Goal: Navigation & Orientation: Find specific page/section

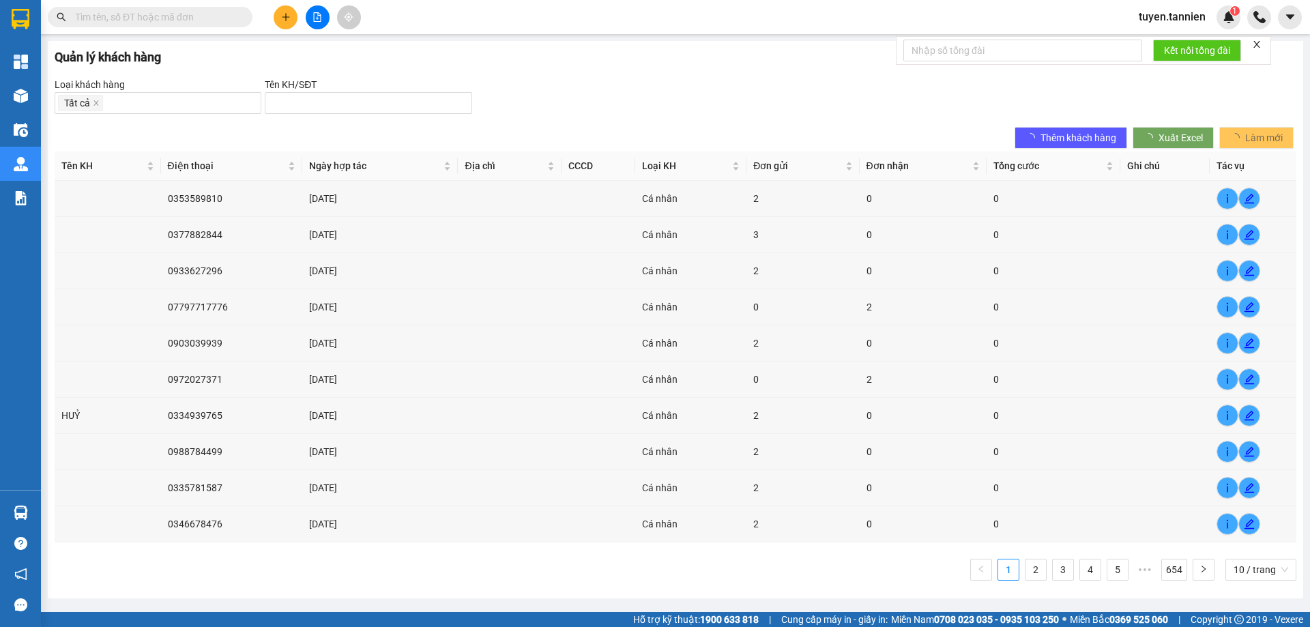
click at [1252, 48] on form "Kết nối tổng đài" at bounding box center [1083, 50] width 375 height 29
click at [1258, 44] on icon "close" at bounding box center [1257, 45] width 10 height 10
click at [151, 98] on div "Tất cả" at bounding box center [158, 102] width 200 height 19
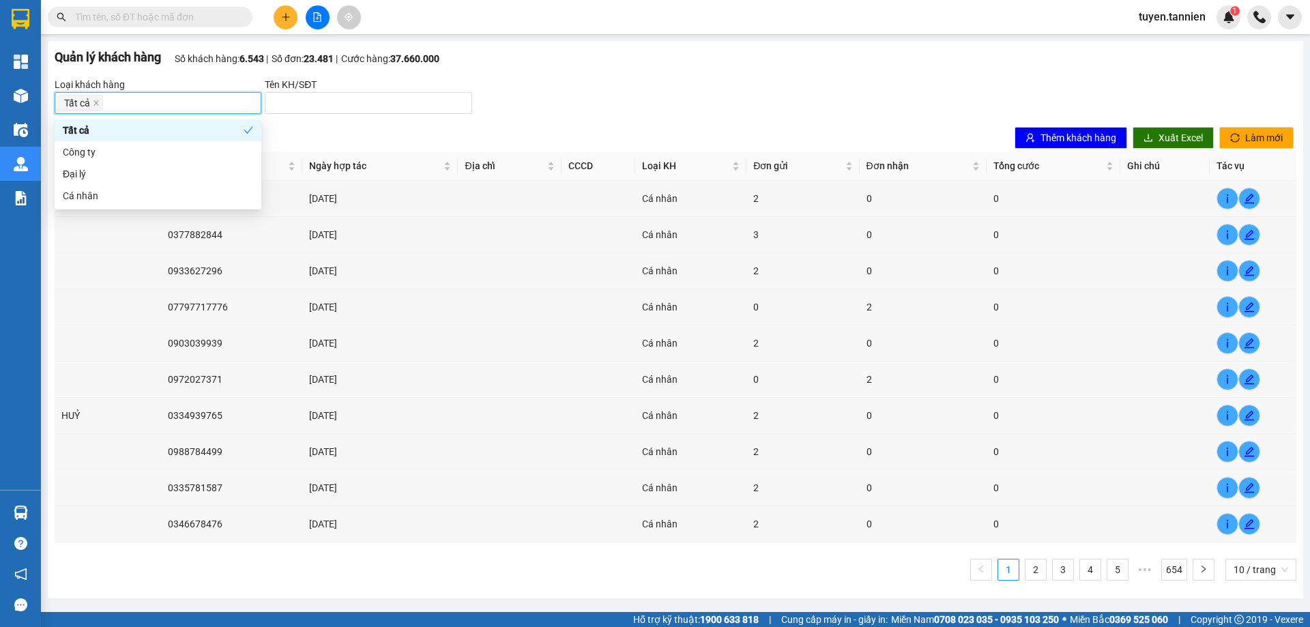
click at [441, 87] on div "Tên KH/SĐT" at bounding box center [368, 84] width 207 height 15
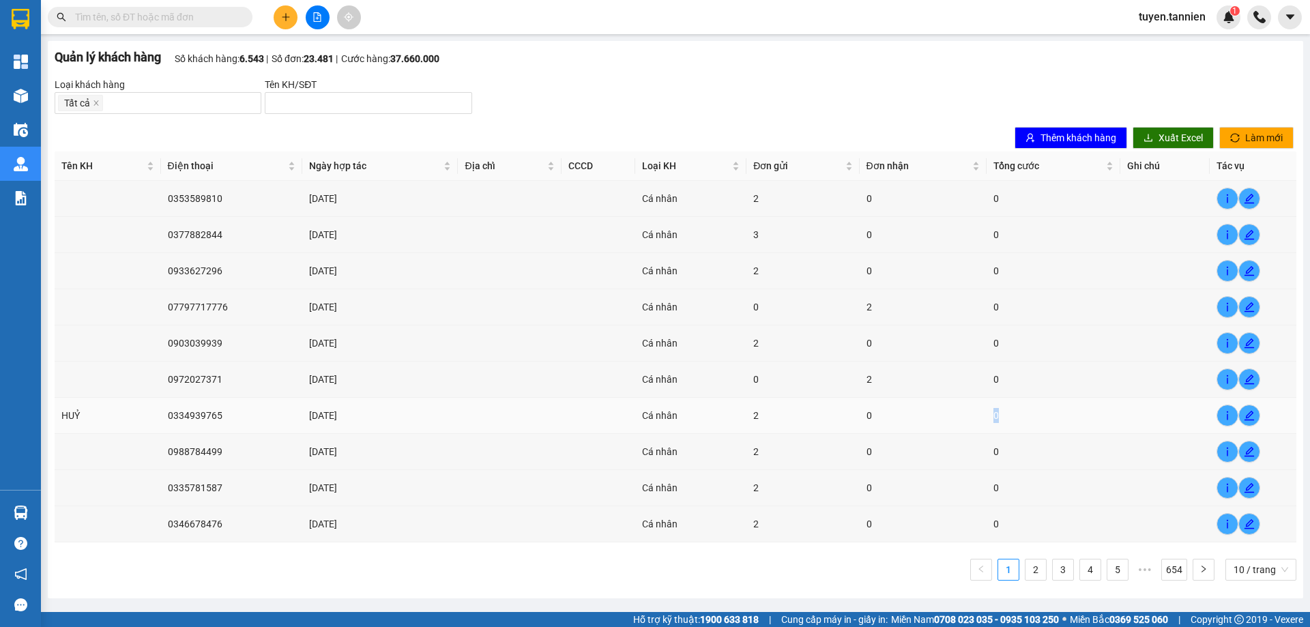
drag, startPoint x: 994, startPoint y: 420, endPoint x: 1203, endPoint y: 432, distance: 209.8
click at [1027, 427] on td "0" at bounding box center [1054, 416] width 134 height 36
click at [1235, 412] on span "info" at bounding box center [1228, 415] width 20 height 11
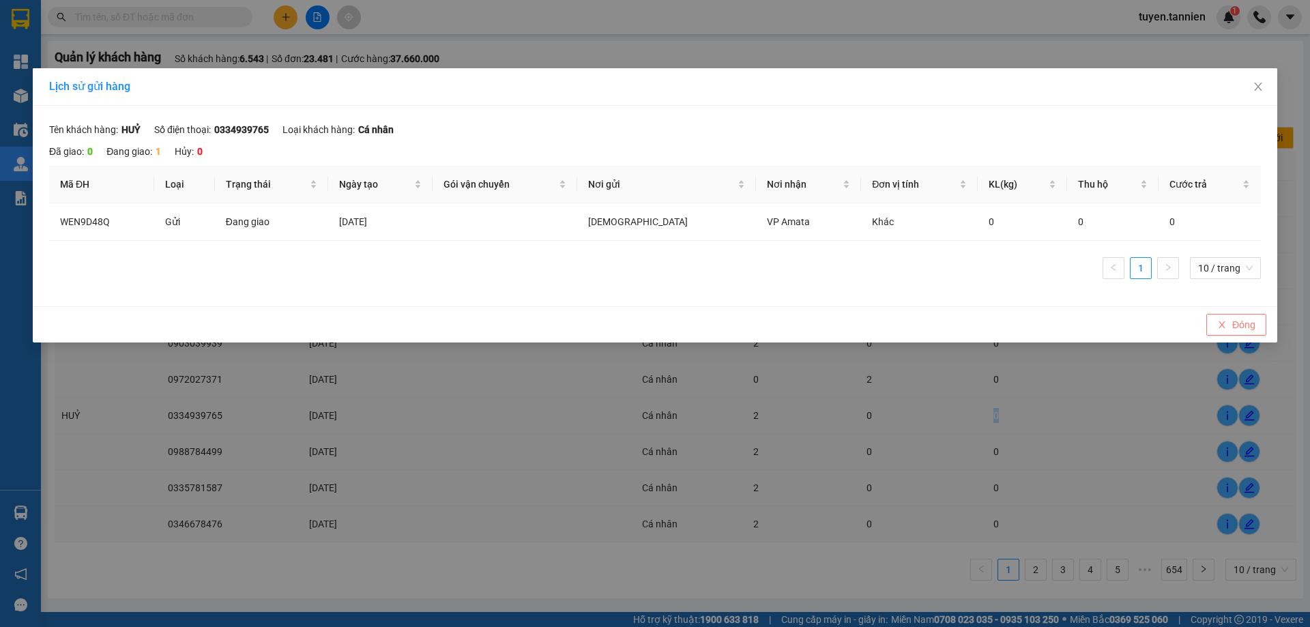
drag, startPoint x: 1255, startPoint y: 327, endPoint x: 1220, endPoint y: 336, distance: 36.8
click at [1254, 332] on span "Đóng" at bounding box center [1244, 324] width 23 height 15
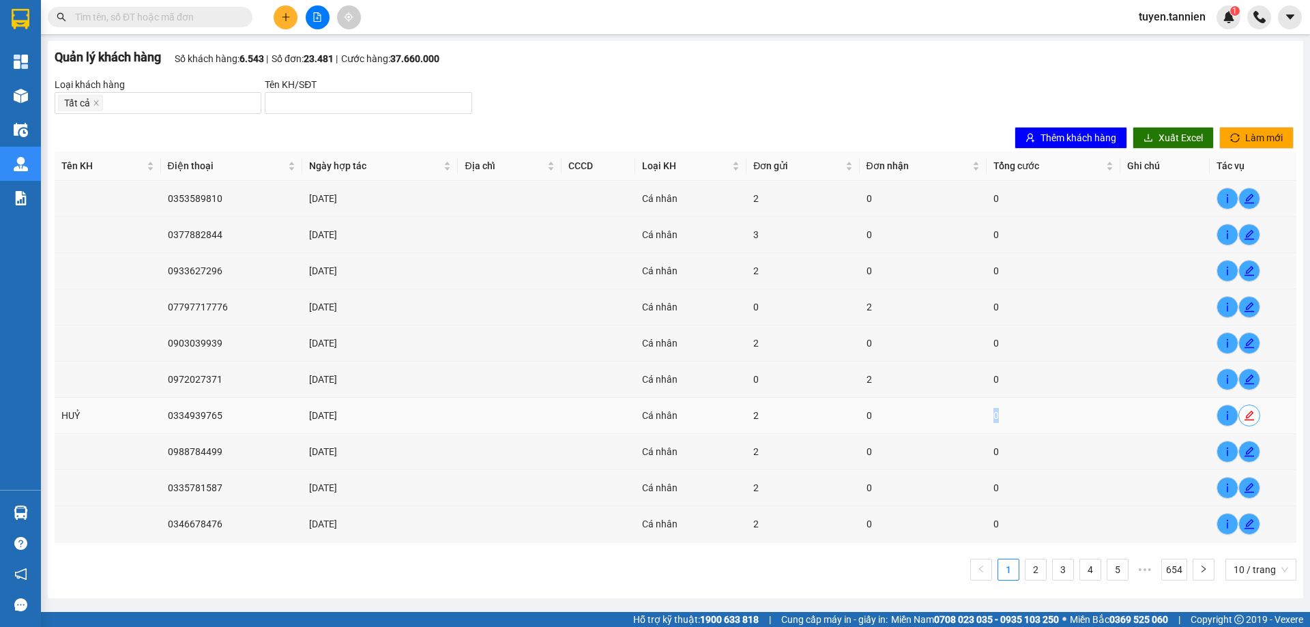
click at [1252, 413] on icon "edit" at bounding box center [1249, 415] width 11 height 11
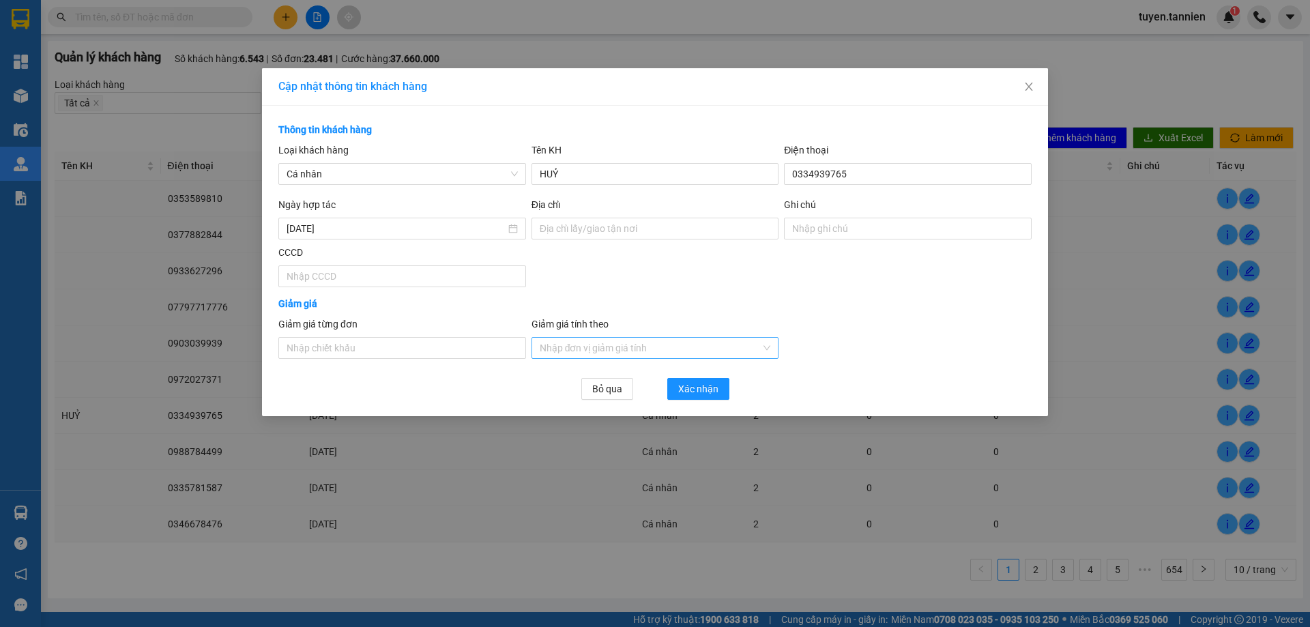
click at [612, 351] on input "Giảm giá tính theo" at bounding box center [651, 348] width 222 height 20
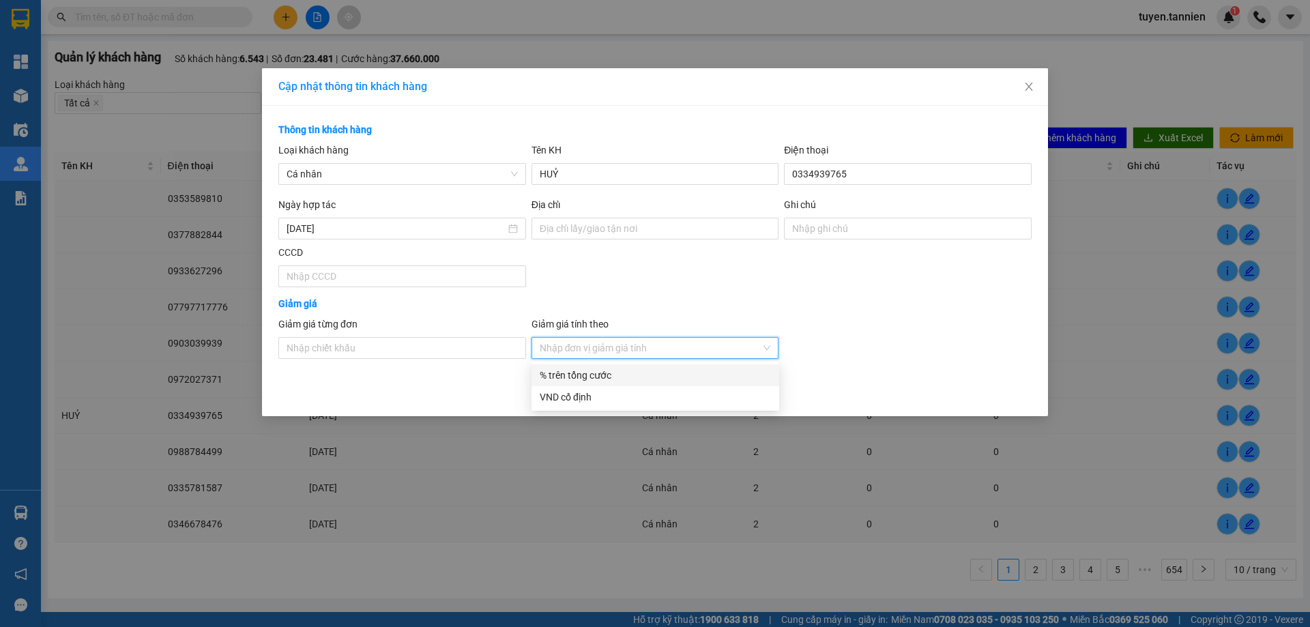
click at [612, 351] on input "Giảm giá tính theo" at bounding box center [651, 348] width 222 height 20
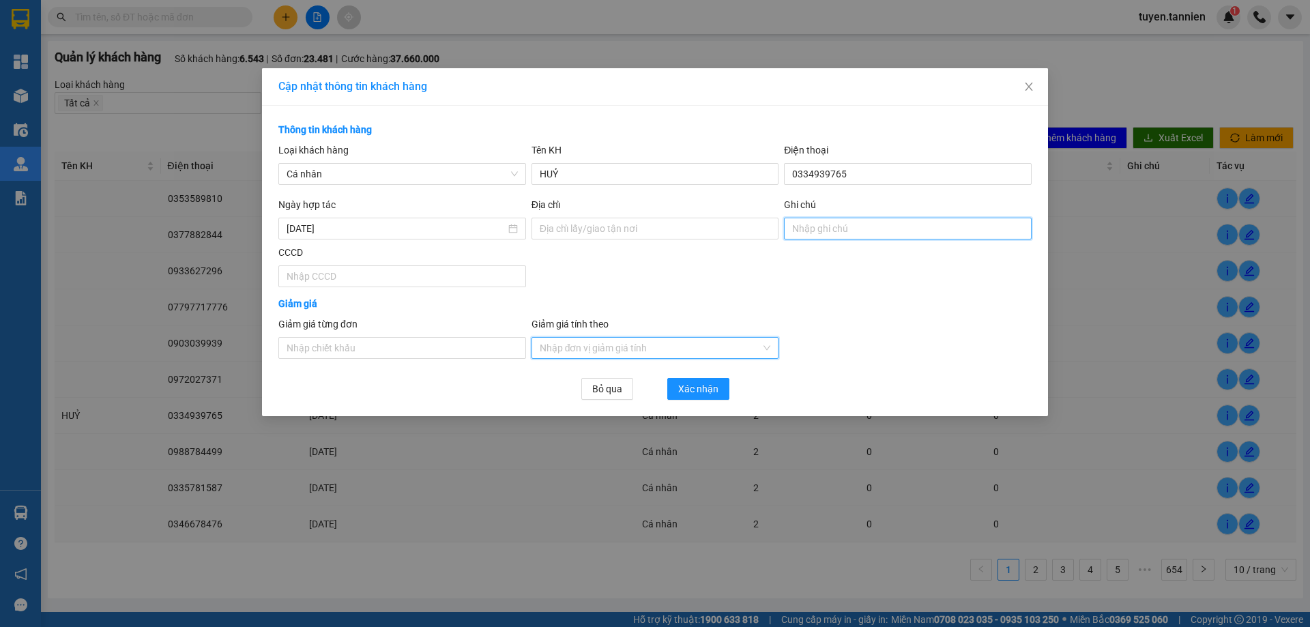
drag, startPoint x: 786, startPoint y: 225, endPoint x: 783, endPoint y: 238, distance: 12.6
click at [786, 225] on input "Ghi chú" at bounding box center [908, 229] width 248 height 22
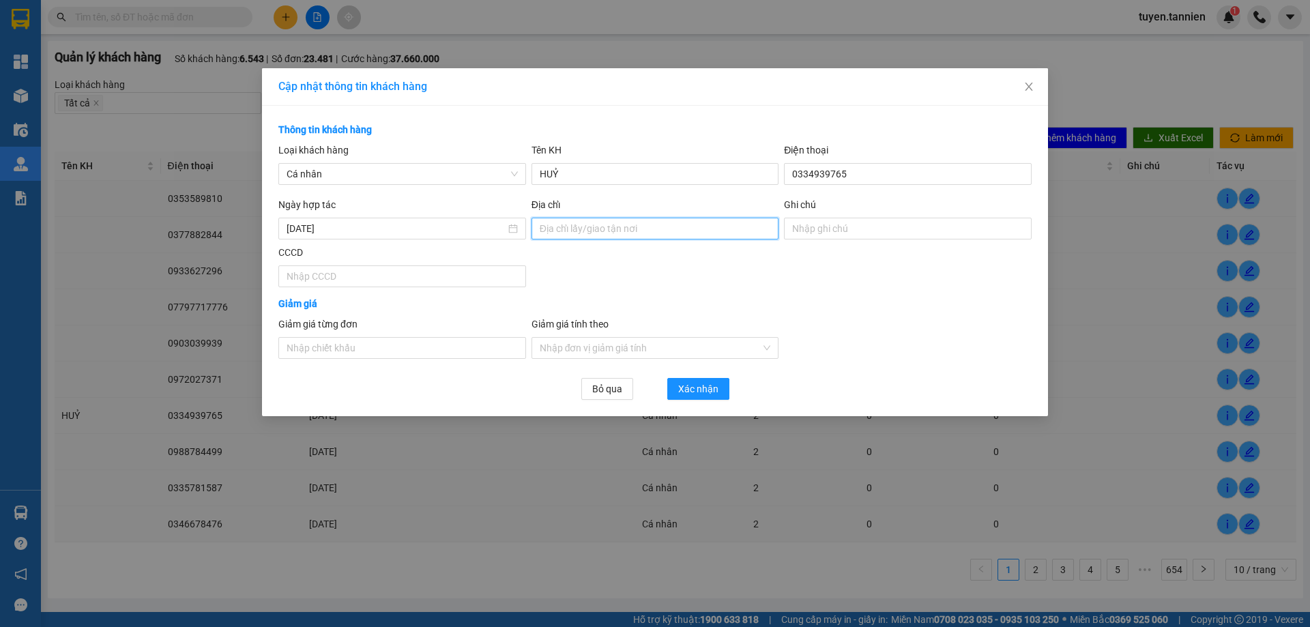
click at [704, 235] on input "Địa chỉ" at bounding box center [656, 229] width 248 height 22
click at [356, 222] on input "[DATE]" at bounding box center [396, 228] width 219 height 15
click at [1034, 91] on icon "close" at bounding box center [1029, 86] width 11 height 11
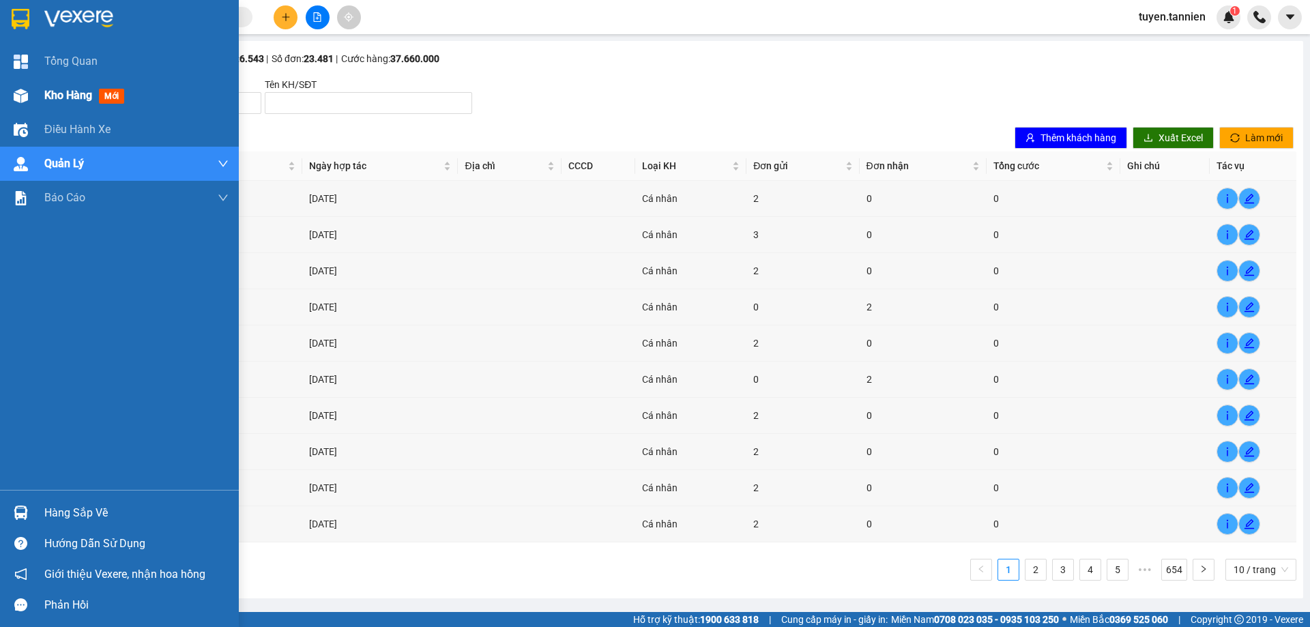
click at [67, 98] on span "Kho hàng" at bounding box center [68, 95] width 48 height 13
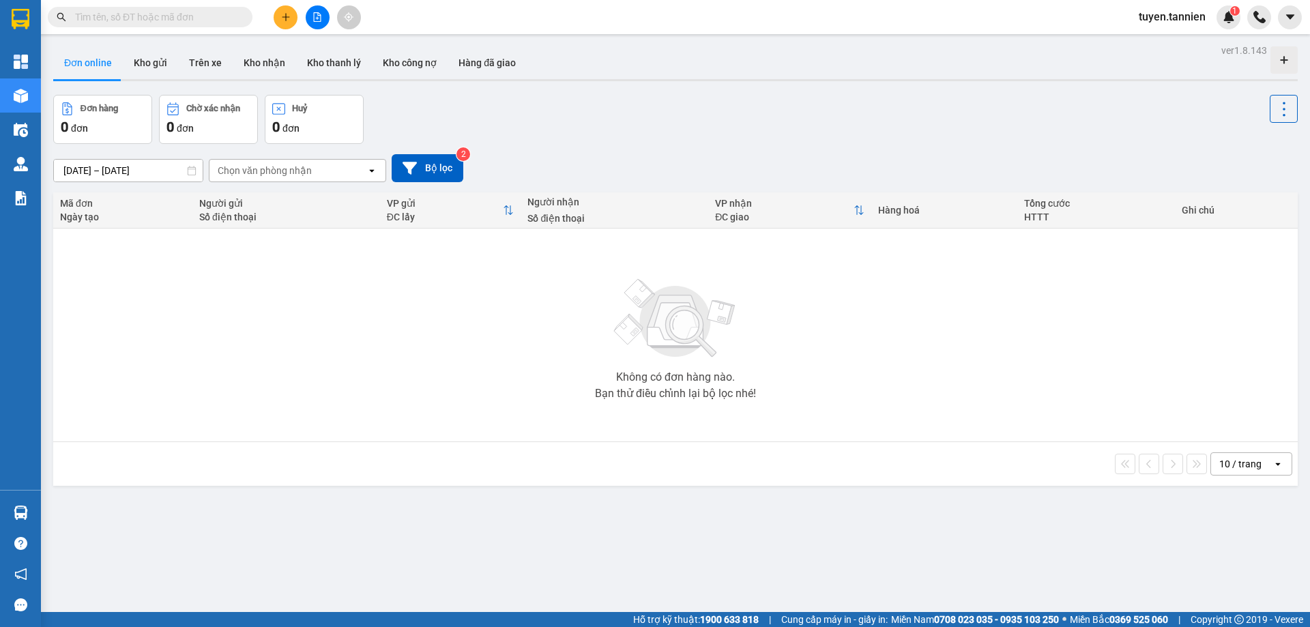
click at [603, 107] on div "Đơn hàng 0 đơn Chờ xác nhận 0 đơn Huỷ 0 đơn" at bounding box center [675, 119] width 1245 height 49
click at [187, 63] on button "Trên xe" at bounding box center [205, 62] width 55 height 33
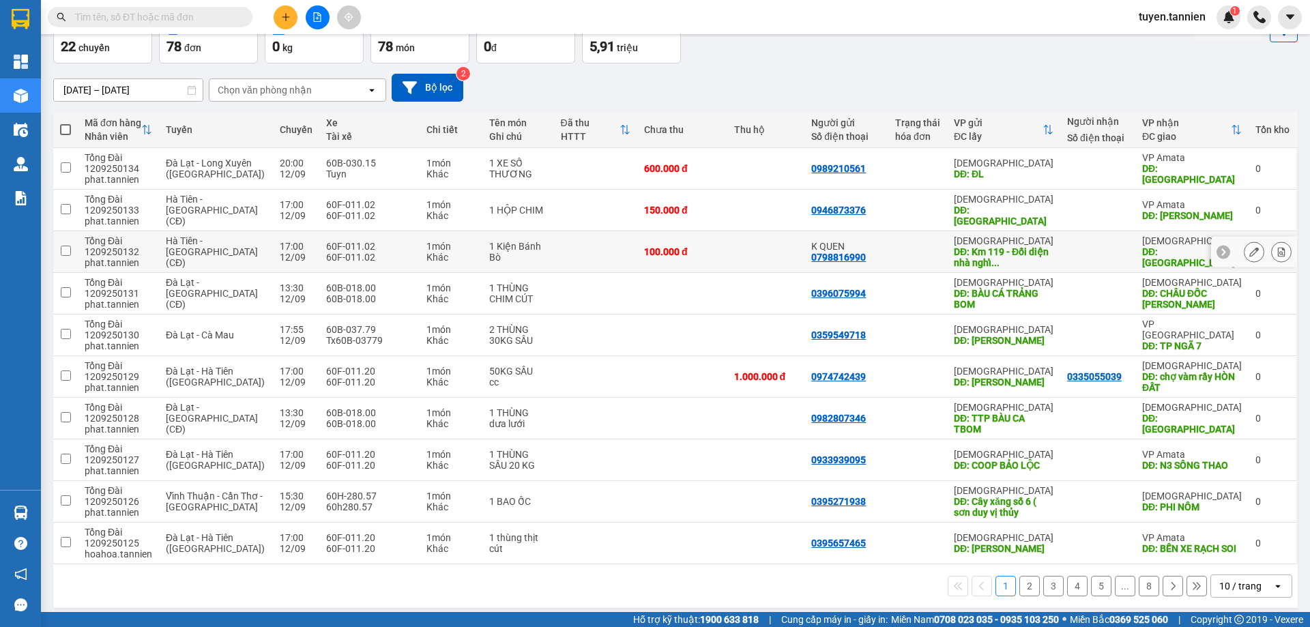
scroll to position [89, 0]
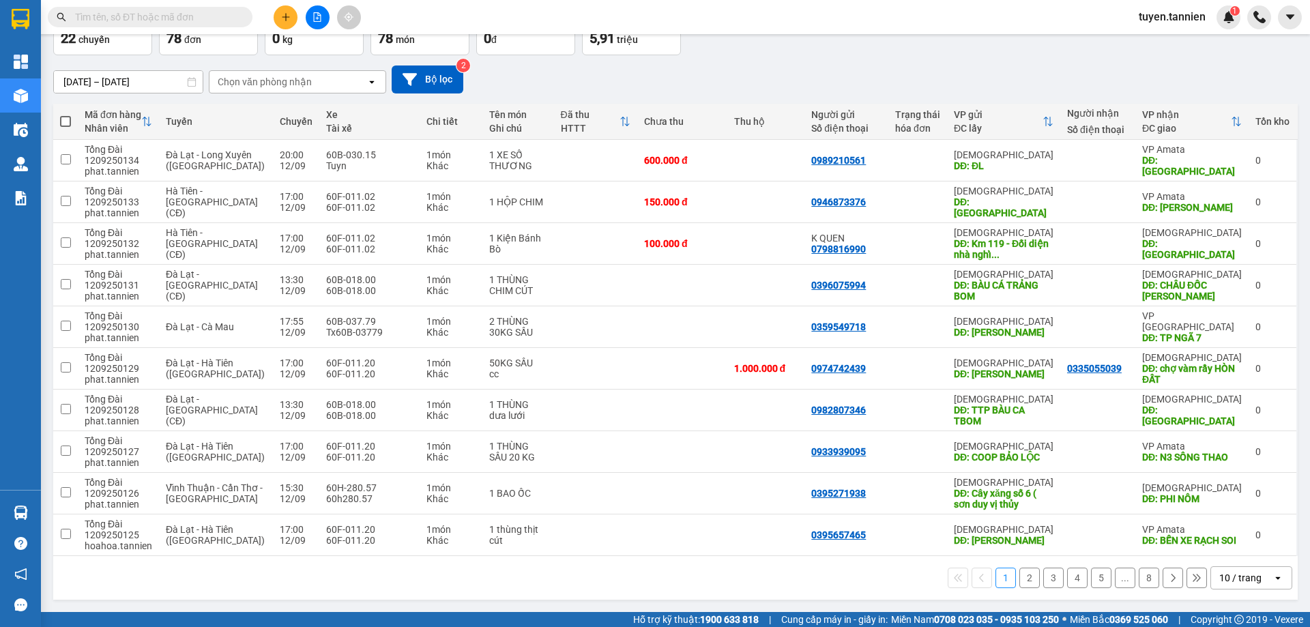
click at [1020, 579] on button "2" at bounding box center [1030, 578] width 20 height 20
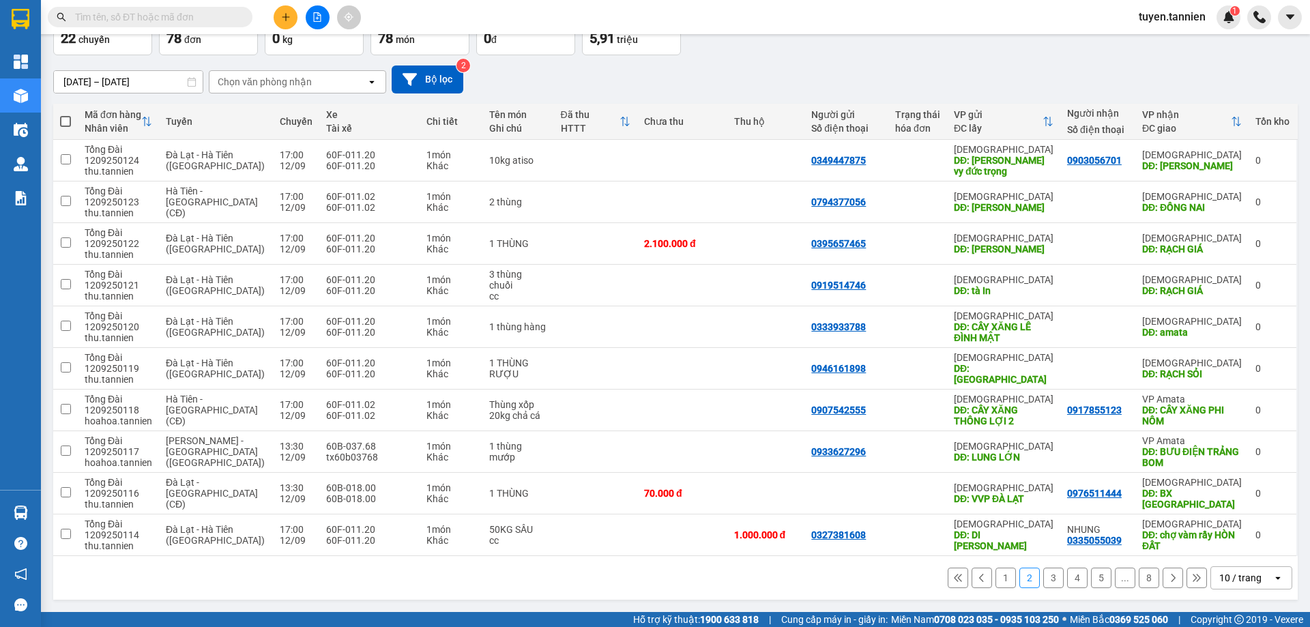
click at [1044, 581] on button "3" at bounding box center [1054, 578] width 20 height 20
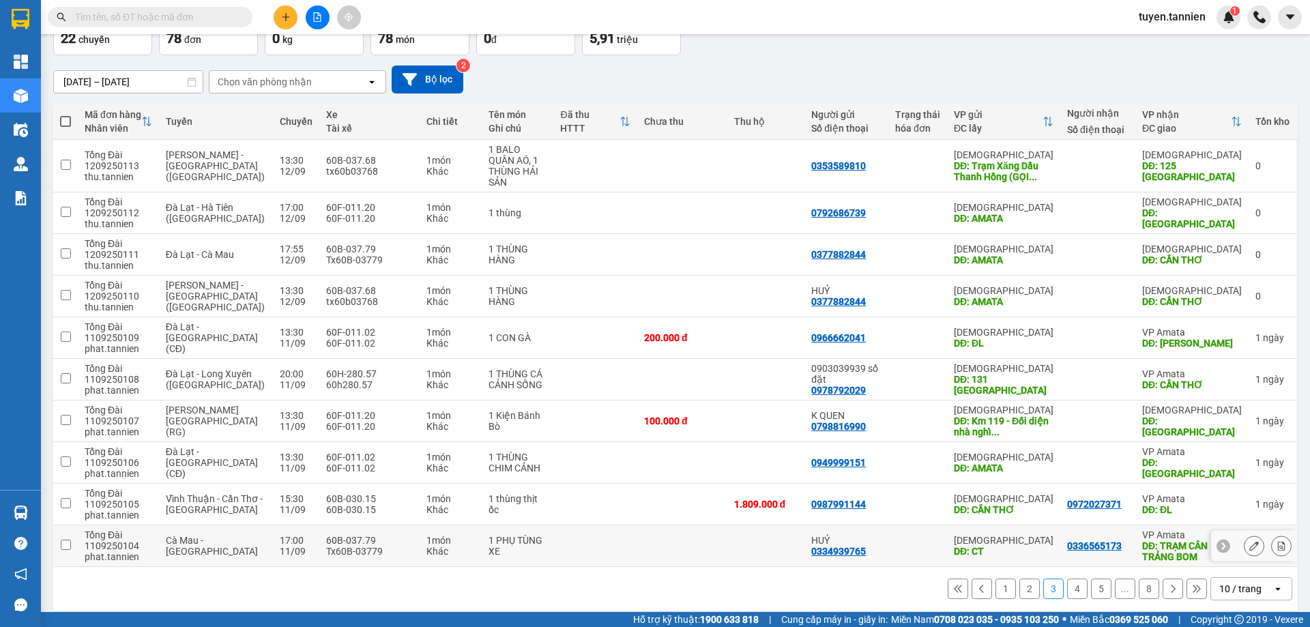
click at [1250, 541] on icon at bounding box center [1255, 546] width 10 height 10
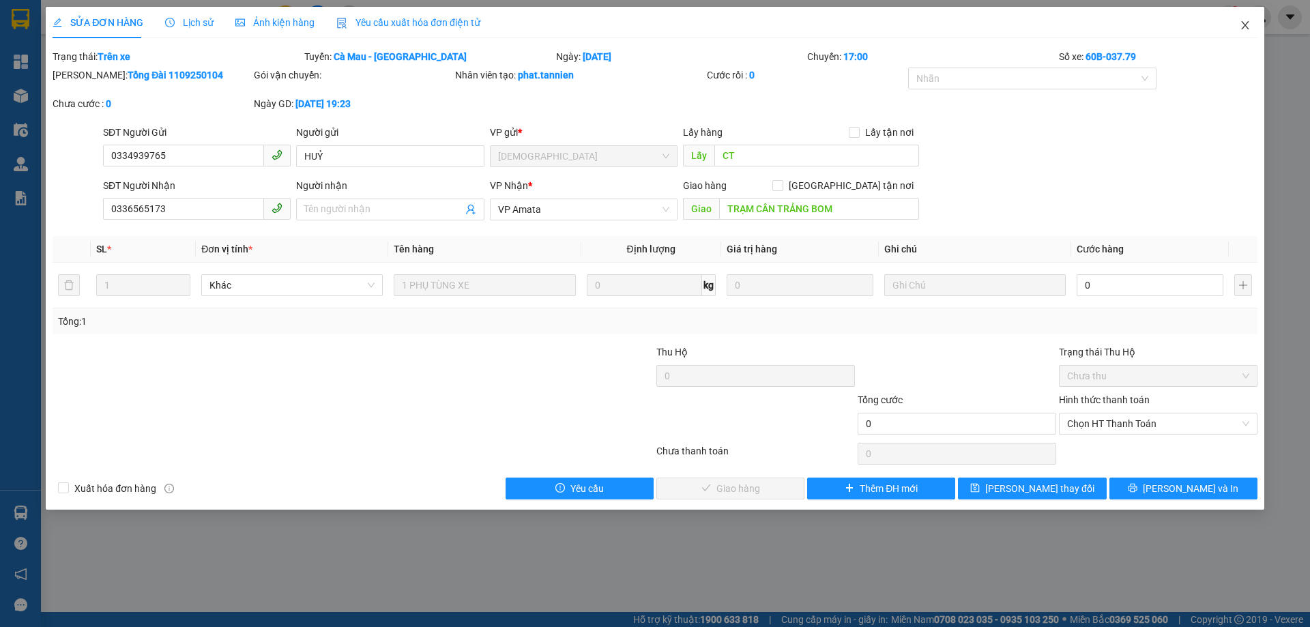
click at [1248, 20] on span "Close" at bounding box center [1245, 26] width 38 height 38
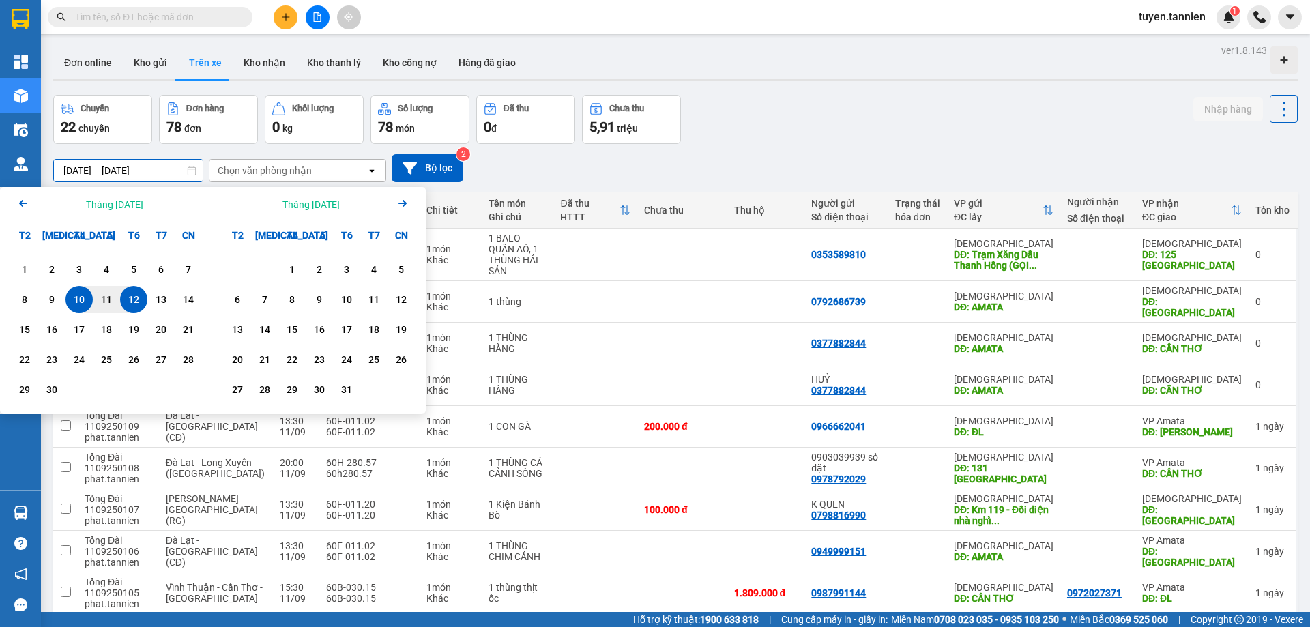
click at [126, 172] on input "[DATE] – [DATE]" at bounding box center [128, 171] width 149 height 22
click at [81, 300] on div "10" at bounding box center [79, 299] width 19 height 16
click at [130, 303] on div "12" at bounding box center [133, 299] width 19 height 16
type input "[DATE] – [DATE]"
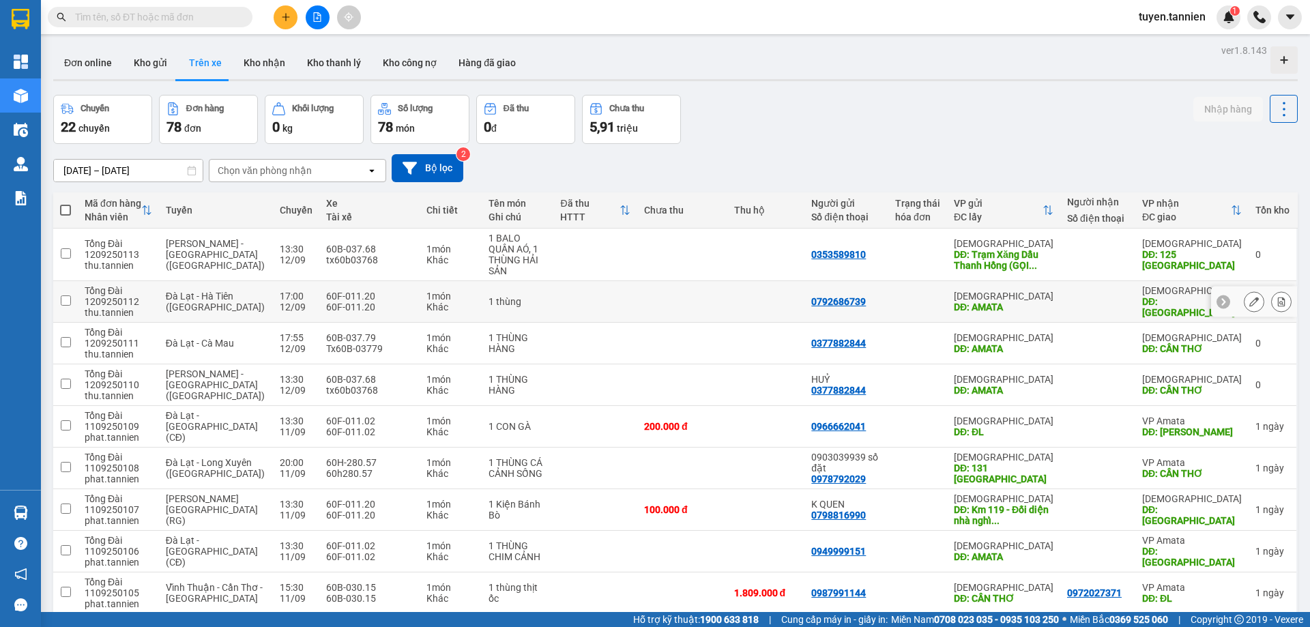
click at [131, 307] on div "thu.tannien" at bounding box center [119, 312] width 68 height 11
checkbox input "false"
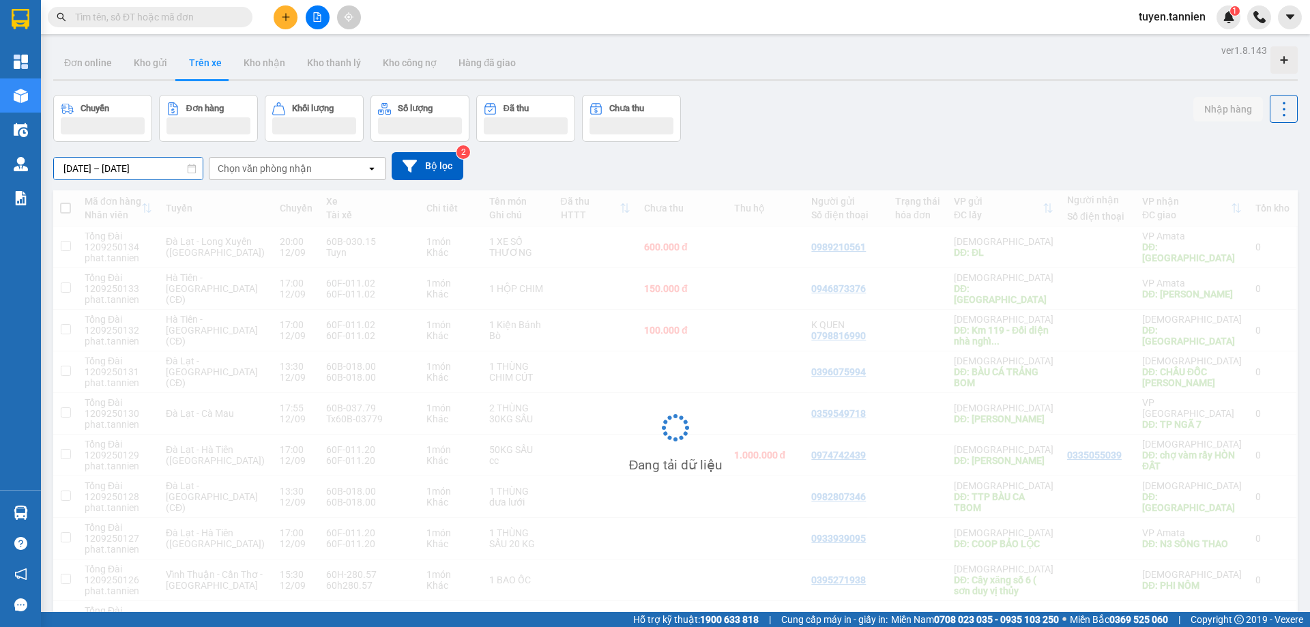
click at [127, 170] on input "[DATE] – [DATE]" at bounding box center [128, 169] width 149 height 22
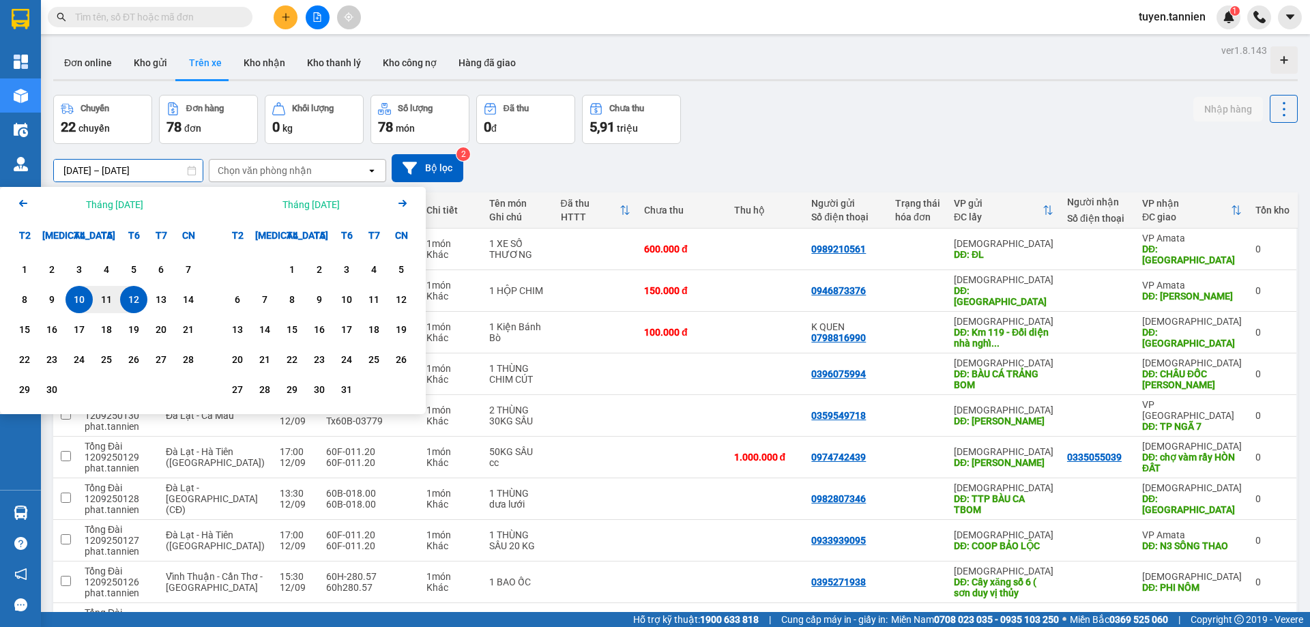
click at [83, 301] on div "10" at bounding box center [79, 299] width 19 height 16
click at [128, 296] on div "12" at bounding box center [133, 299] width 19 height 16
click at [130, 167] on input "[DATE] – [DATE]" at bounding box center [128, 171] width 149 height 22
click at [75, 302] on div "10" at bounding box center [79, 299] width 19 height 16
click at [133, 298] on div "12" at bounding box center [133, 299] width 19 height 16
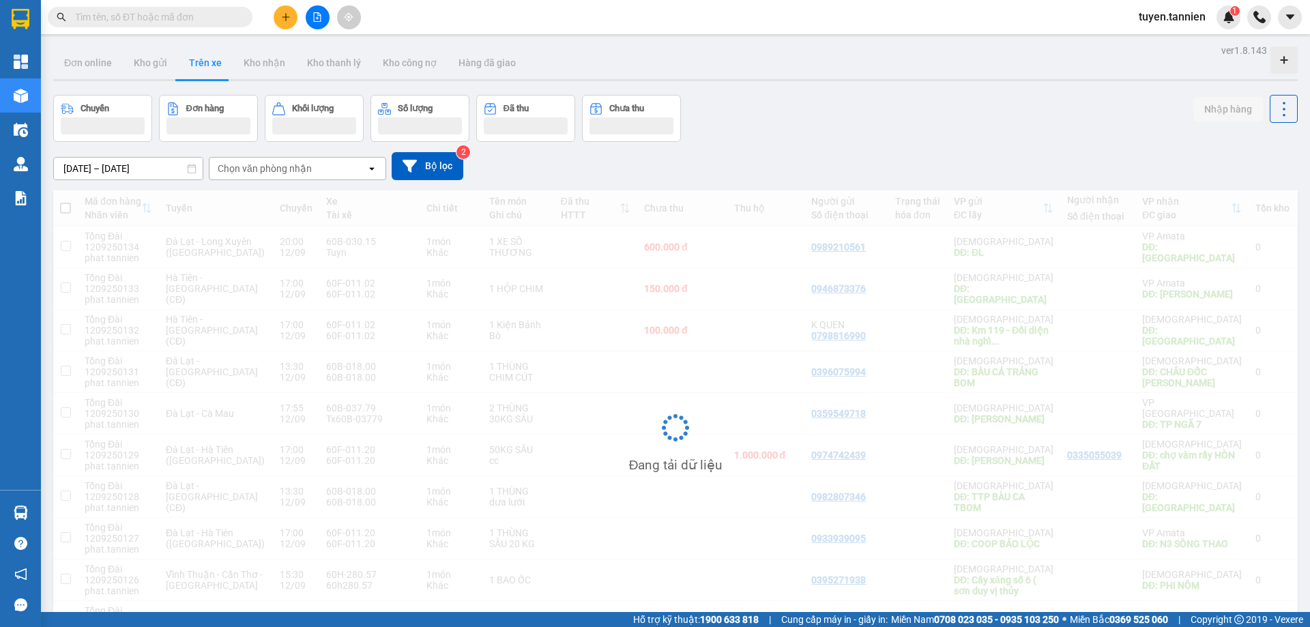
click at [89, 164] on input "[DATE] – [DATE]" at bounding box center [128, 169] width 149 height 22
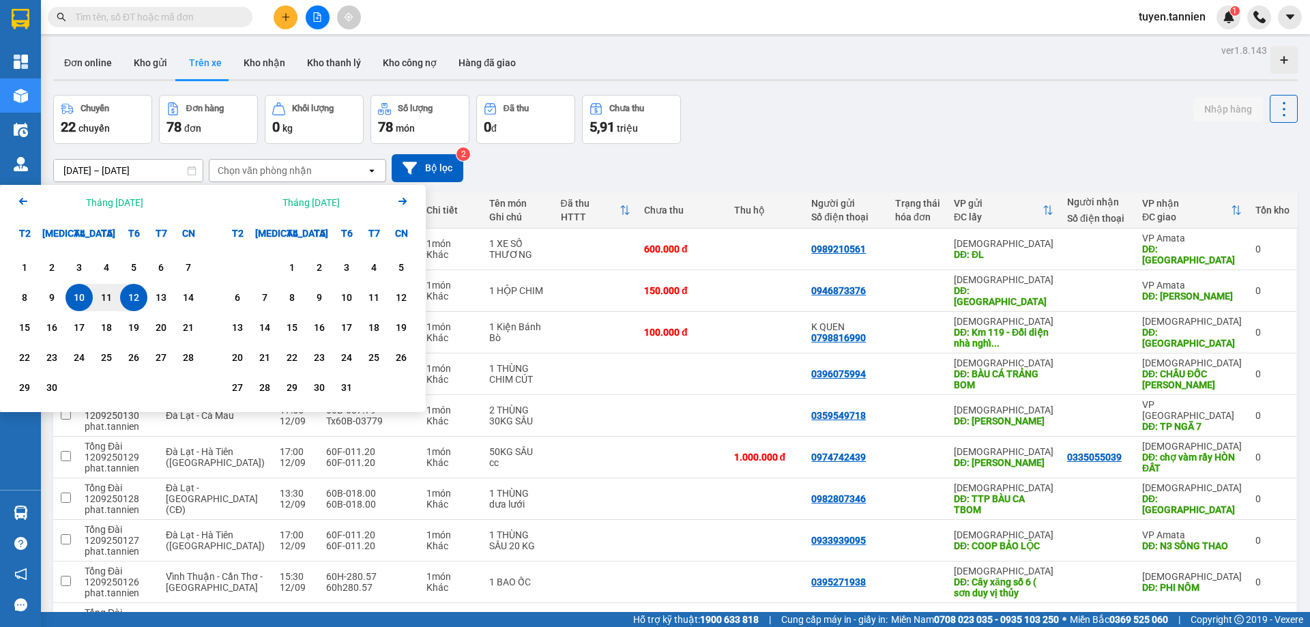
click at [130, 298] on div "12" at bounding box center [133, 297] width 19 height 16
click at [133, 291] on div "12" at bounding box center [133, 297] width 19 height 16
type input "[DATE] – [DATE]"
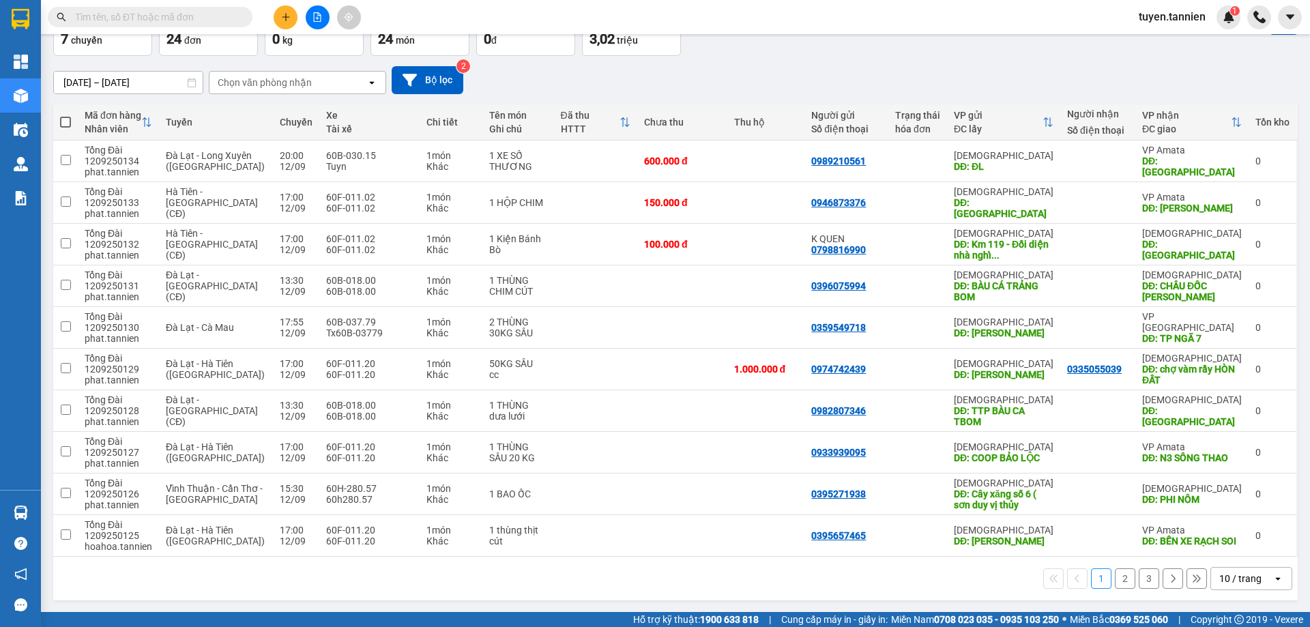
scroll to position [89, 0]
click at [434, 87] on button "Bộ lọc" at bounding box center [428, 80] width 72 height 28
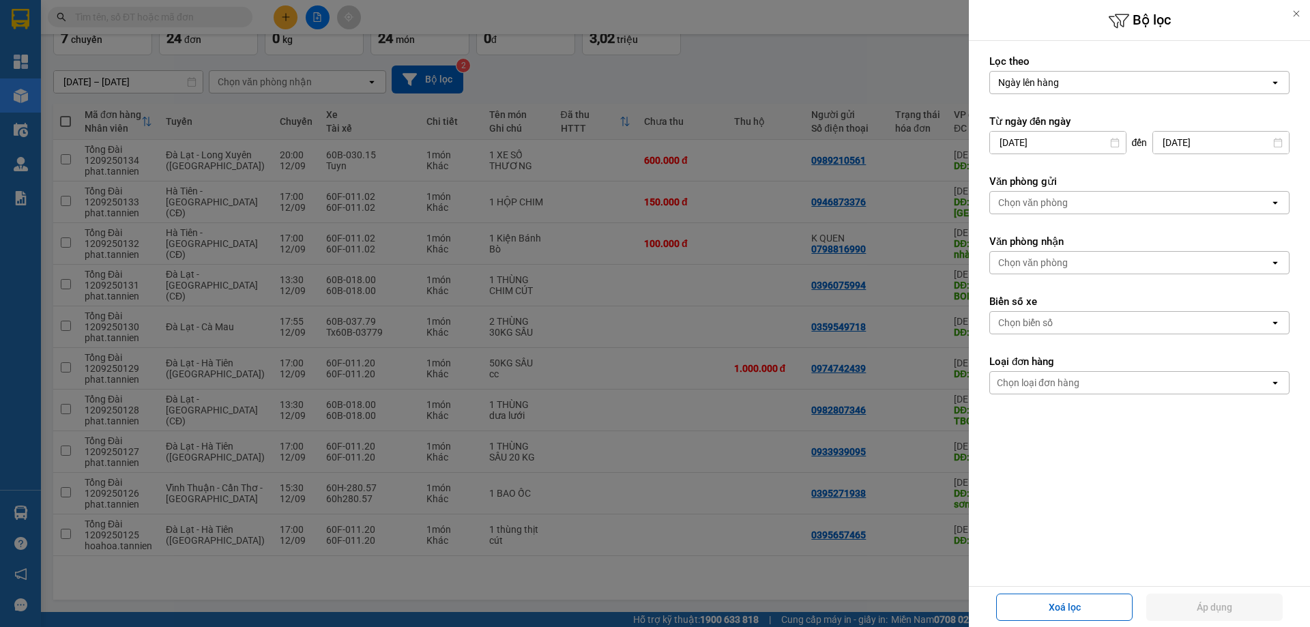
click at [1286, 16] on div at bounding box center [1296, 13] width 27 height 27
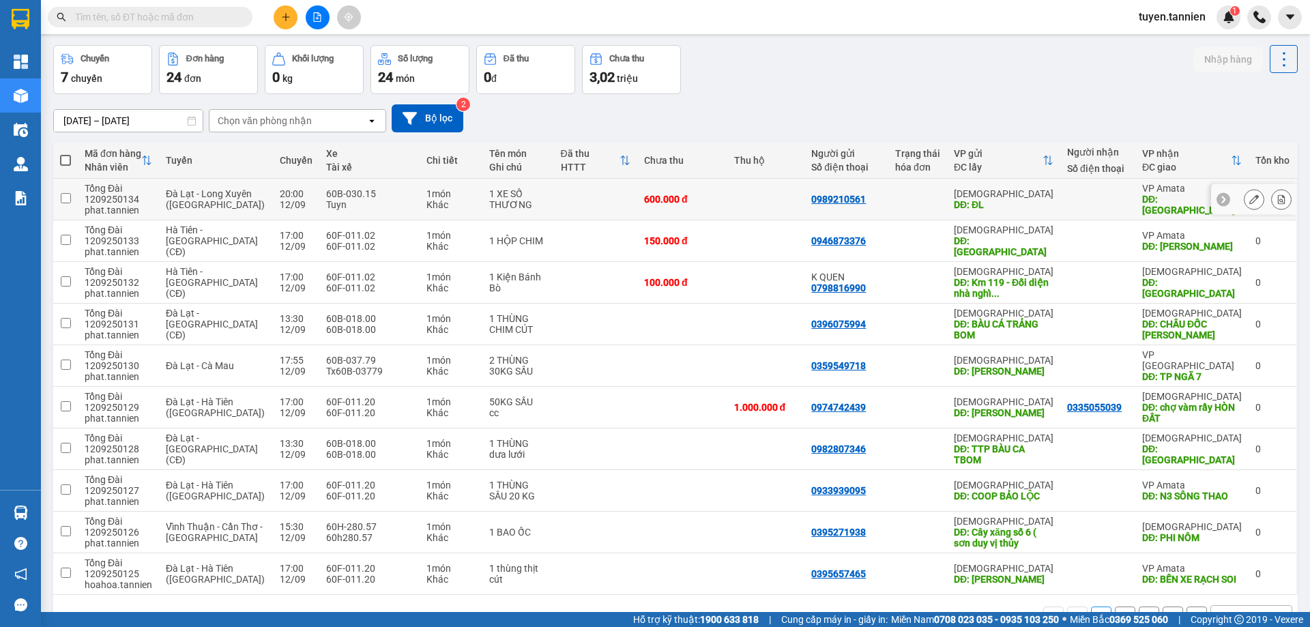
scroll to position [0, 0]
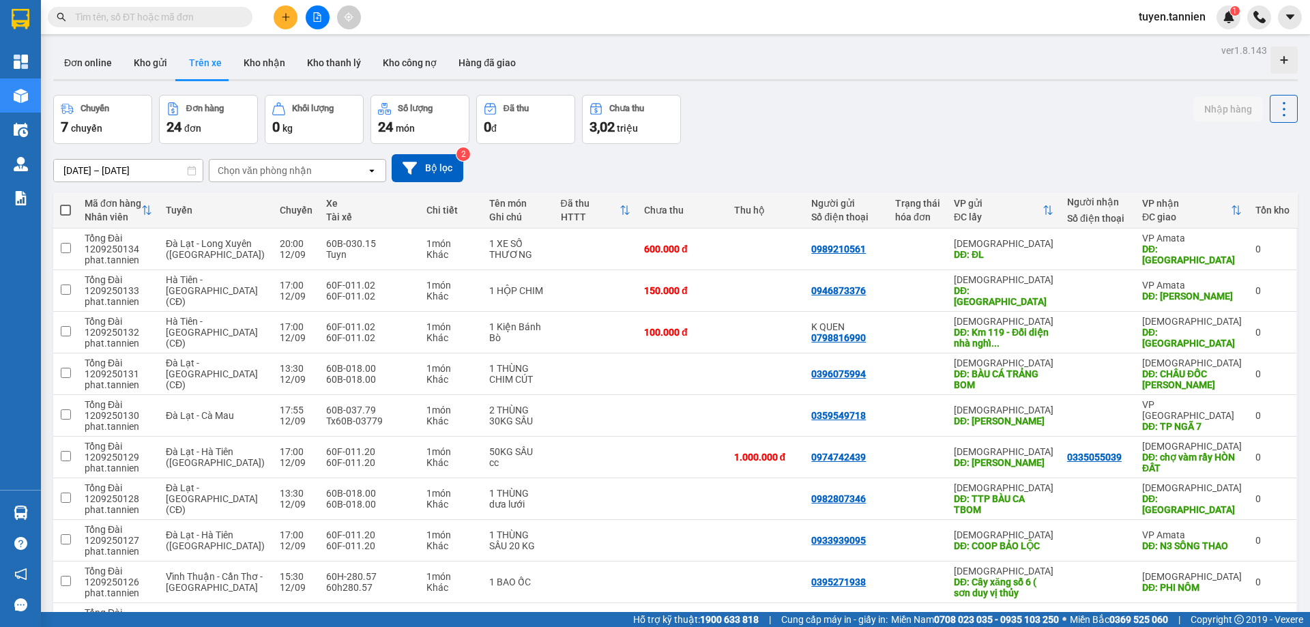
click at [900, 141] on div "Chuyến 7 chuyến Đơn hàng 24 đơn Khối lượng 0 kg Số lượng 24 món Đã thu 0 đ Chưa…" at bounding box center [675, 119] width 1245 height 49
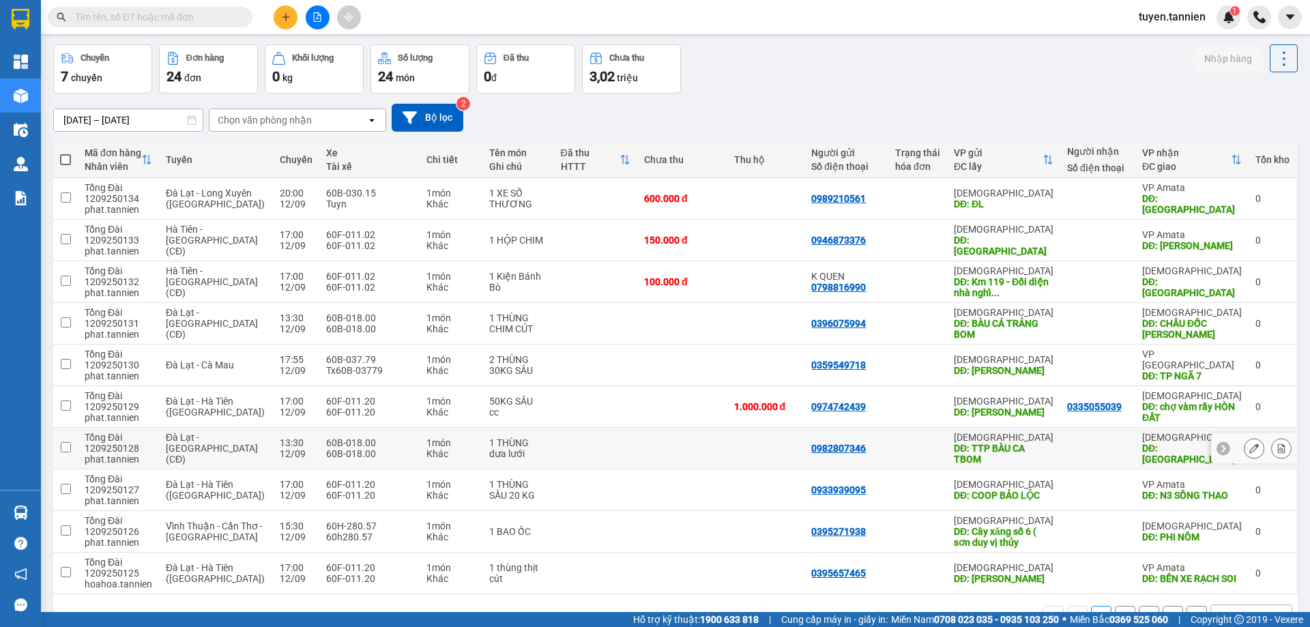
scroll to position [89, 0]
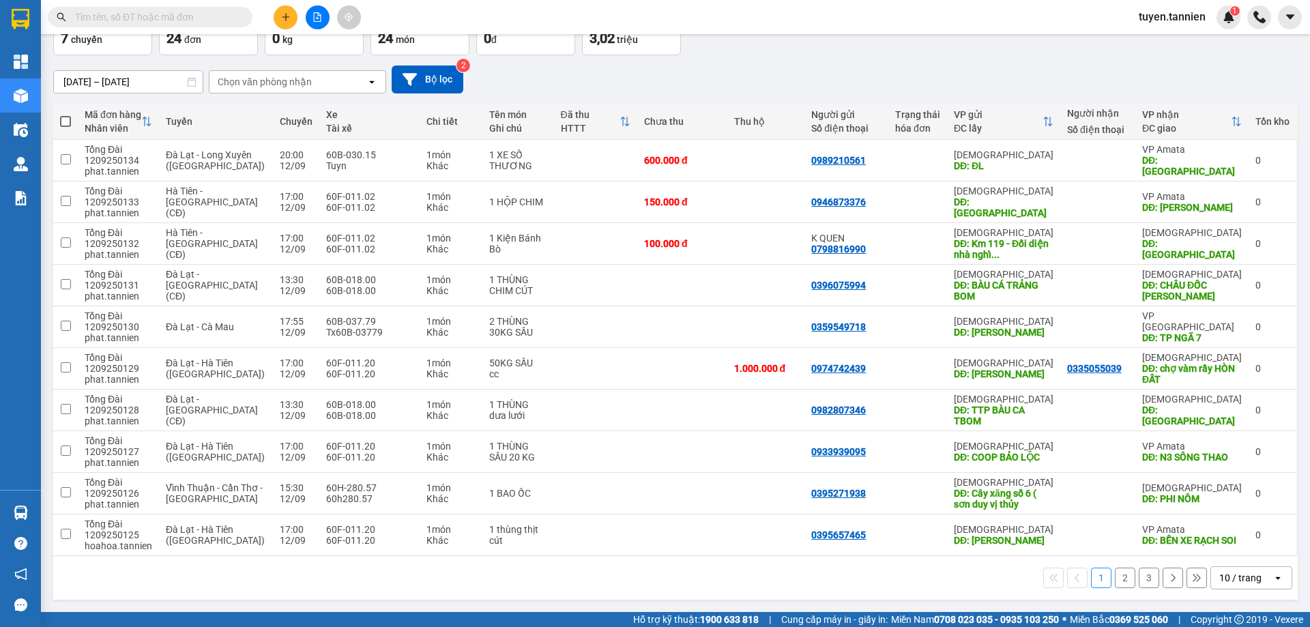
click at [1115, 584] on button "2" at bounding box center [1125, 578] width 20 height 20
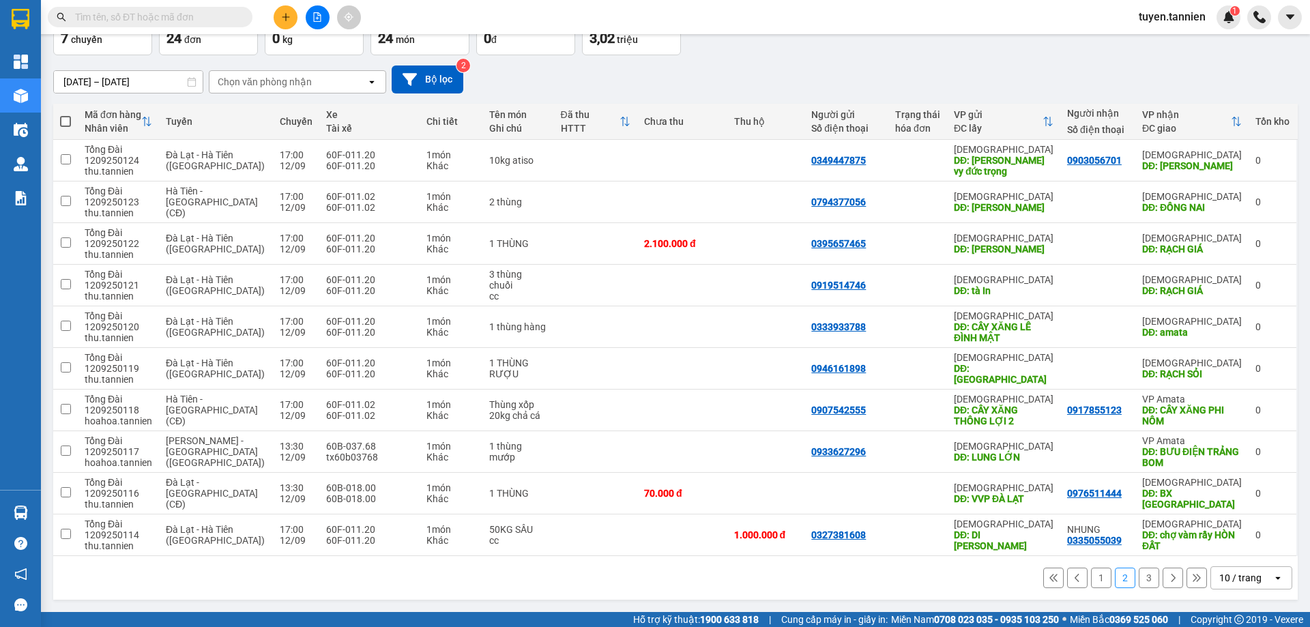
click at [1163, 580] on button at bounding box center [1173, 578] width 20 height 20
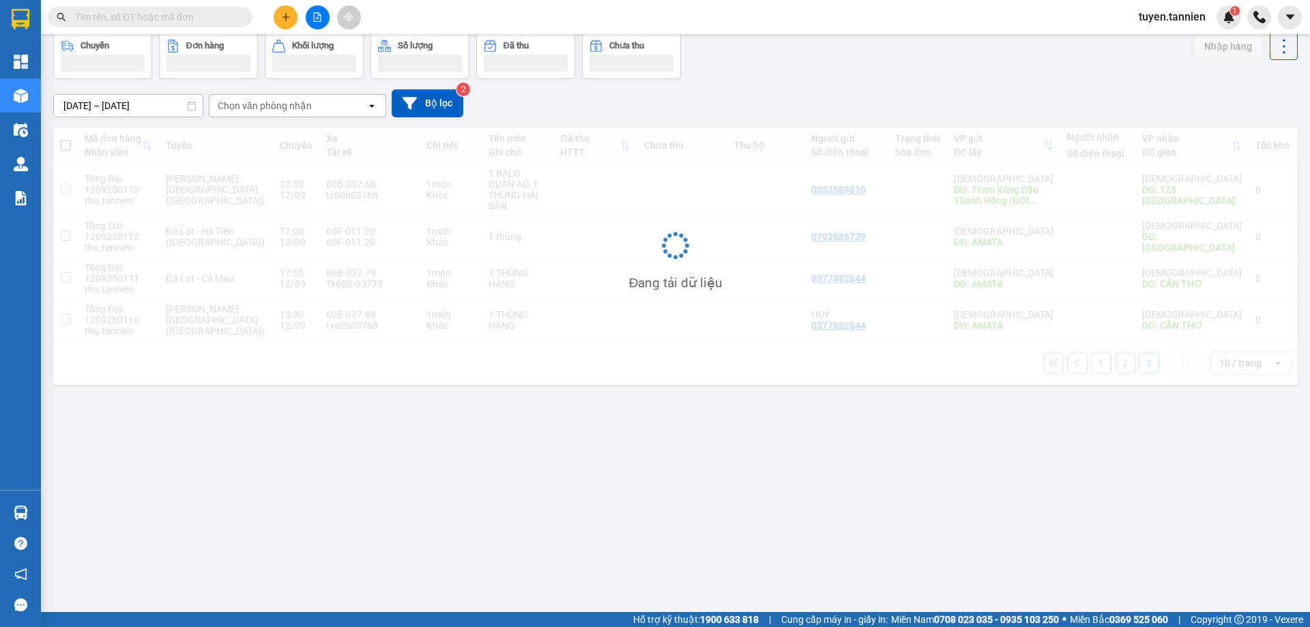
scroll to position [63, 0]
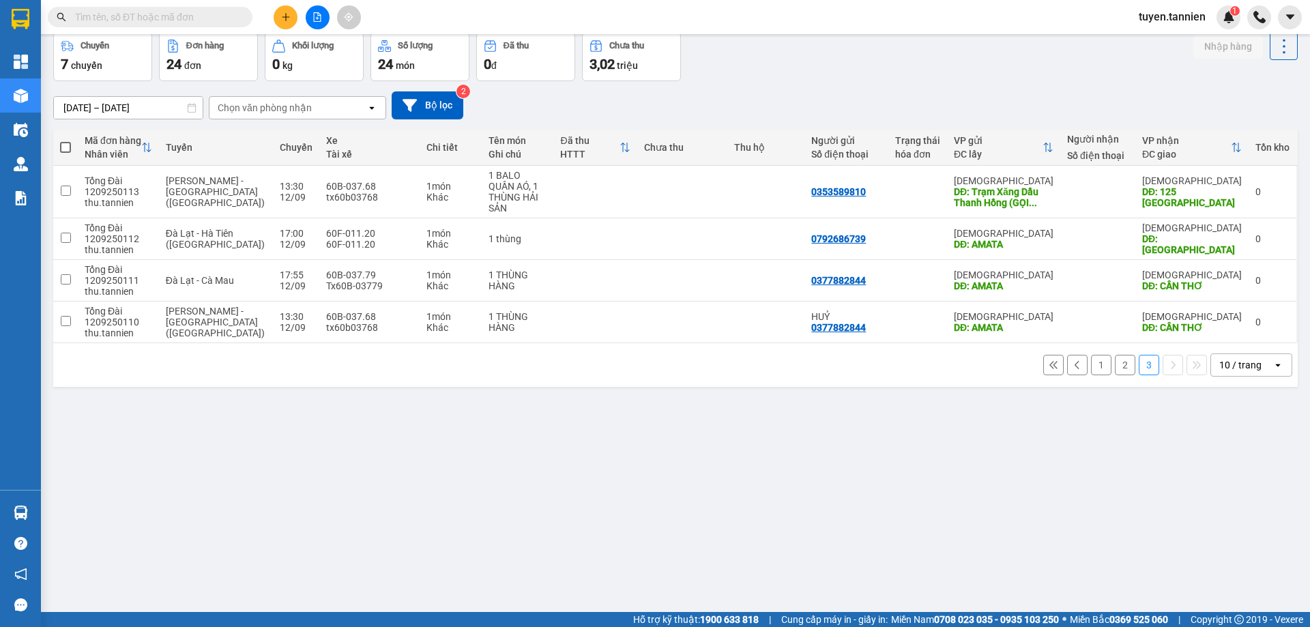
click at [1091, 355] on button "1" at bounding box center [1101, 365] width 20 height 20
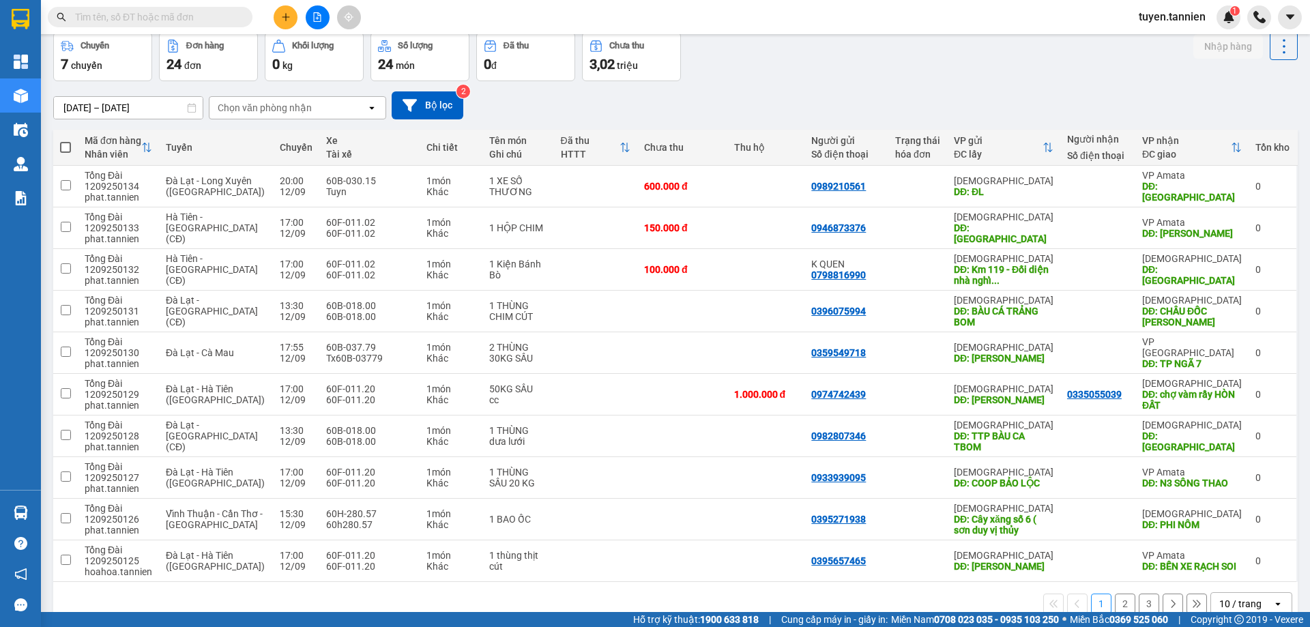
scroll to position [89, 0]
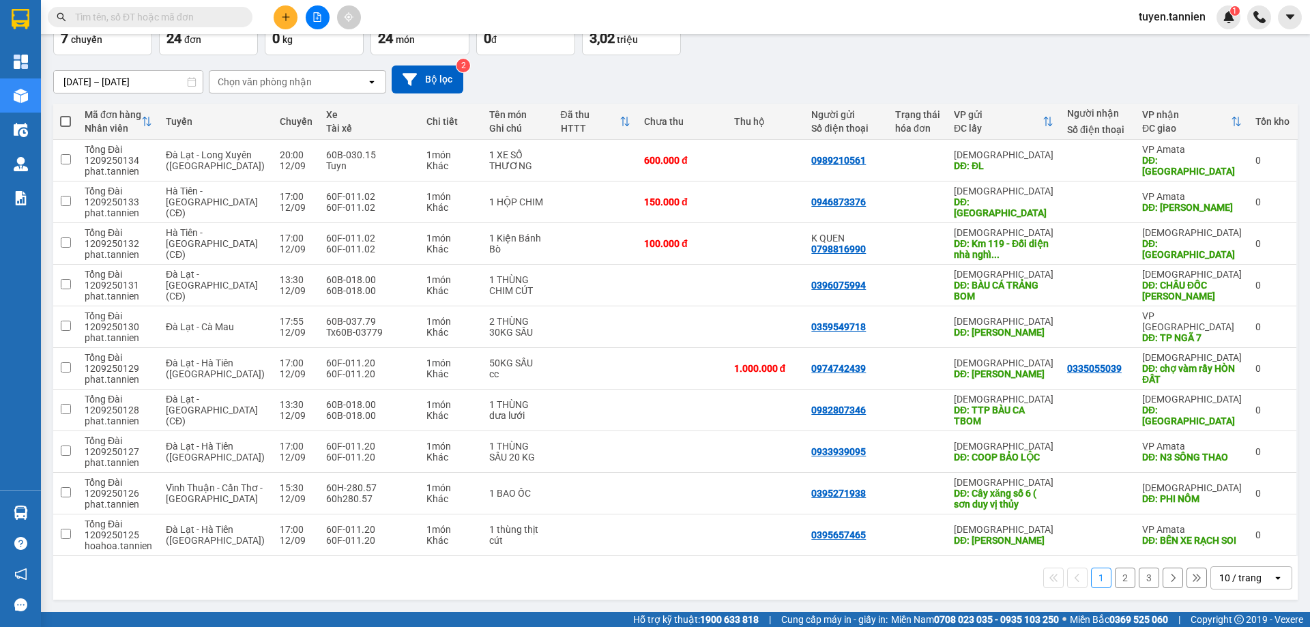
click at [1147, 578] on button "3" at bounding box center [1149, 578] width 20 height 20
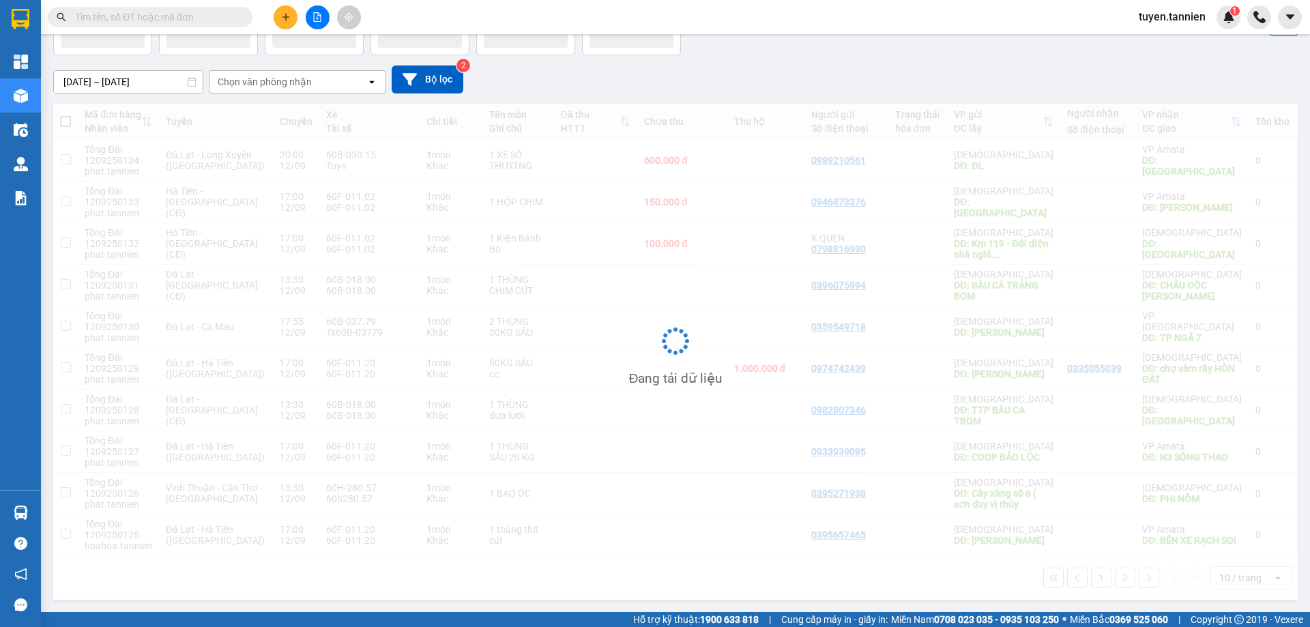
scroll to position [63, 0]
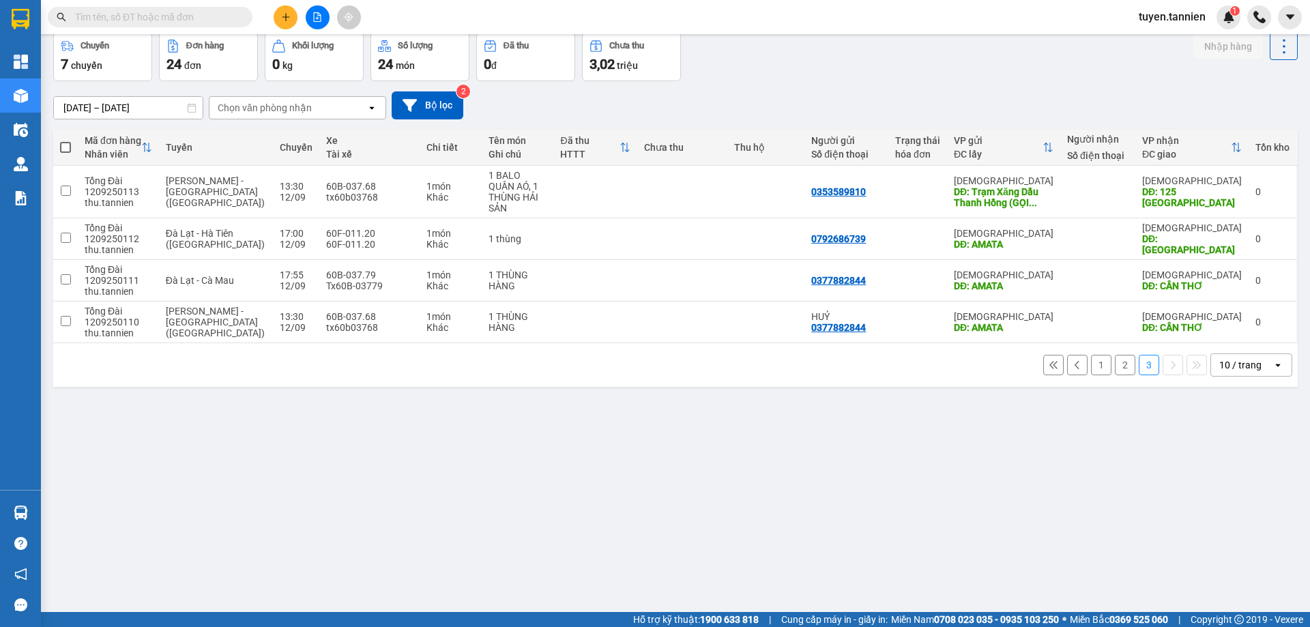
click at [1115, 357] on button "2" at bounding box center [1125, 365] width 20 height 20
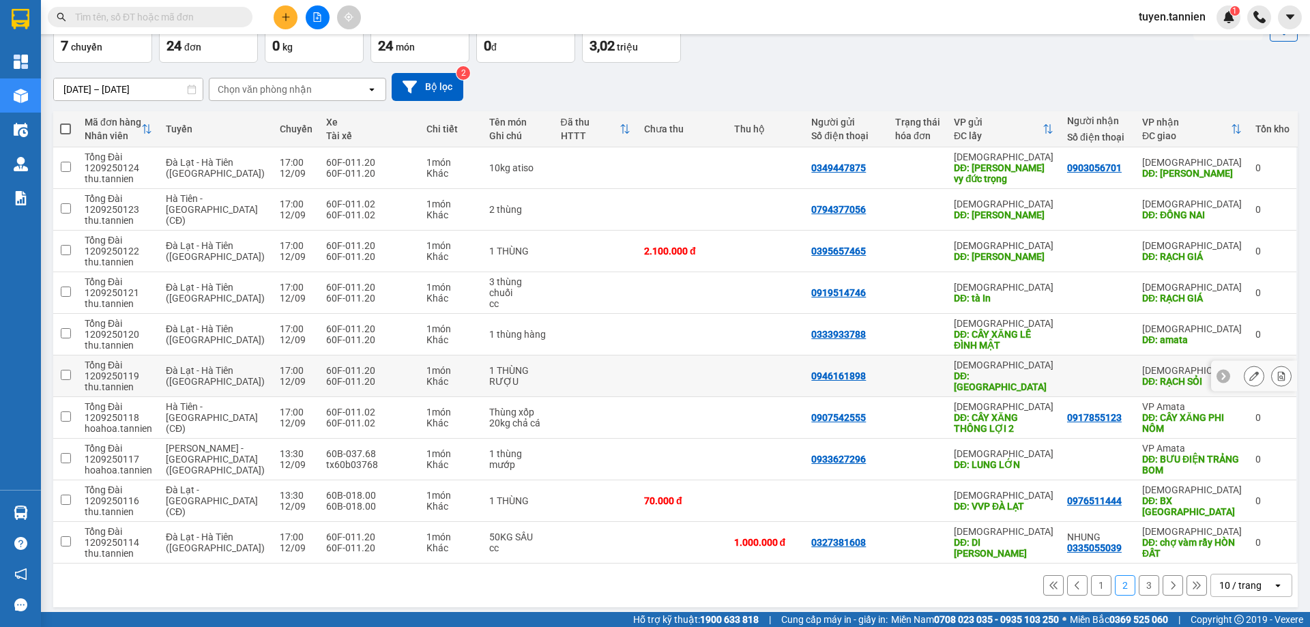
scroll to position [89, 0]
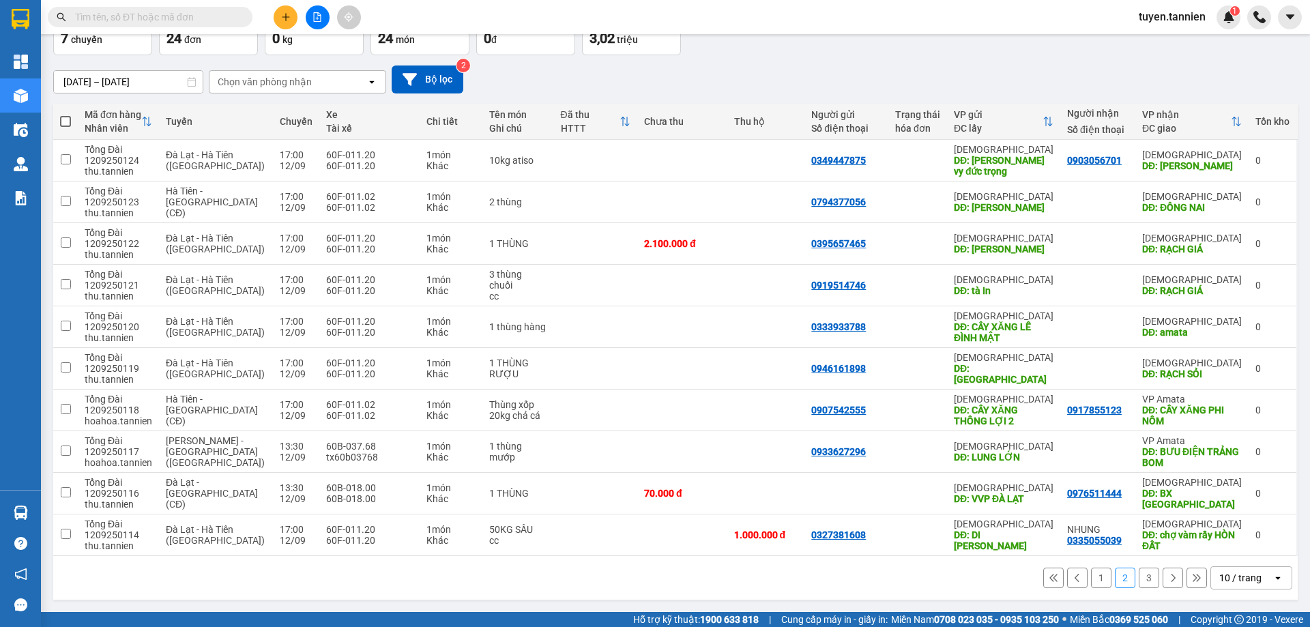
click at [1091, 580] on button "1" at bounding box center [1101, 578] width 20 height 20
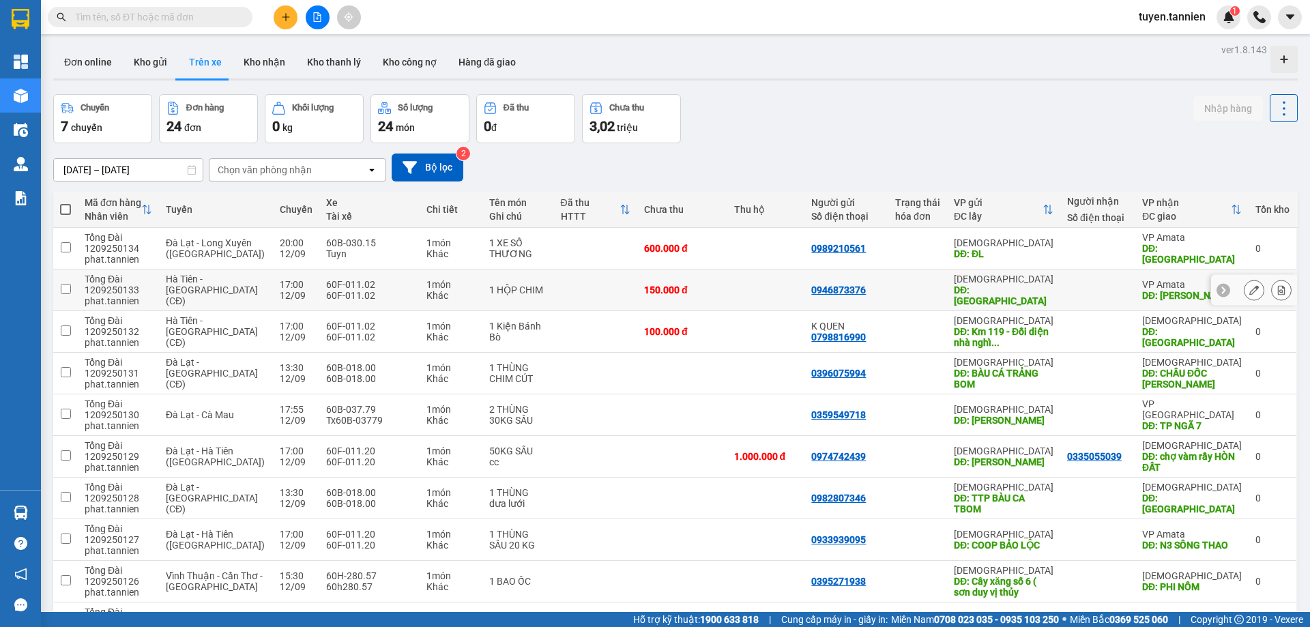
scroll to position [0, 0]
click at [431, 171] on button "Bộ lọc" at bounding box center [428, 168] width 72 height 28
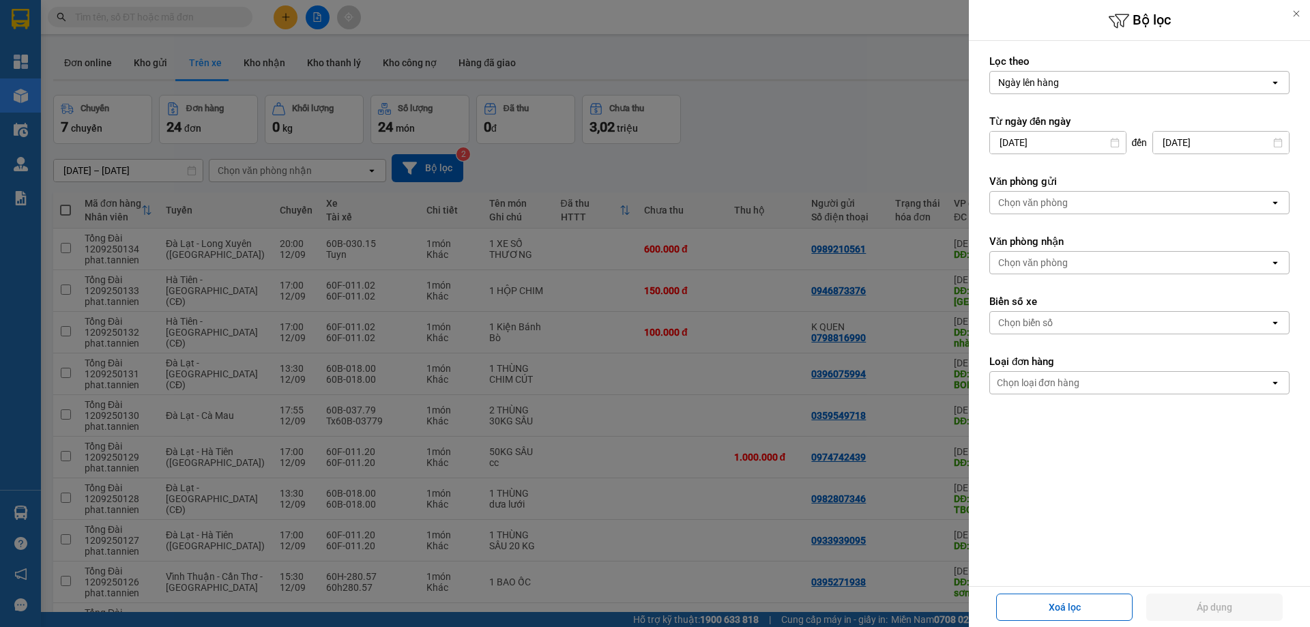
click at [1075, 204] on div "Chọn văn phòng" at bounding box center [1130, 203] width 280 height 22
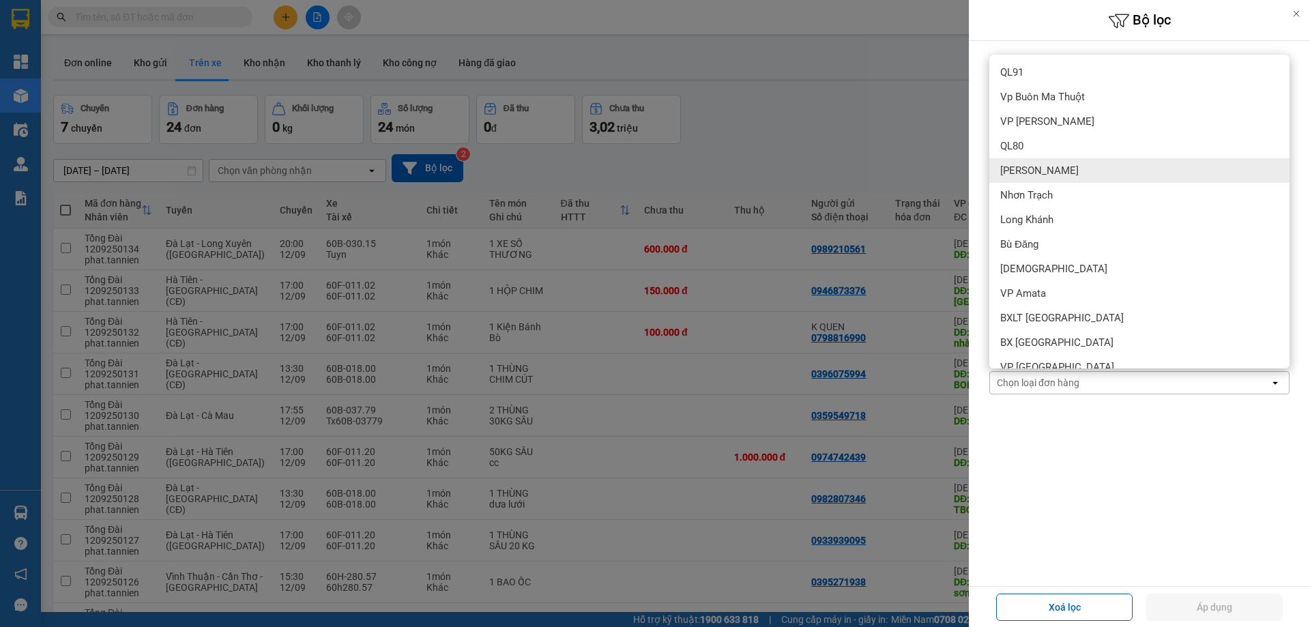
click at [921, 149] on div at bounding box center [655, 313] width 1310 height 627
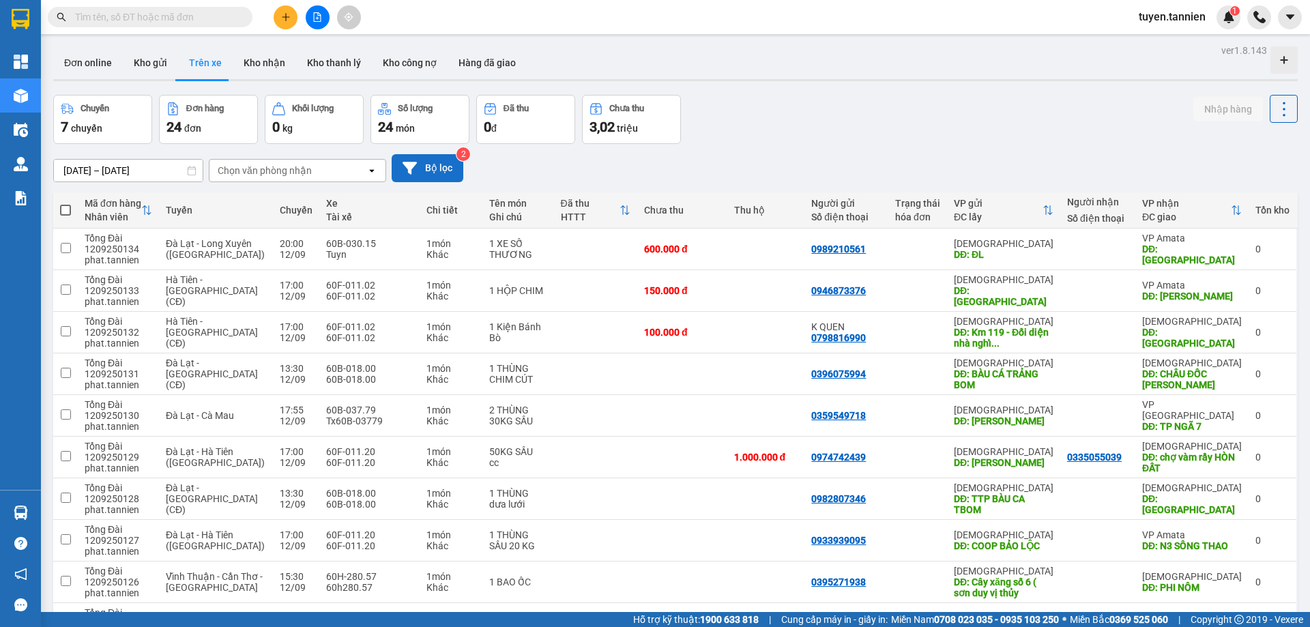
click at [443, 169] on button "Bộ lọc" at bounding box center [428, 168] width 72 height 28
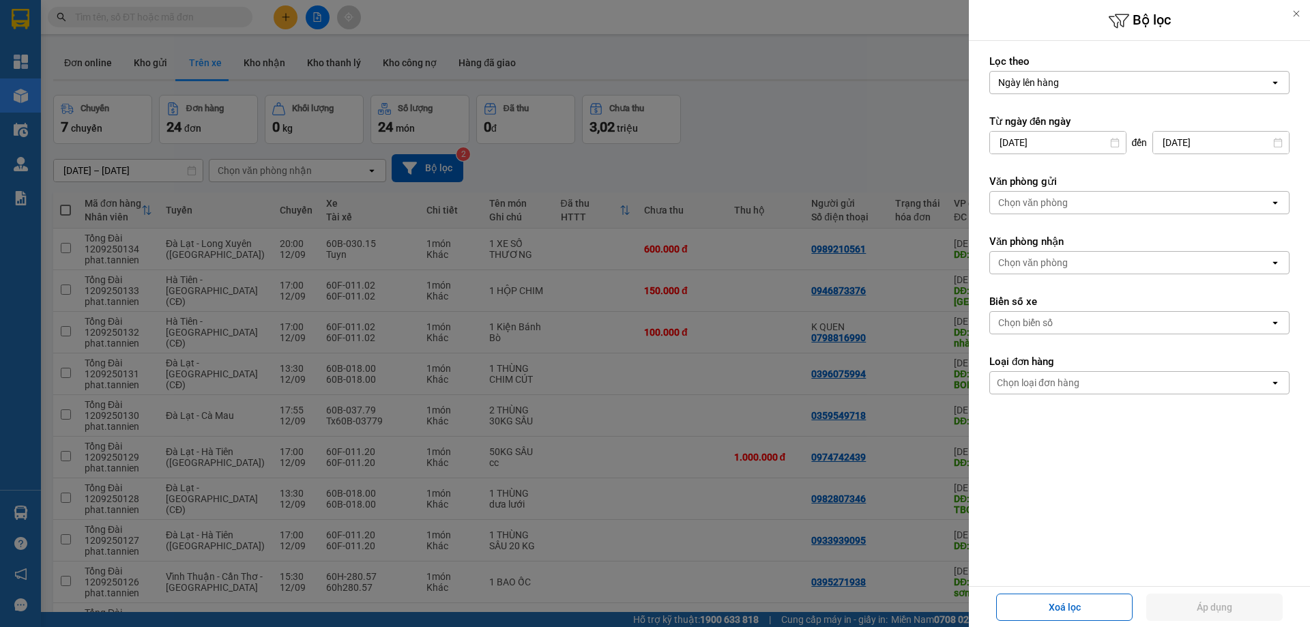
click at [1067, 318] on div "Chọn biển số" at bounding box center [1130, 323] width 280 height 22
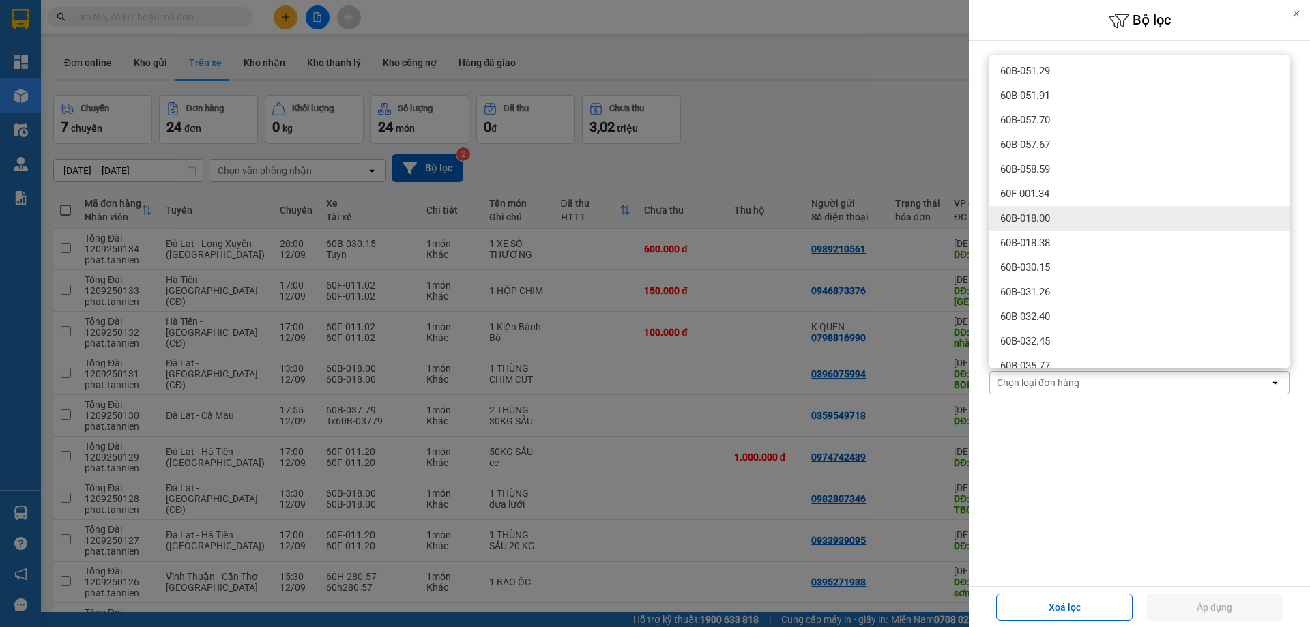
scroll to position [341, 0]
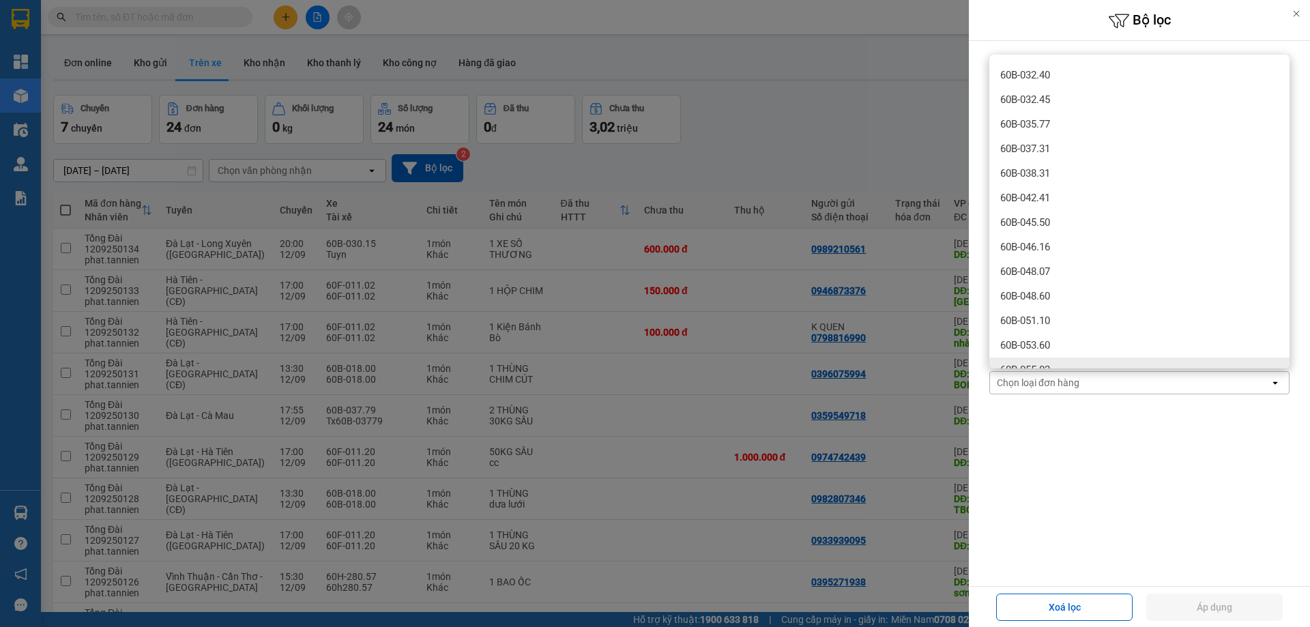
click at [1076, 390] on div "Chọn loại đơn hàng" at bounding box center [1130, 383] width 280 height 22
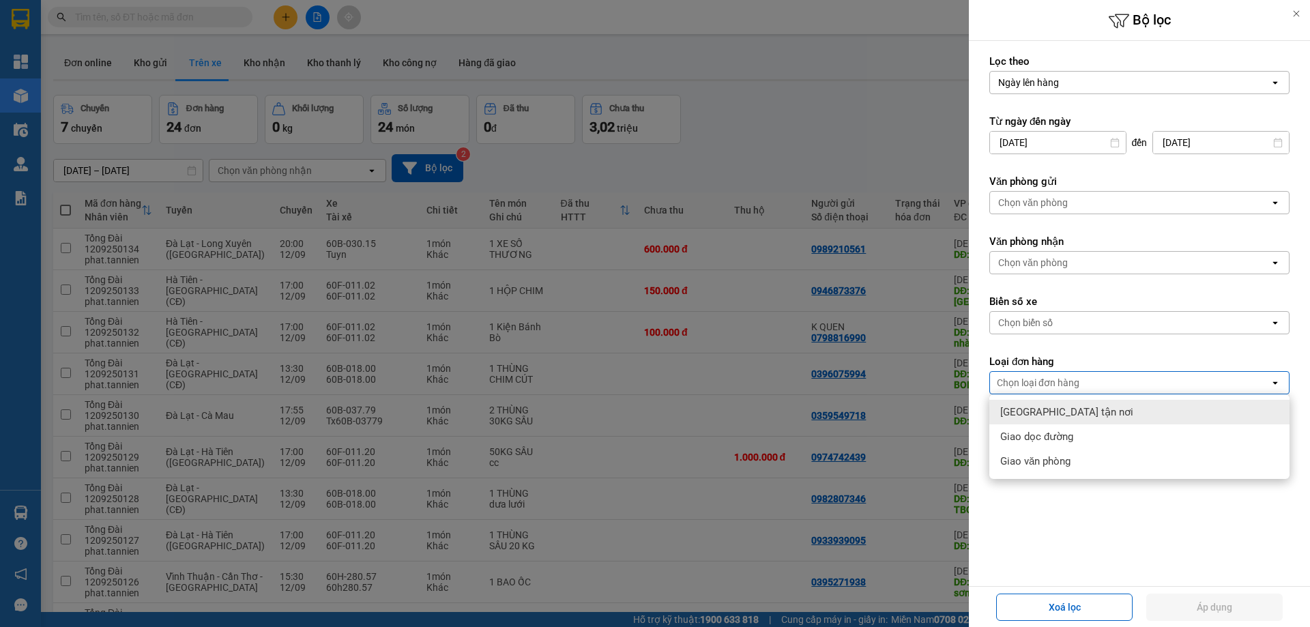
click at [1126, 326] on div "Chọn biển số" at bounding box center [1130, 323] width 280 height 22
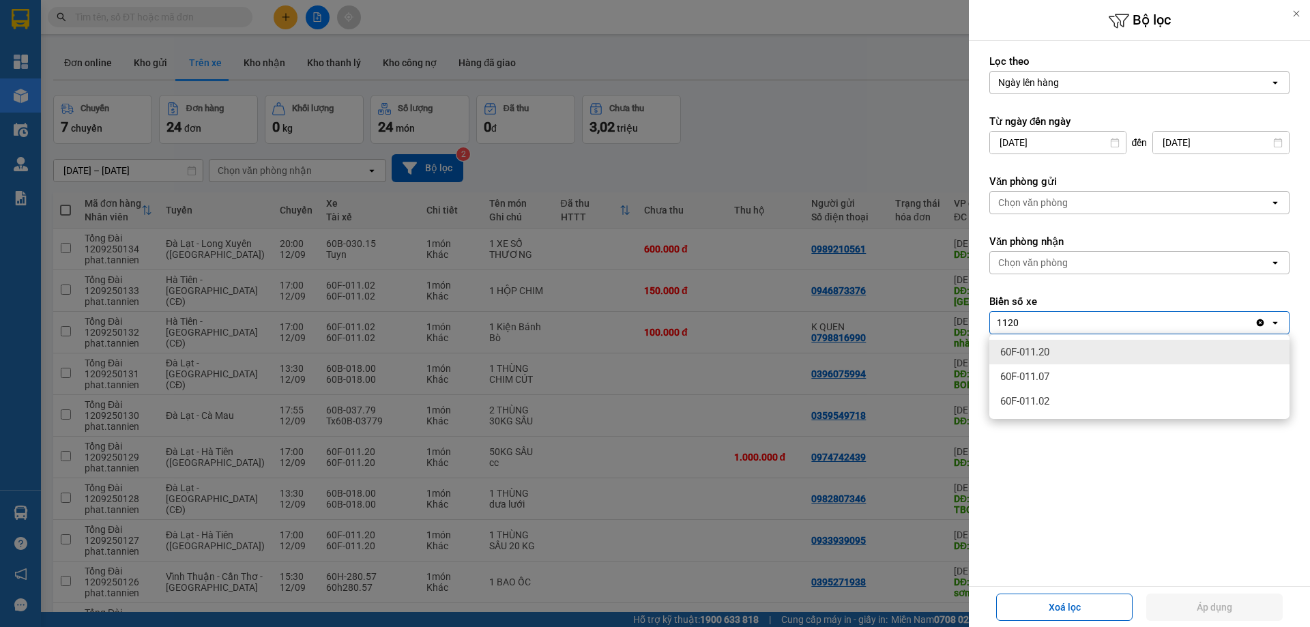
type input "1120"
click at [1117, 362] on div "60F-011.20" at bounding box center [1140, 352] width 300 height 25
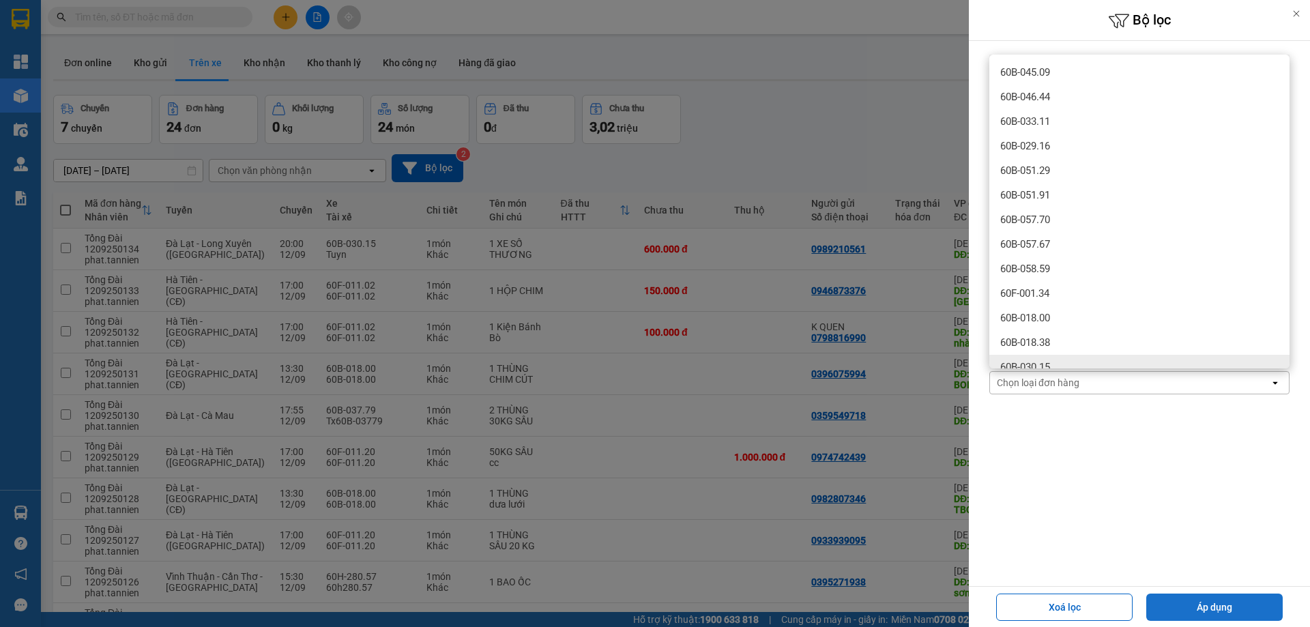
click at [1213, 607] on button "Áp dụng" at bounding box center [1215, 607] width 136 height 27
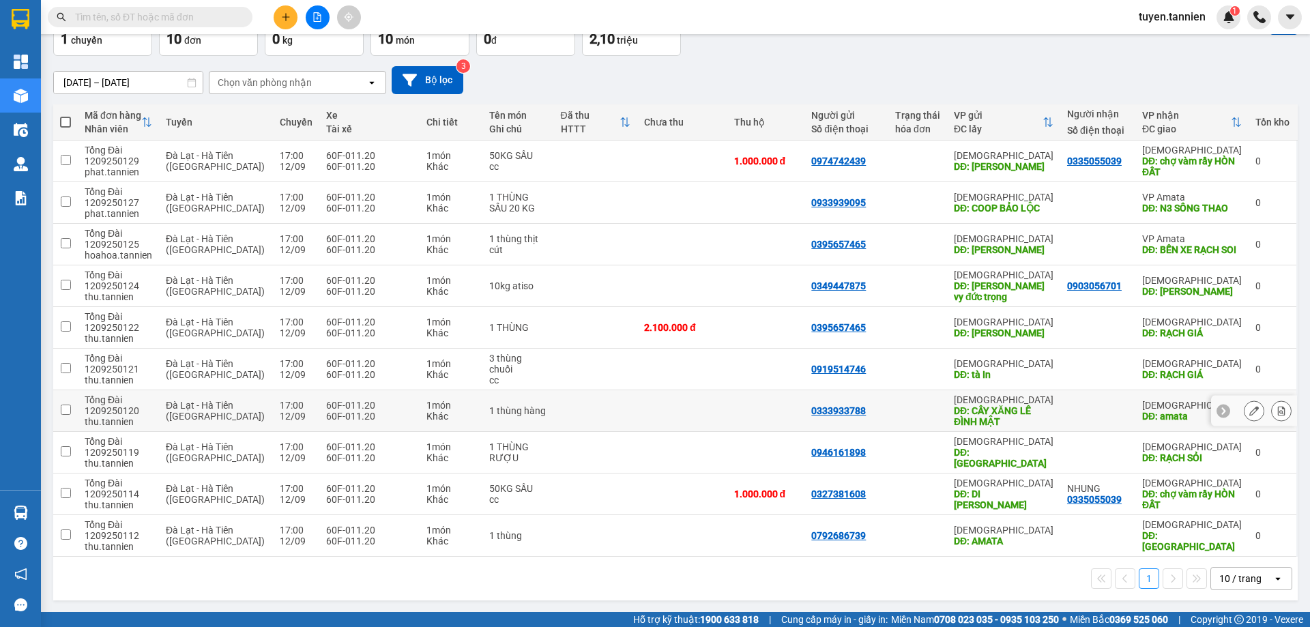
scroll to position [89, 0]
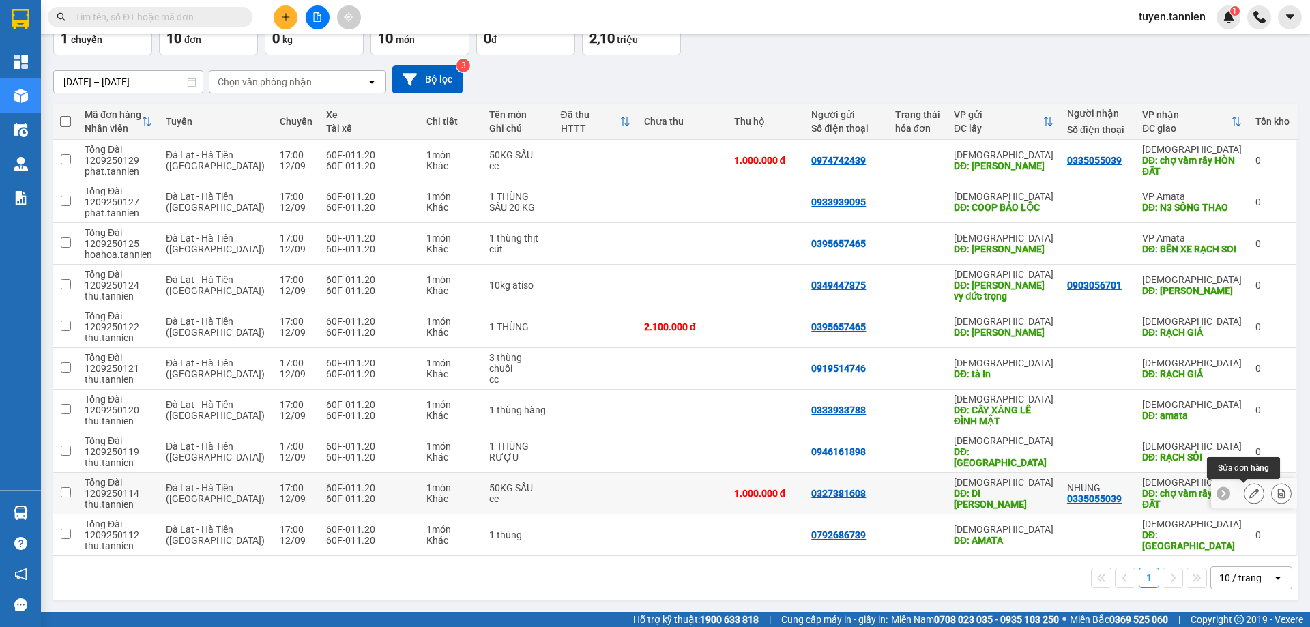
click at [1249, 491] on button at bounding box center [1254, 494] width 19 height 24
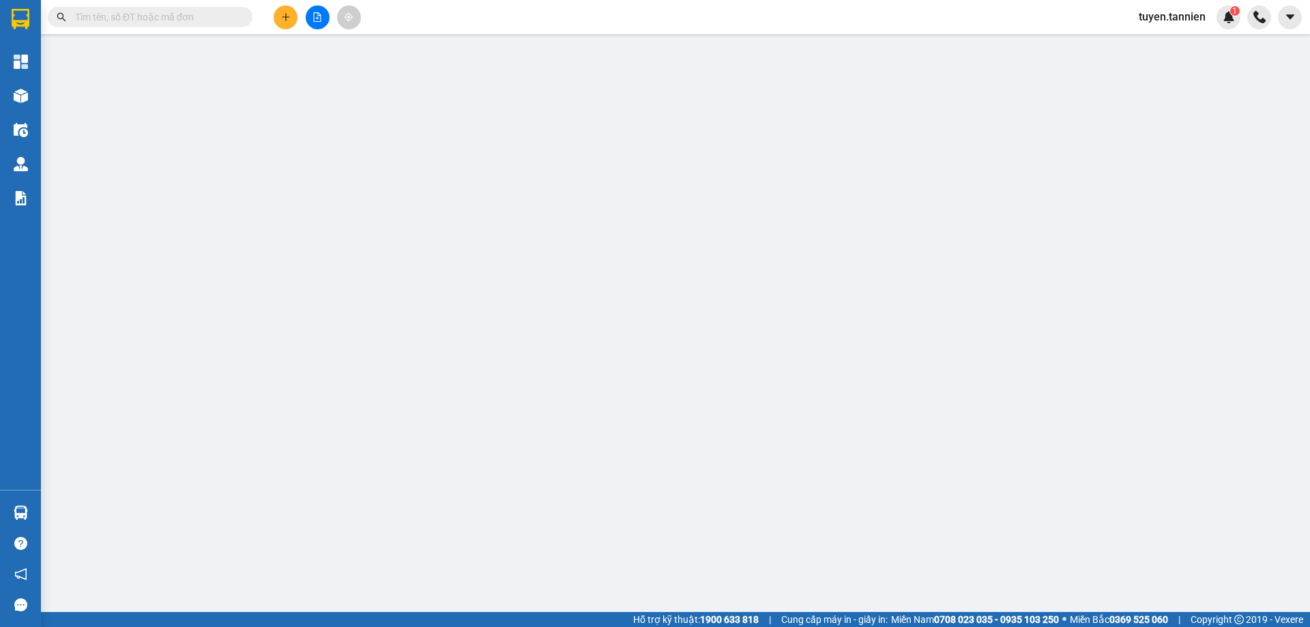
type input "0327381608"
type input "DI LINH"
type input "0335055039"
type input "NHUNG"
type input "chợ vàm rầy HÒN ĐẤT"
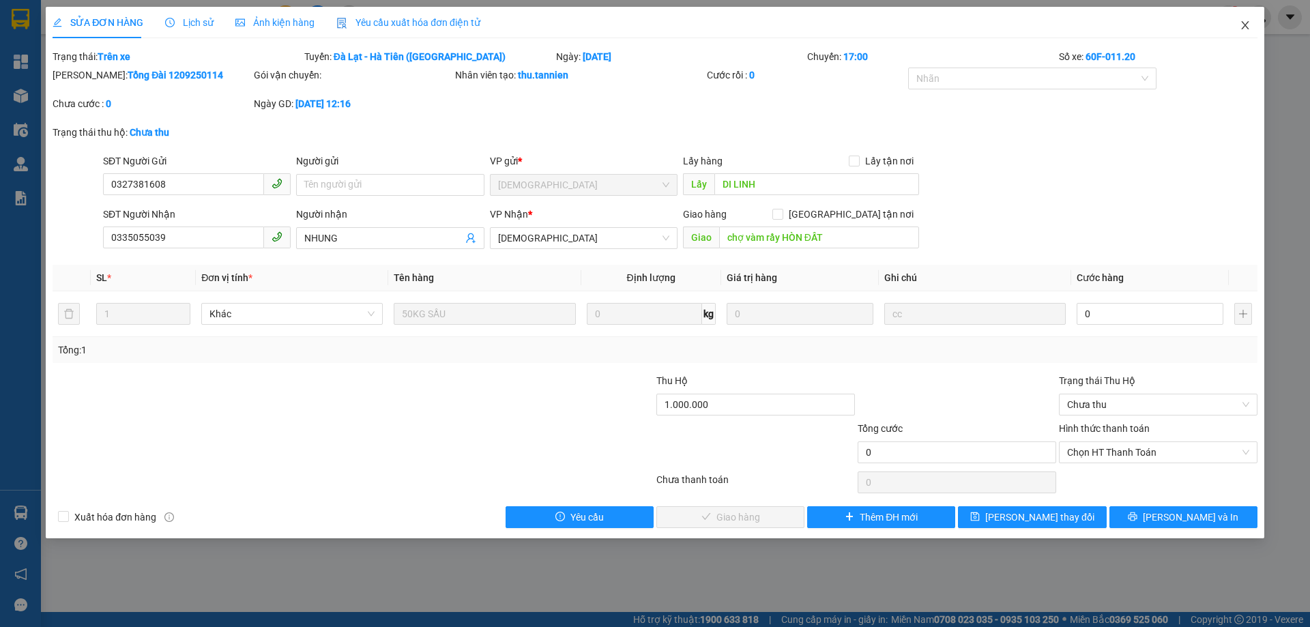
click at [1240, 37] on span "Close" at bounding box center [1245, 26] width 38 height 38
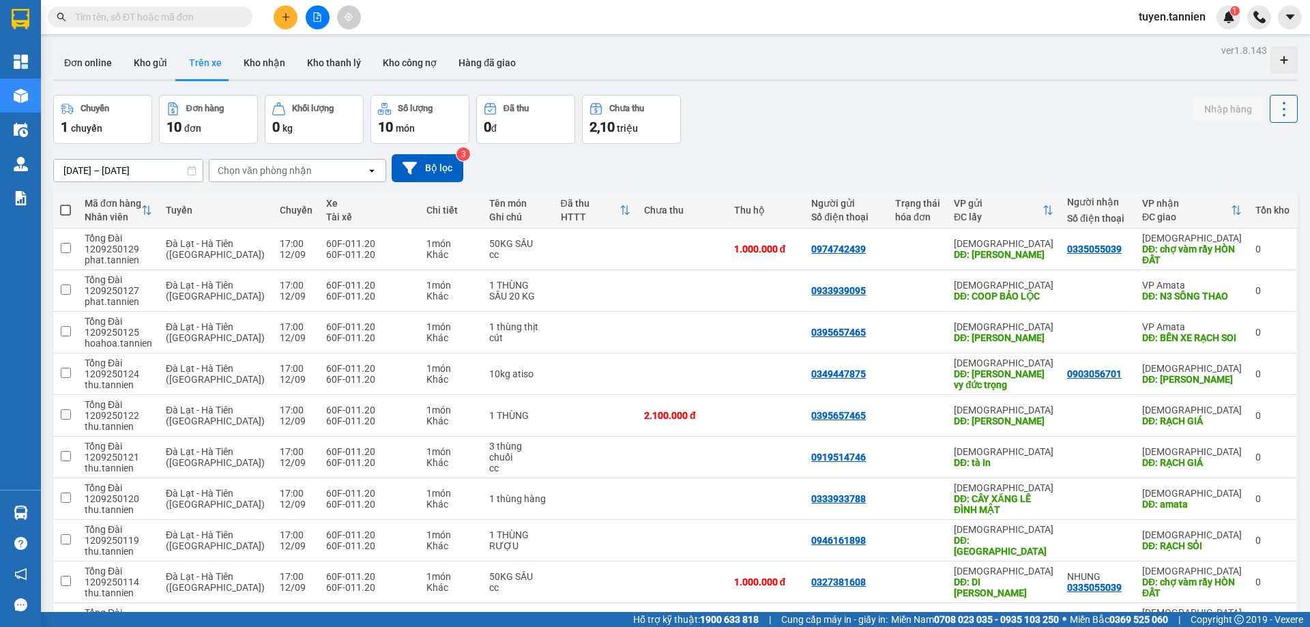
click at [1275, 106] on icon at bounding box center [1284, 109] width 19 height 19
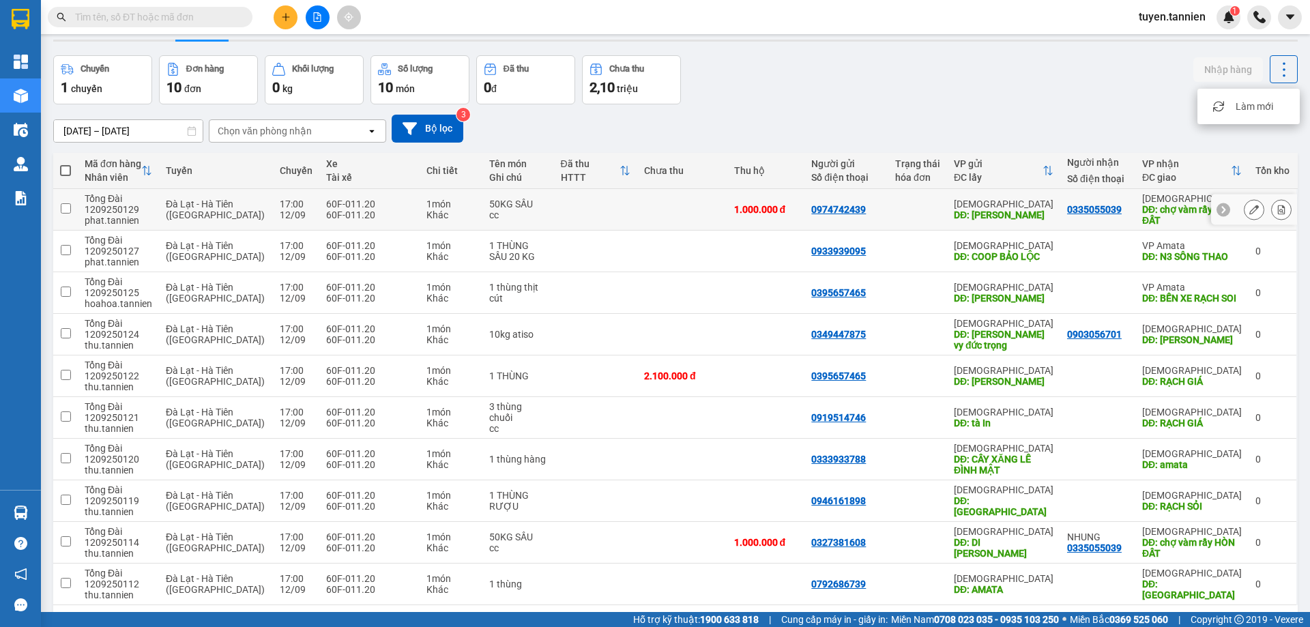
scroll to position [89, 0]
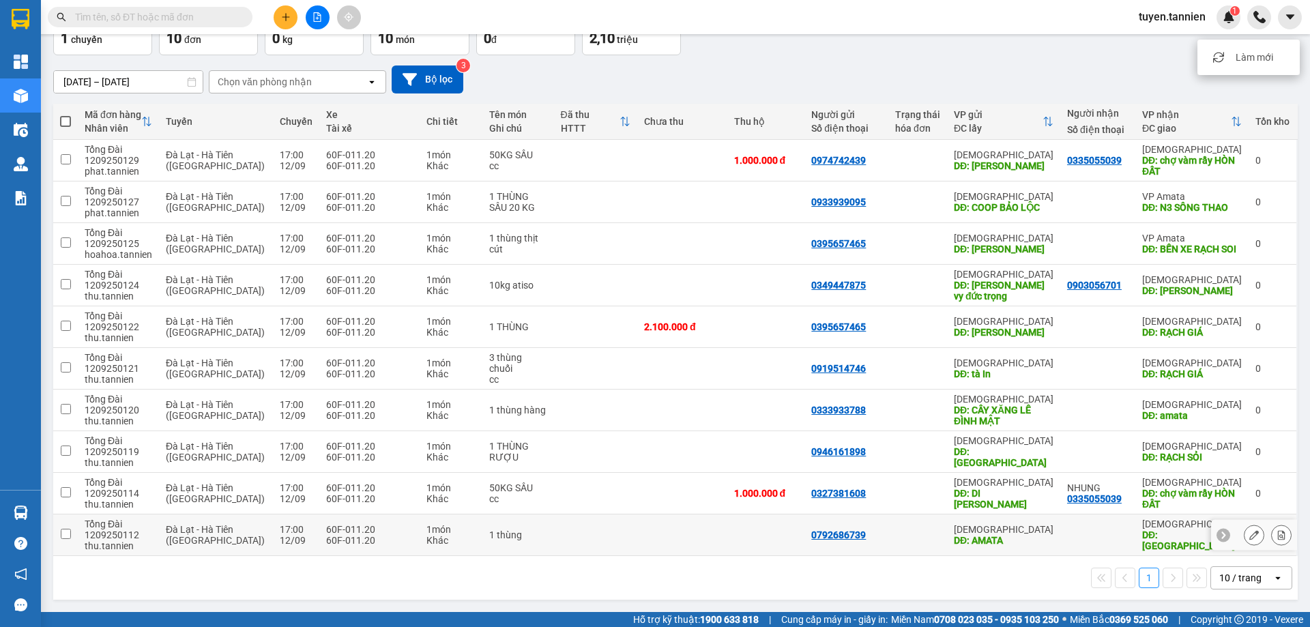
click at [62, 537] on input "checkbox" at bounding box center [66, 534] width 10 height 10
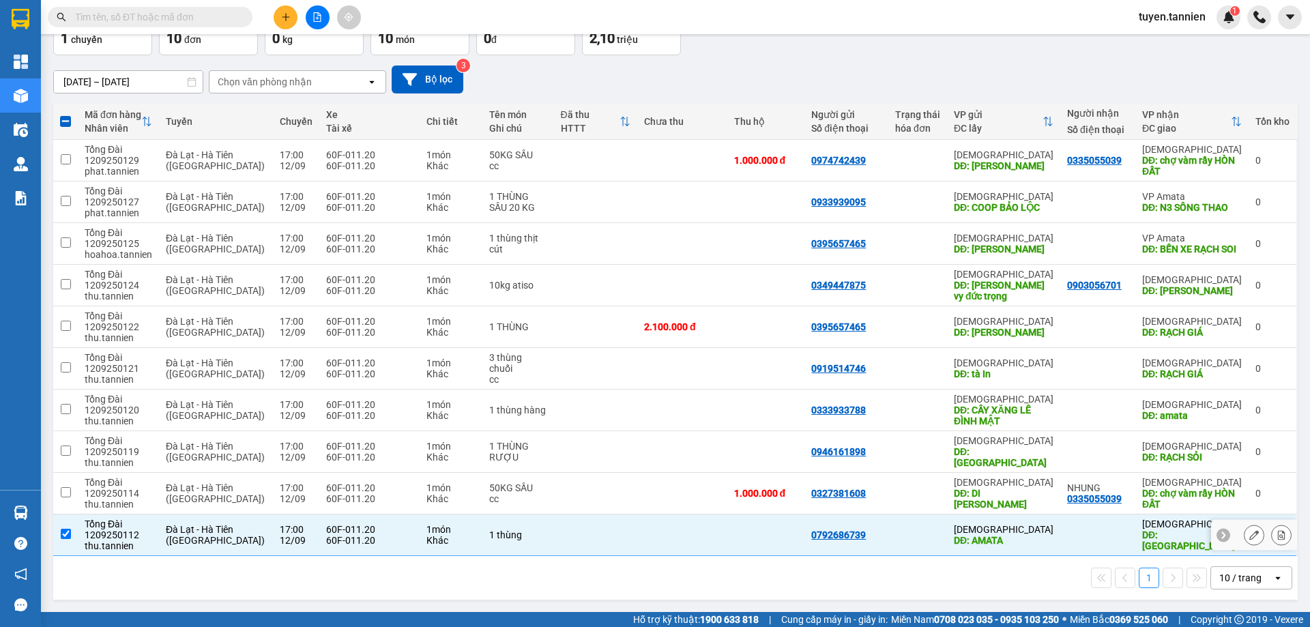
click at [65, 535] on input "checkbox" at bounding box center [66, 534] width 10 height 10
checkbox input "false"
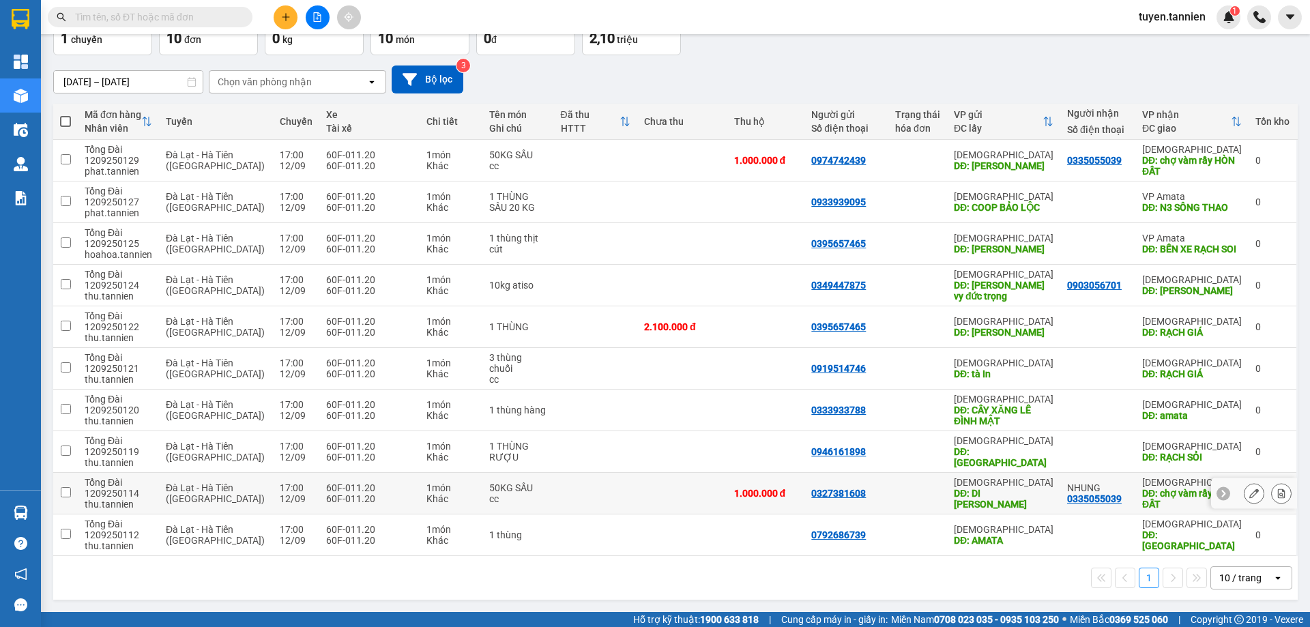
click at [66, 494] on input "checkbox" at bounding box center [66, 492] width 10 height 10
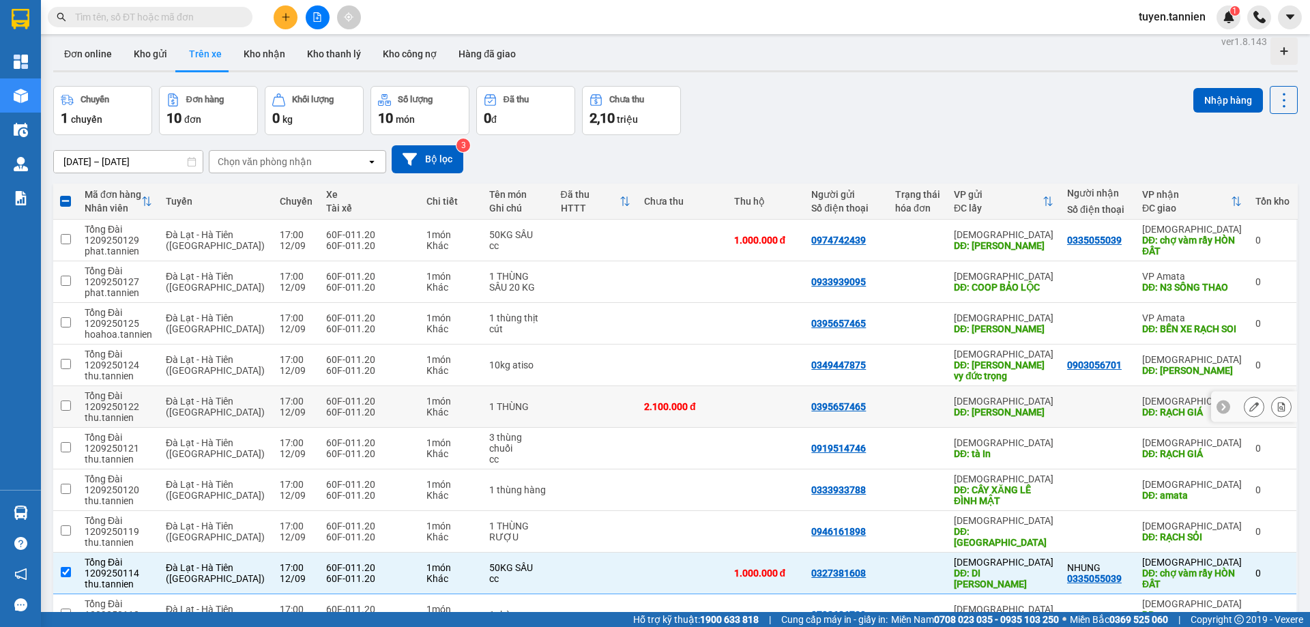
scroll to position [0, 0]
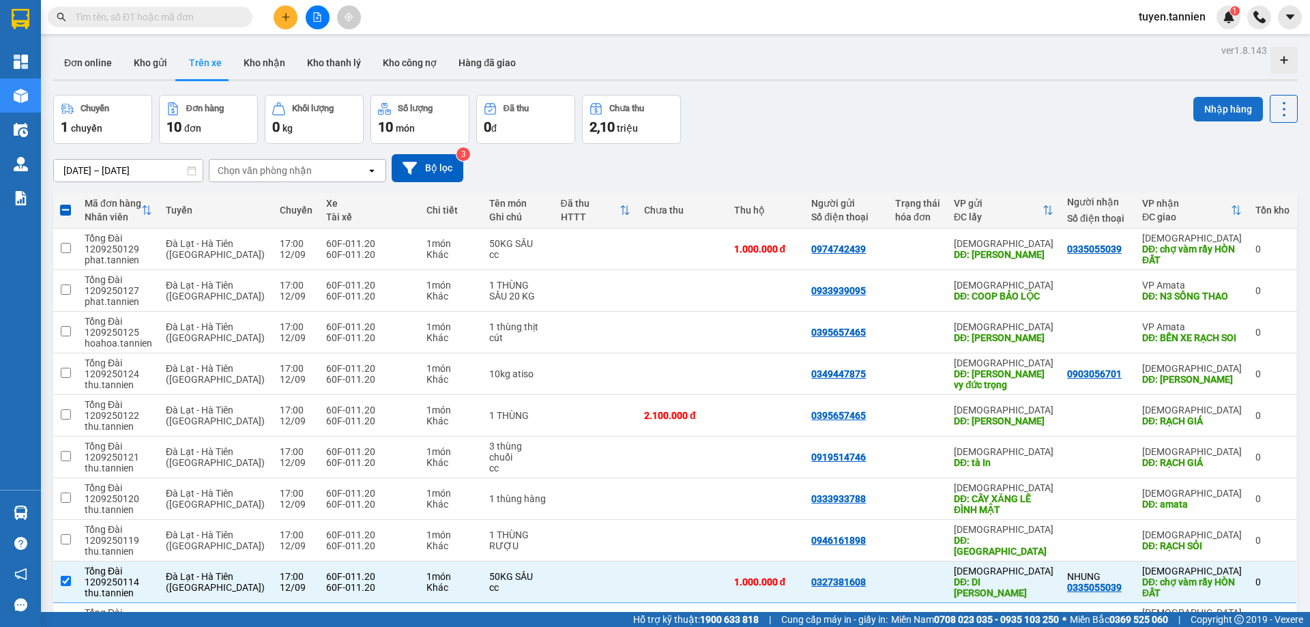
click at [1200, 108] on button "Nhập hàng" at bounding box center [1229, 109] width 70 height 25
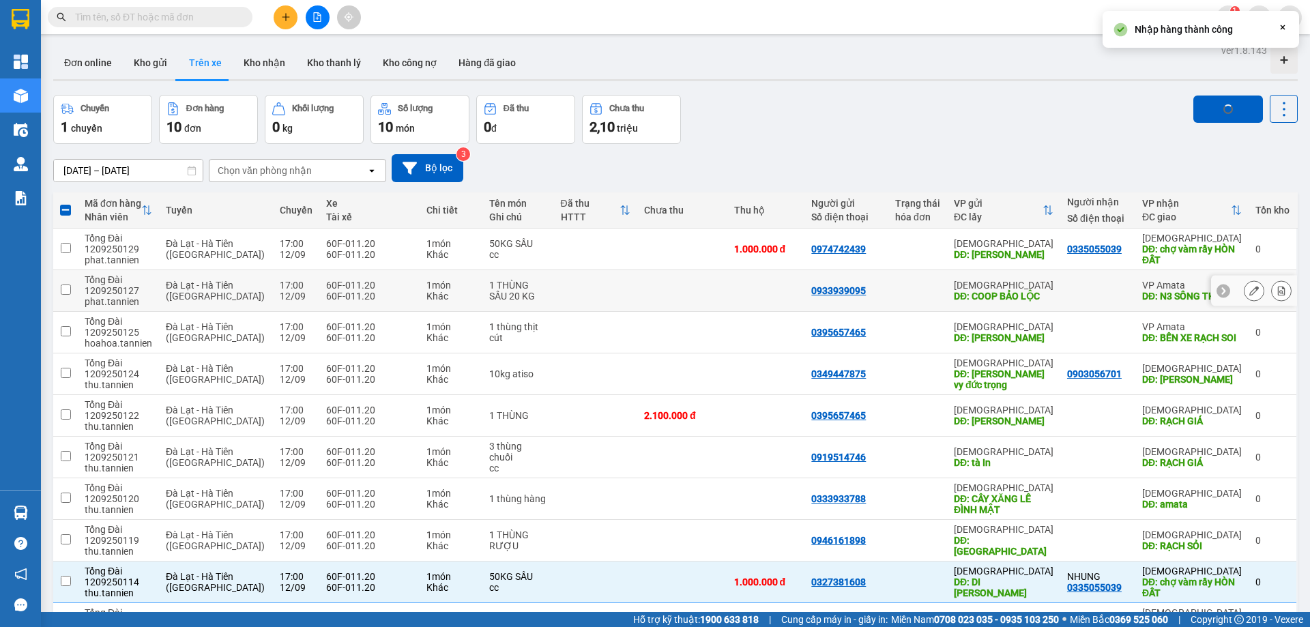
checkbox input "false"
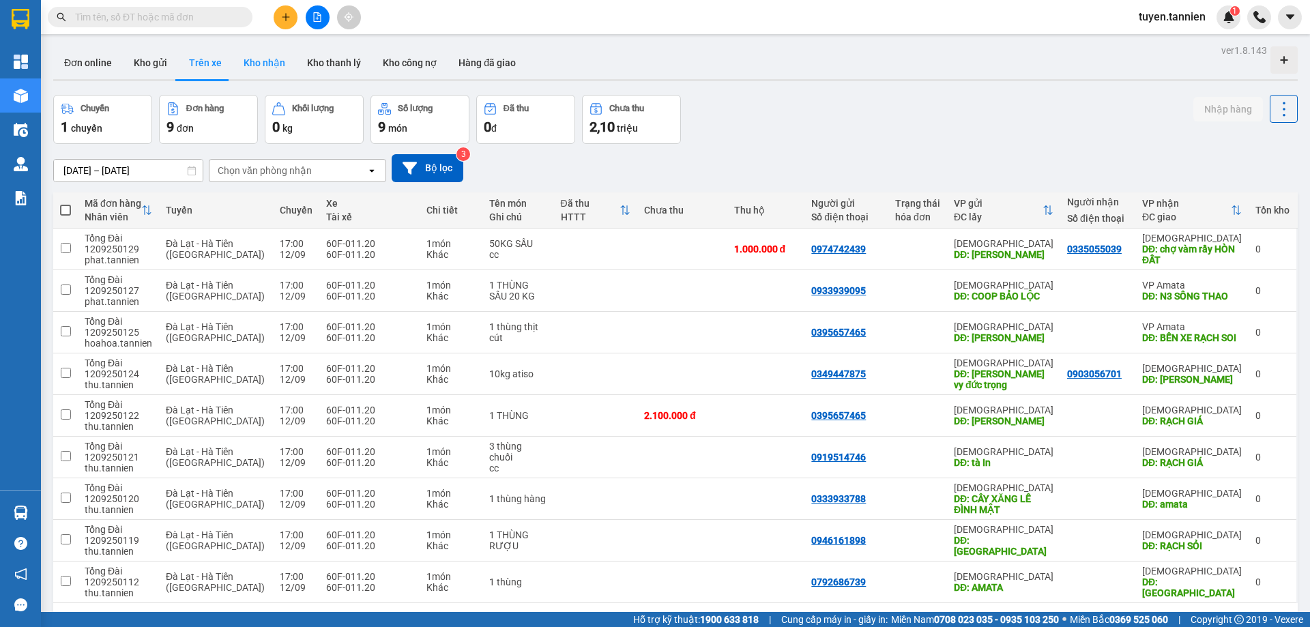
click at [263, 70] on button "Kho nhận" at bounding box center [264, 62] width 63 height 33
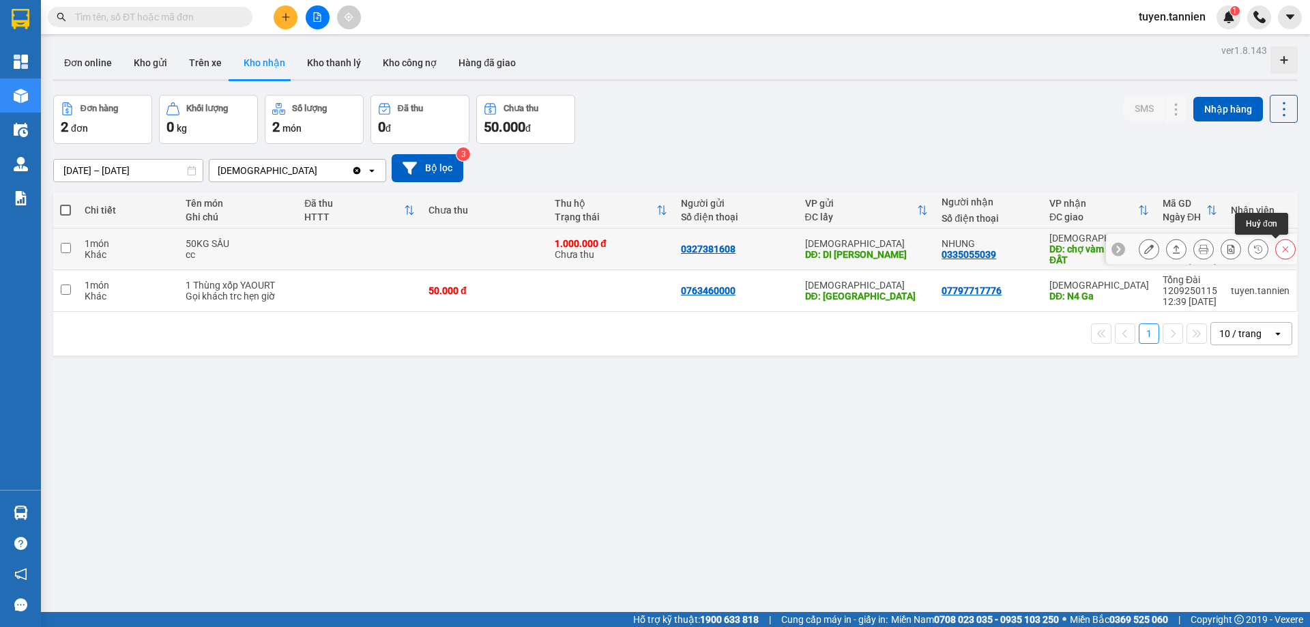
click at [1276, 249] on button at bounding box center [1285, 250] width 19 height 24
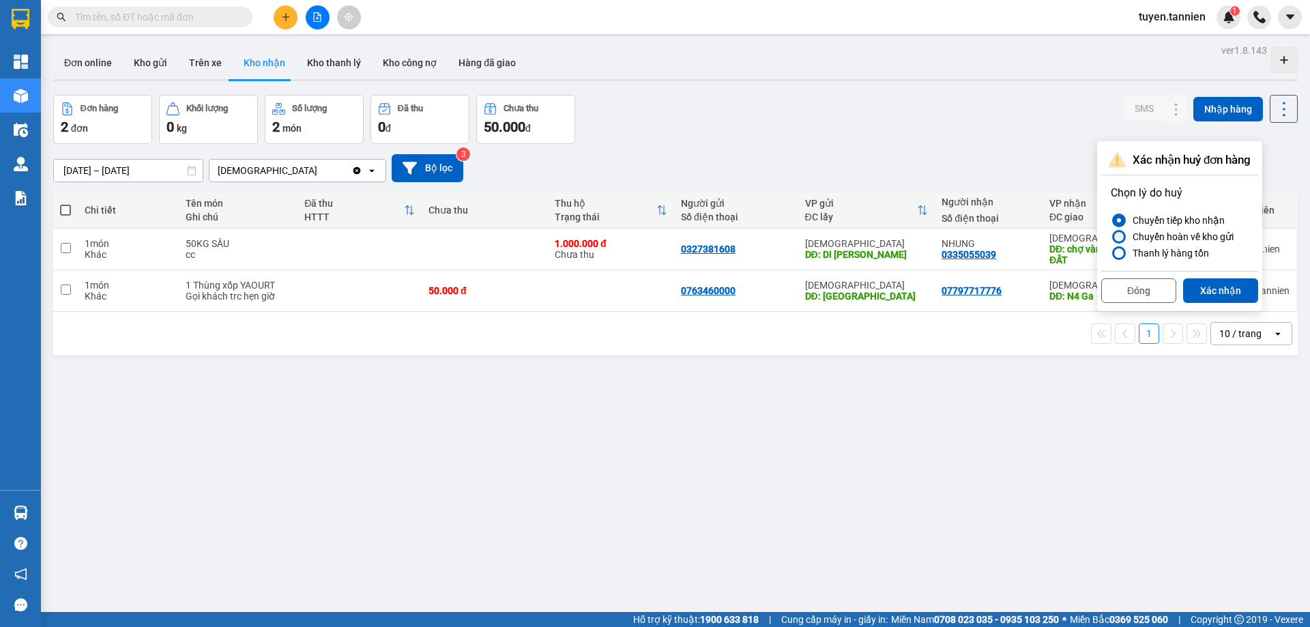
click at [1206, 236] on div "Chuyển hoàn về kho gửi" at bounding box center [1180, 237] width 106 height 16
click at [1111, 237] on input "Chuyển hoàn về kho gửi" at bounding box center [1111, 237] width 0 height 0
click at [1163, 182] on div "Chọn lý do huỷ Chuyển tiếp kho nhận Chuyển hoàn về kho gửi Thanh lý hàng tồn" at bounding box center [1180, 223] width 152 height 90
click at [1172, 195] on p "Chọn lý do huỷ" at bounding box center [1180, 193] width 138 height 16
click at [1228, 281] on button "Xác nhận" at bounding box center [1220, 290] width 75 height 25
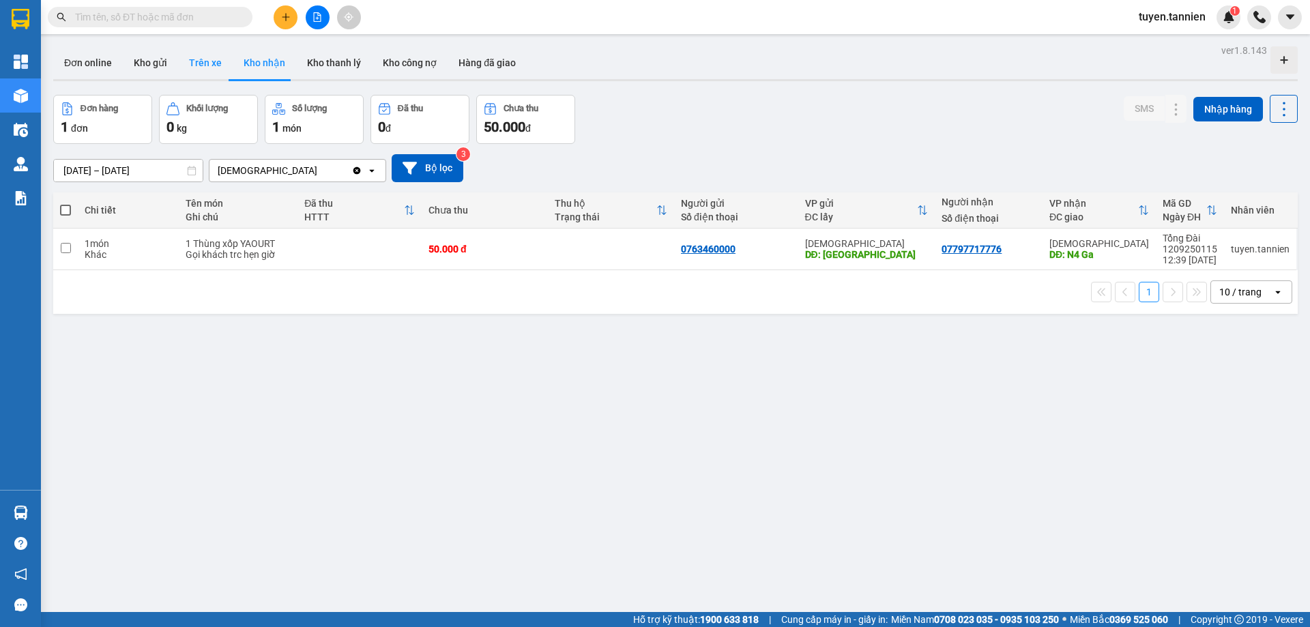
click at [189, 57] on button "Trên xe" at bounding box center [205, 62] width 55 height 33
type input "[DATE] – [DATE]"
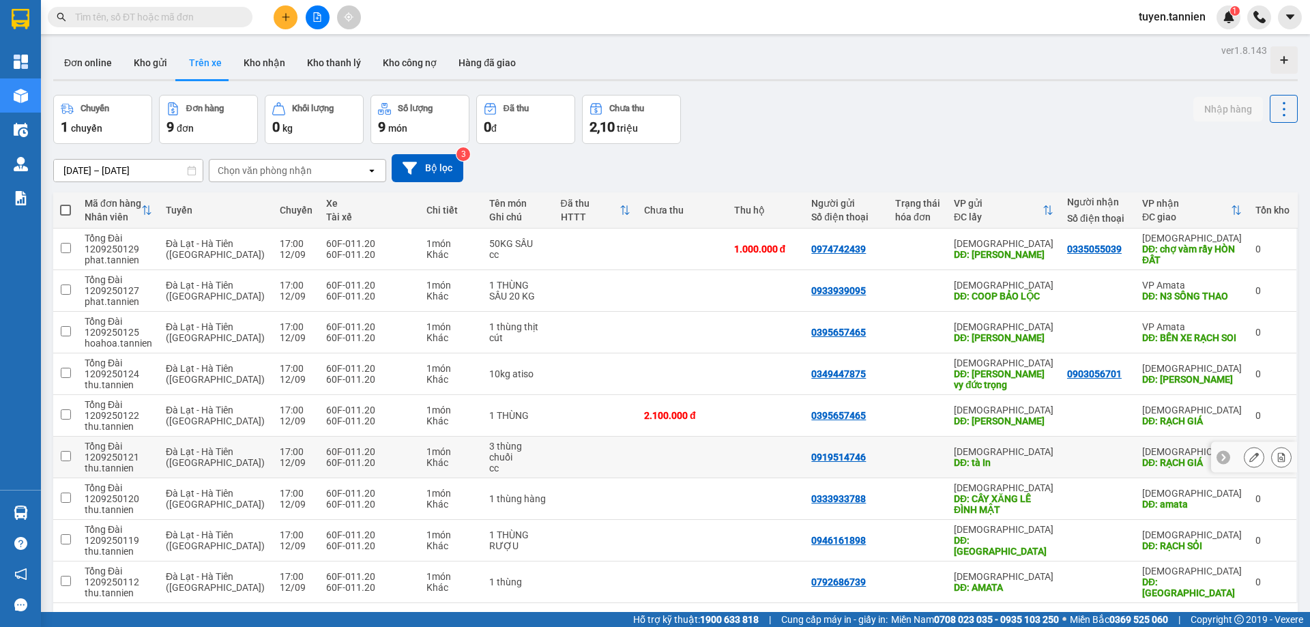
scroll to position [63, 0]
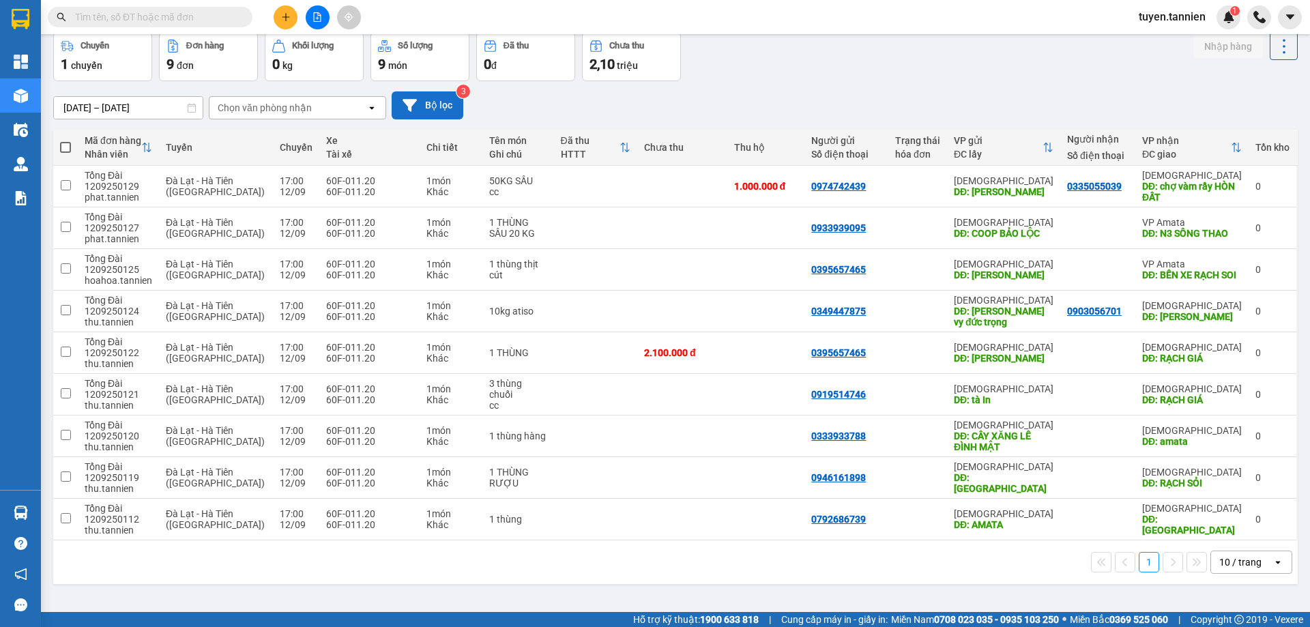
click at [429, 102] on button "Bộ lọc" at bounding box center [428, 105] width 72 height 28
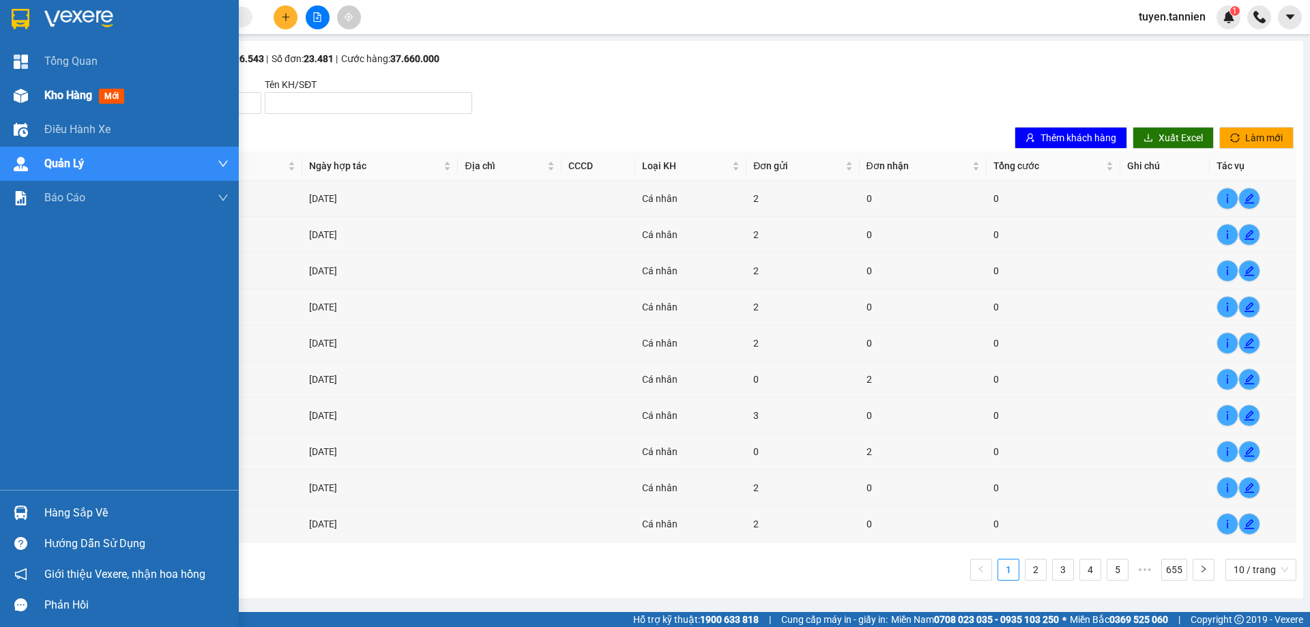
click at [76, 81] on div "Kho hàng mới" at bounding box center [136, 95] width 184 height 34
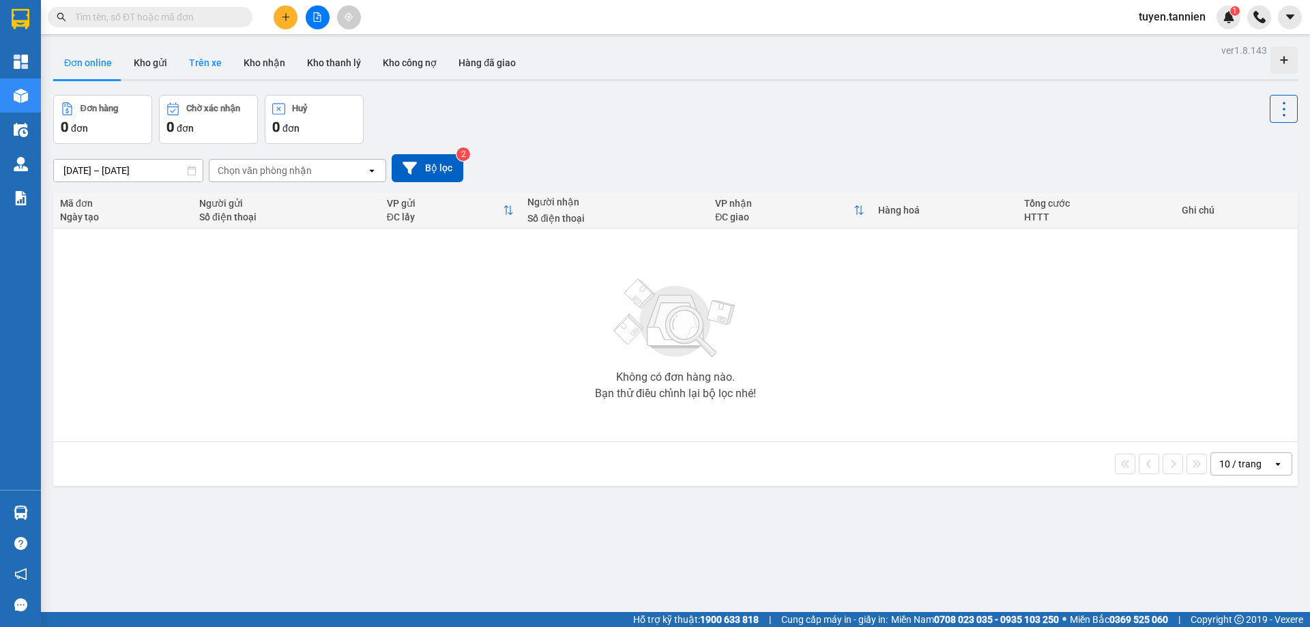
click at [206, 61] on button "Trên xe" at bounding box center [205, 62] width 55 height 33
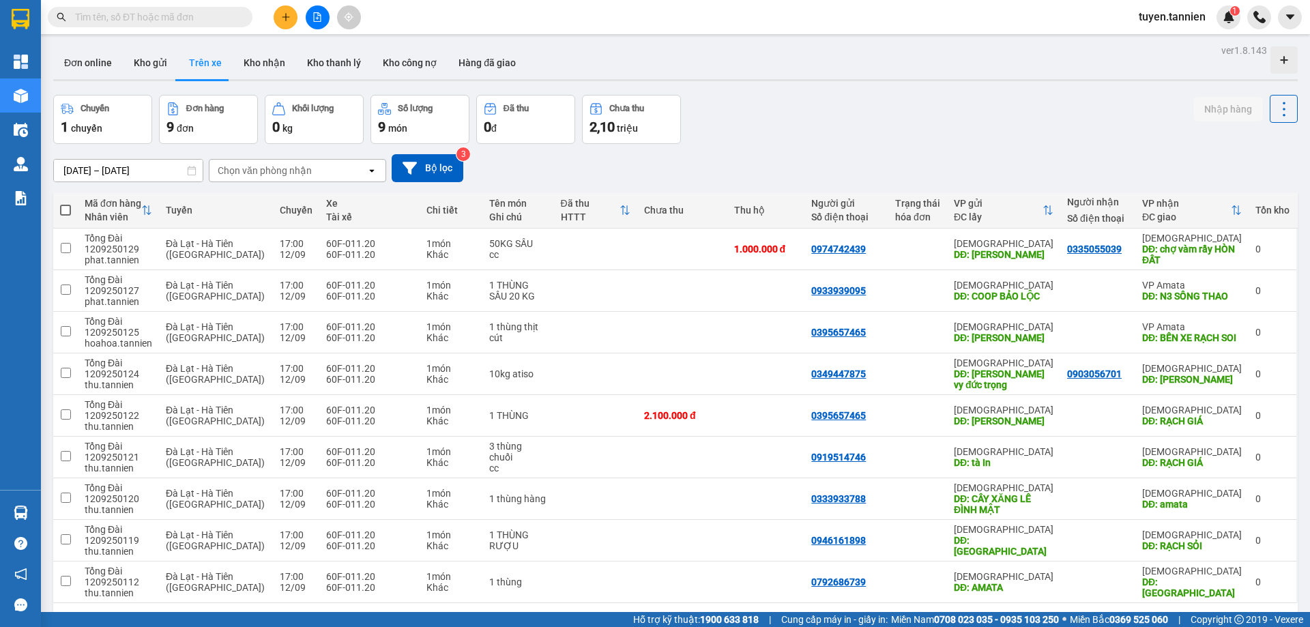
click at [134, 156] on div "12/09/2025 – 12/09/2025 Press the down arrow key to interact with the calendar …" at bounding box center [675, 168] width 1245 height 28
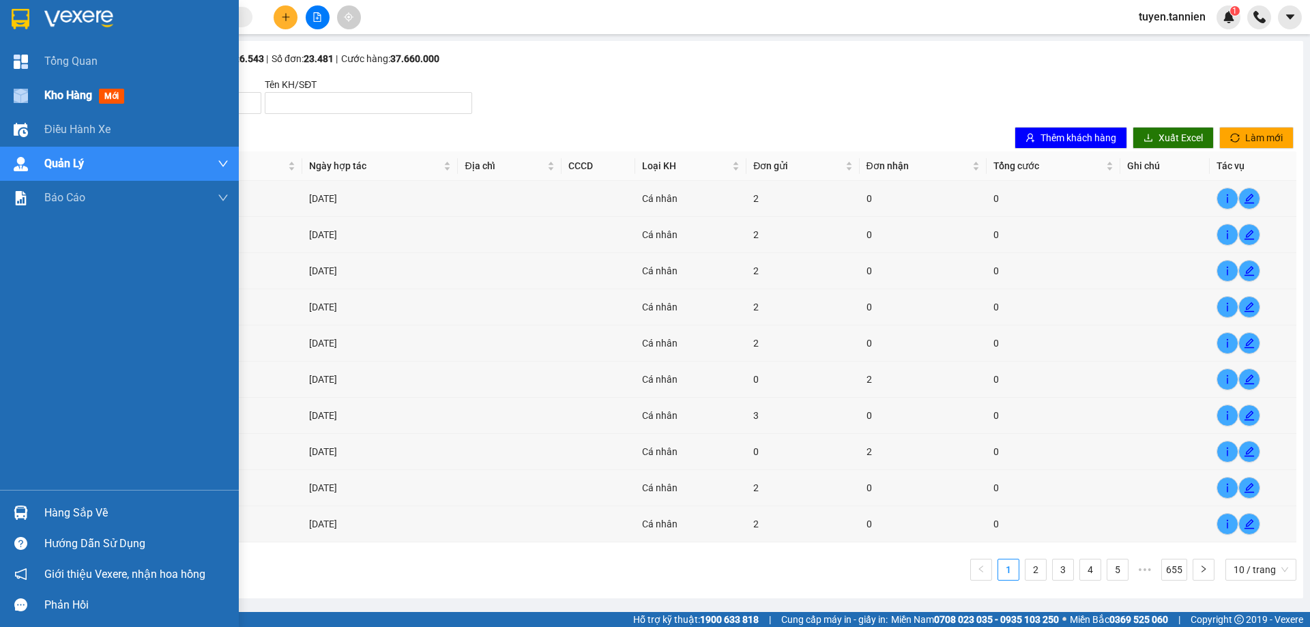
drag, startPoint x: 39, startPoint y: 93, endPoint x: 32, endPoint y: 104, distance: 12.9
click at [32, 104] on div "Kho hàng mới" at bounding box center [119, 95] width 239 height 34
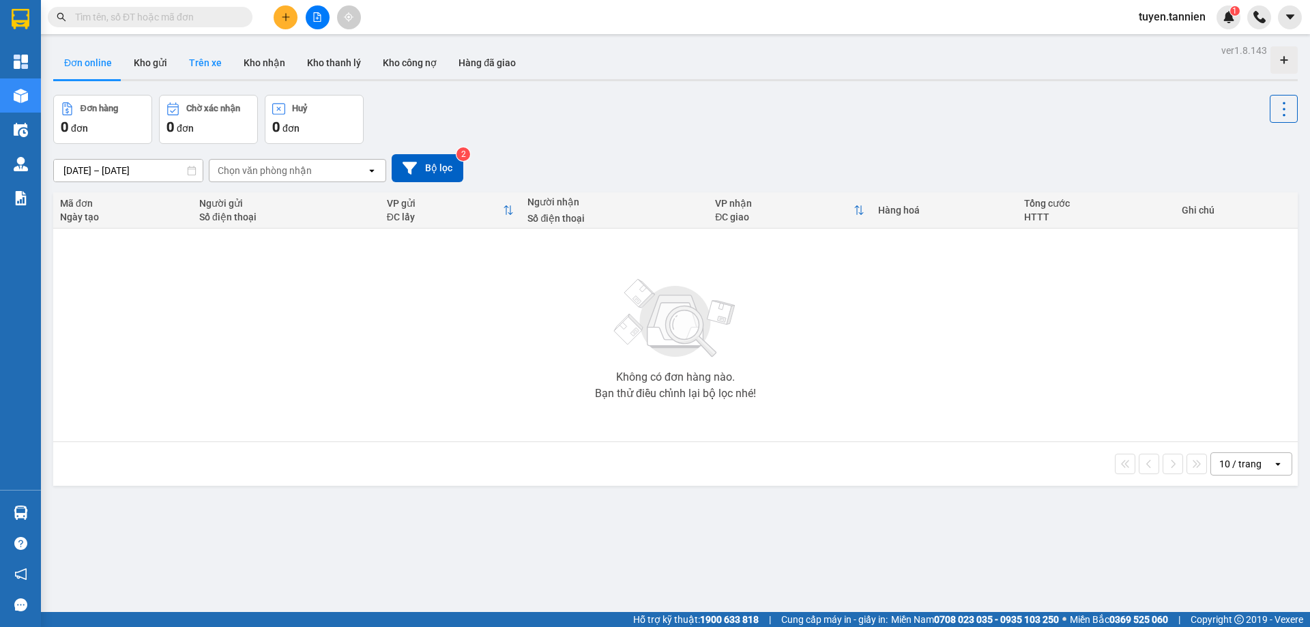
click at [201, 63] on button "Trên xe" at bounding box center [205, 62] width 55 height 33
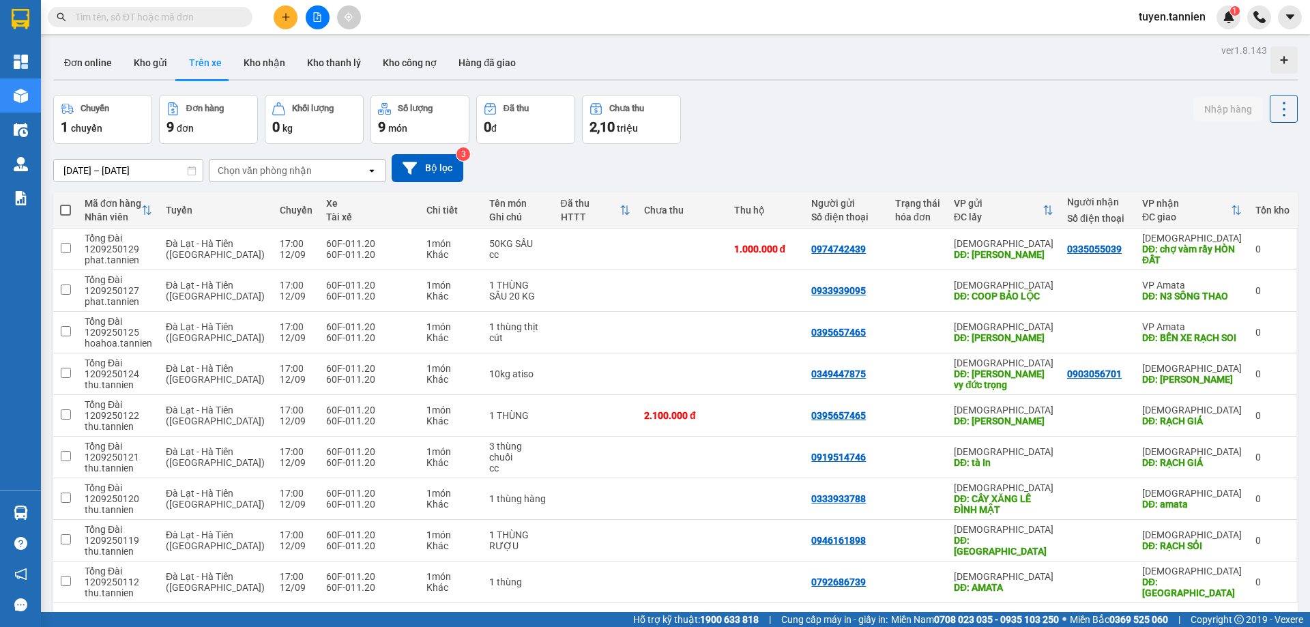
click at [87, 164] on input "[DATE] – [DATE]" at bounding box center [128, 171] width 149 height 22
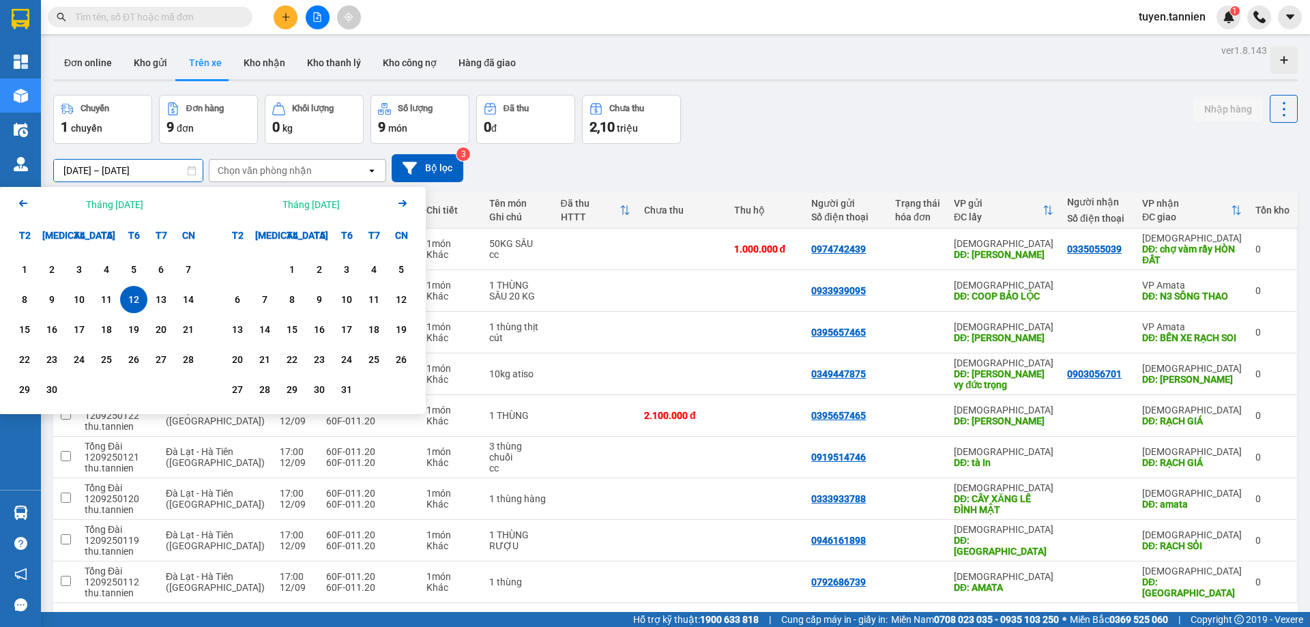
click at [139, 298] on div "12" at bounding box center [133, 299] width 19 height 16
click at [136, 298] on div "12" at bounding box center [133, 299] width 19 height 16
type input "[DATE] – [DATE]"
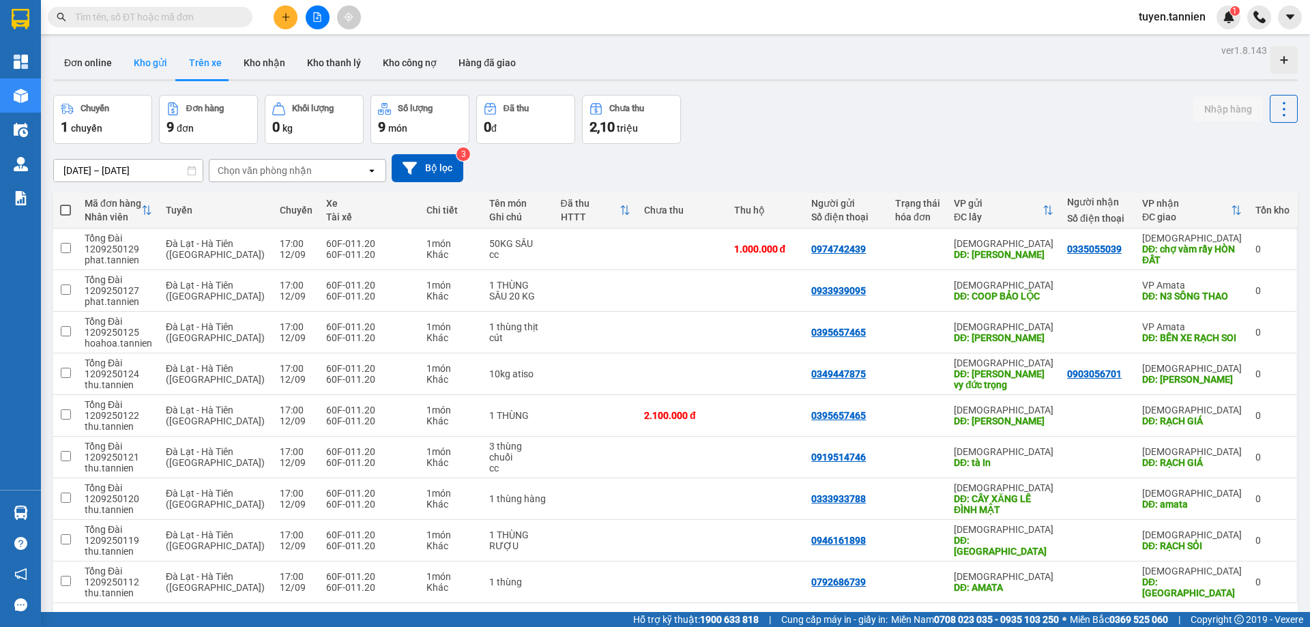
click at [141, 73] on button "Kho gửi" at bounding box center [150, 62] width 55 height 33
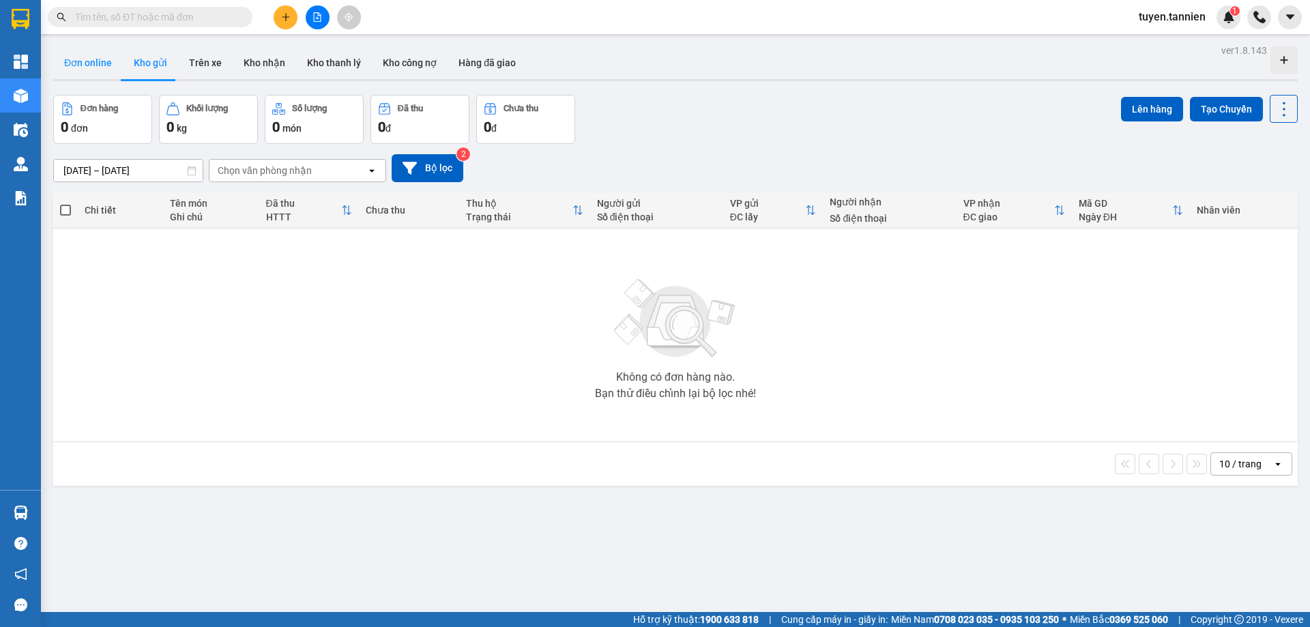
click at [74, 63] on button "Đơn online" at bounding box center [88, 62] width 70 height 33
type input "[DATE] – [DATE]"
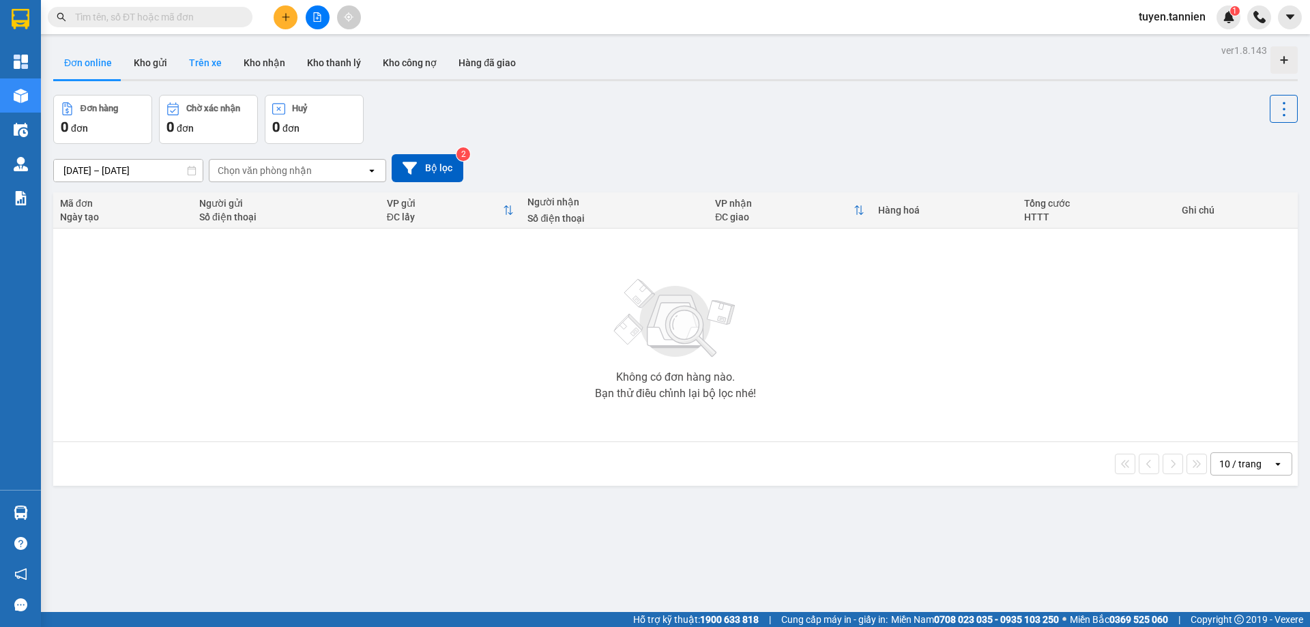
click at [192, 68] on button "Trên xe" at bounding box center [205, 62] width 55 height 33
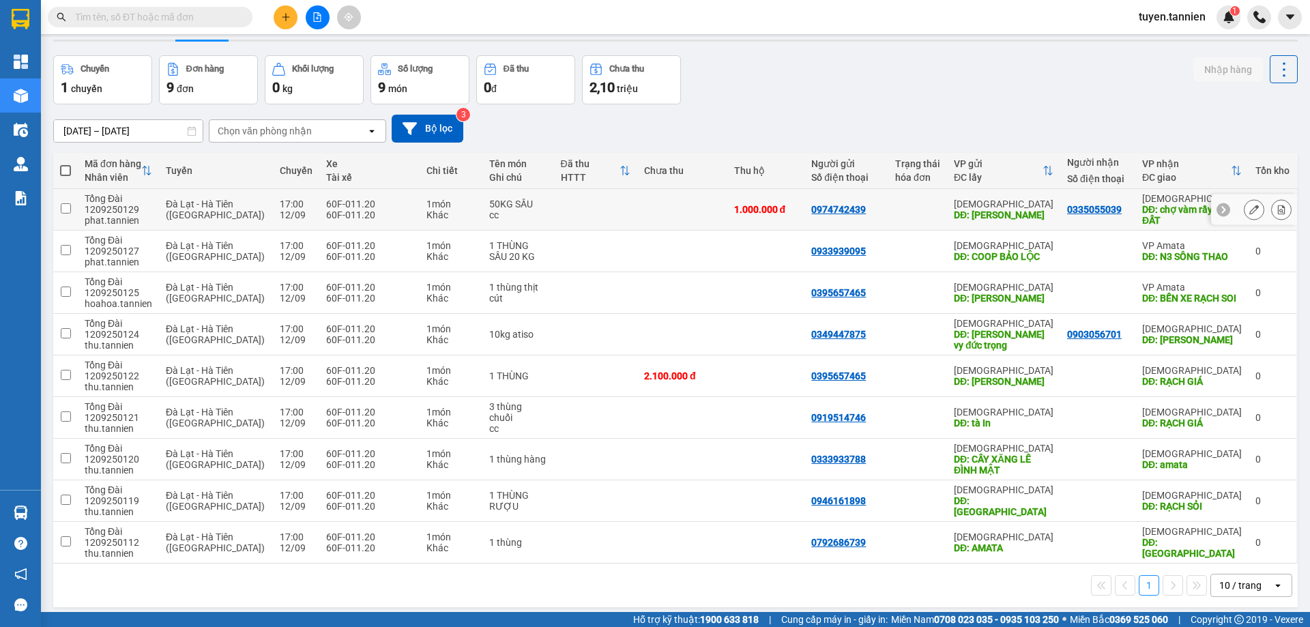
scroll to position [63, 0]
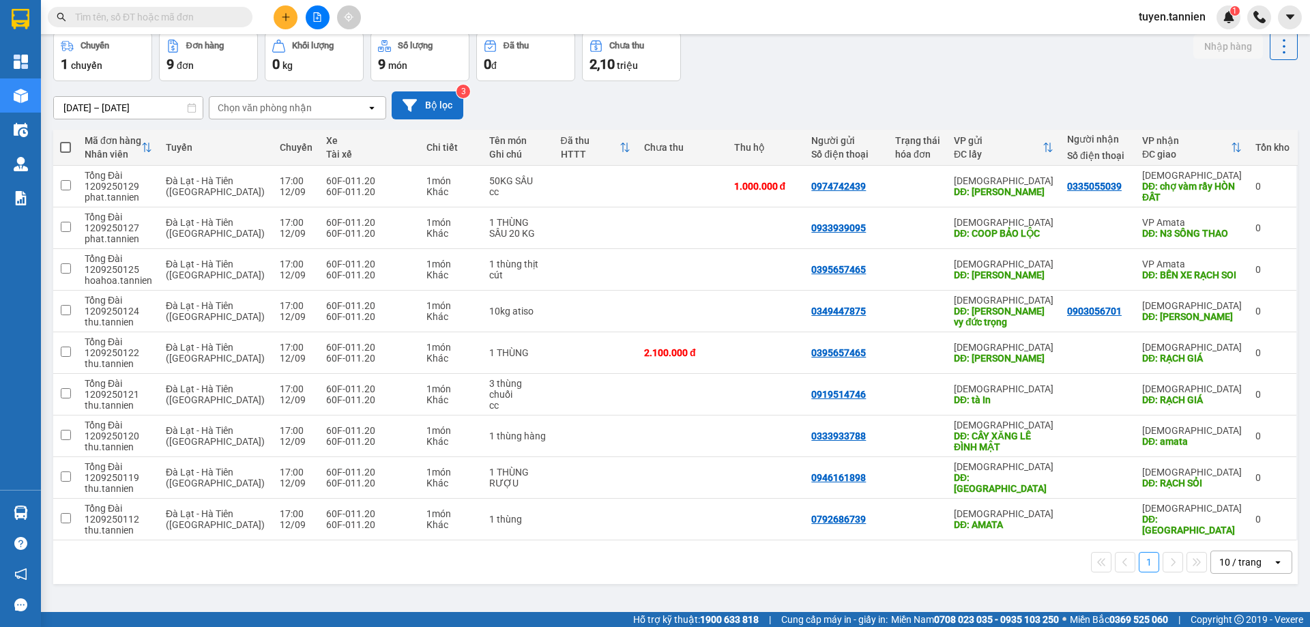
drag, startPoint x: 391, startPoint y: 76, endPoint x: 399, endPoint y: 102, distance: 27.2
click at [392, 76] on button "Số lượng 9 món" at bounding box center [420, 56] width 99 height 49
click at [401, 102] on button "Bộ lọc" at bounding box center [428, 105] width 72 height 28
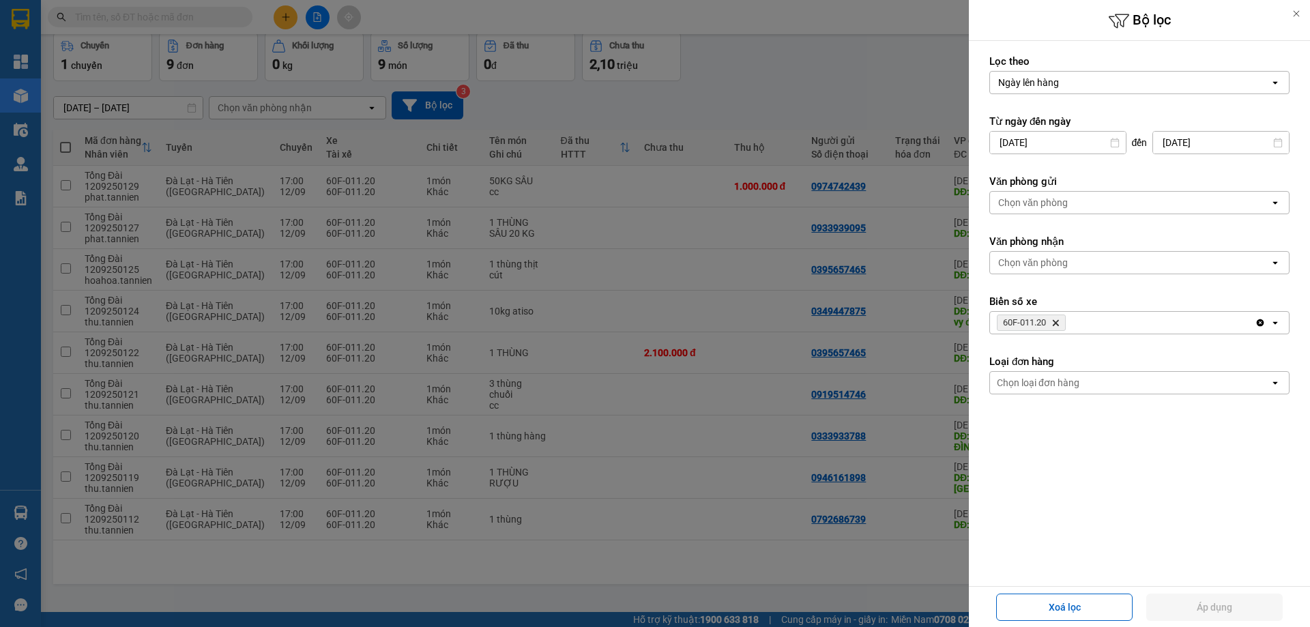
click at [1059, 328] on span "60F-011.20 Delete" at bounding box center [1031, 323] width 69 height 16
click at [1057, 323] on icon "60F-011.20, close by backspace" at bounding box center [1056, 323] width 6 height 6
click at [878, 184] on div at bounding box center [655, 313] width 1310 height 627
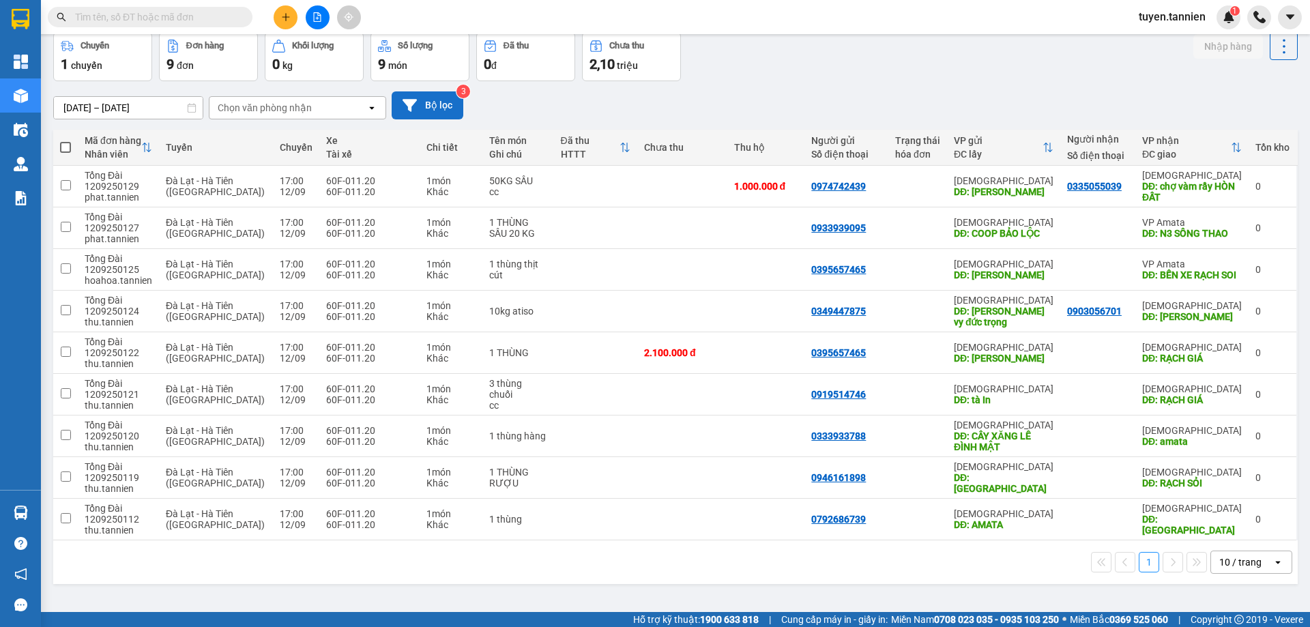
click at [446, 106] on button "Bộ lọc" at bounding box center [428, 105] width 72 height 28
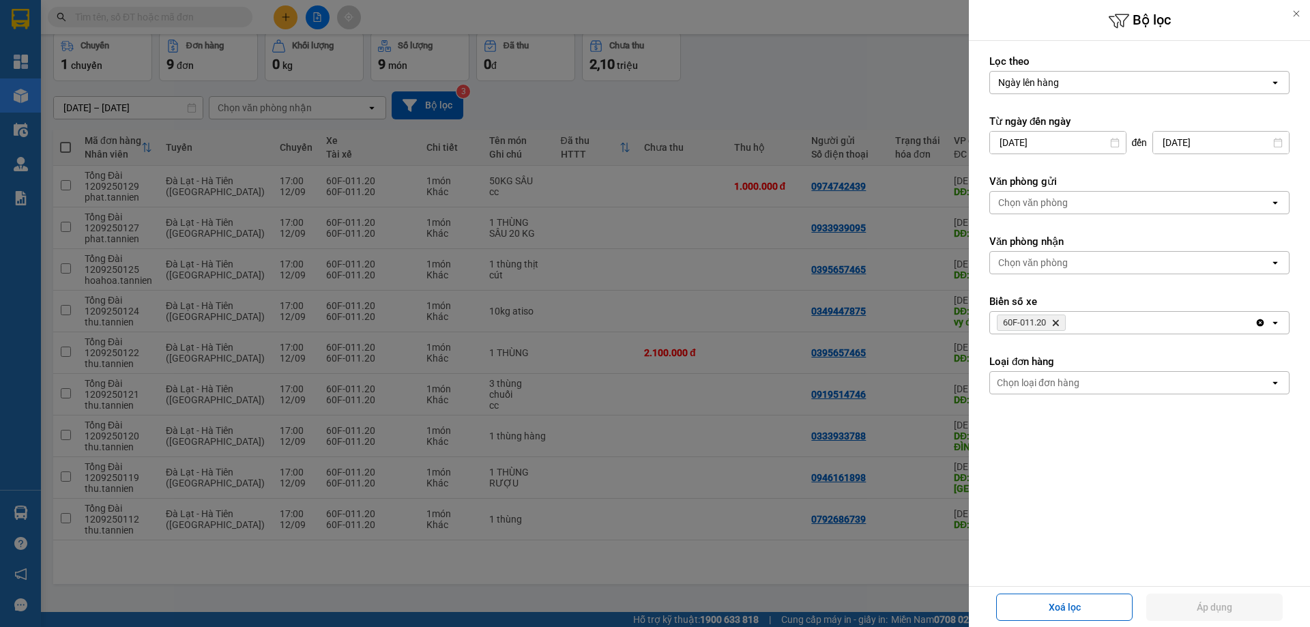
click at [1057, 324] on icon "60F-011.20, close by backspace" at bounding box center [1056, 323] width 6 height 6
click at [1184, 605] on button "Áp dụng" at bounding box center [1215, 607] width 136 height 27
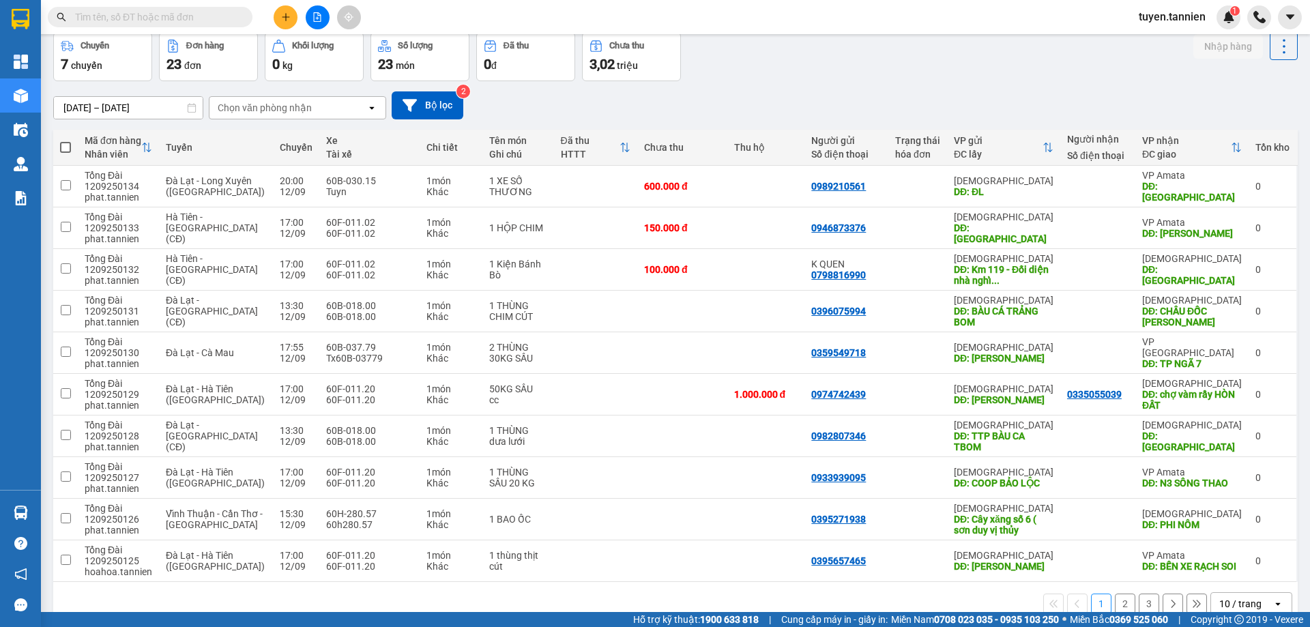
click at [826, 84] on div "12/09/2025 – 12/09/2025 Press the down arrow key to interact with the calendar …" at bounding box center [675, 105] width 1245 height 48
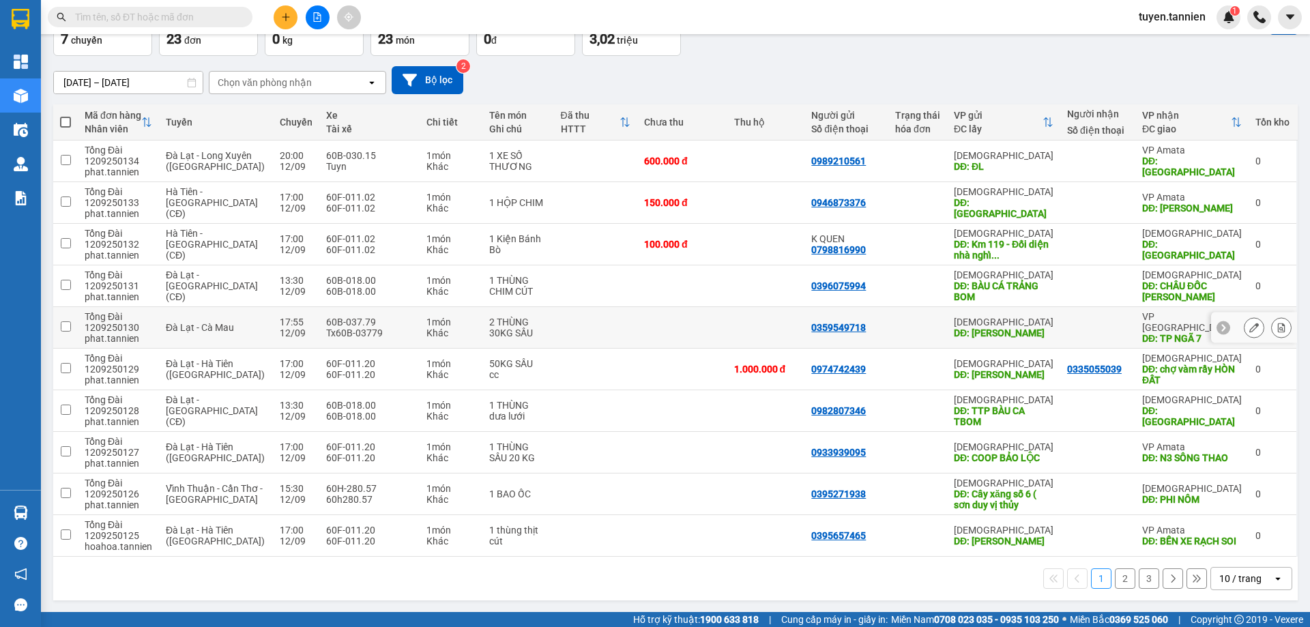
scroll to position [89, 0]
click at [1118, 581] on button "2" at bounding box center [1125, 578] width 20 height 20
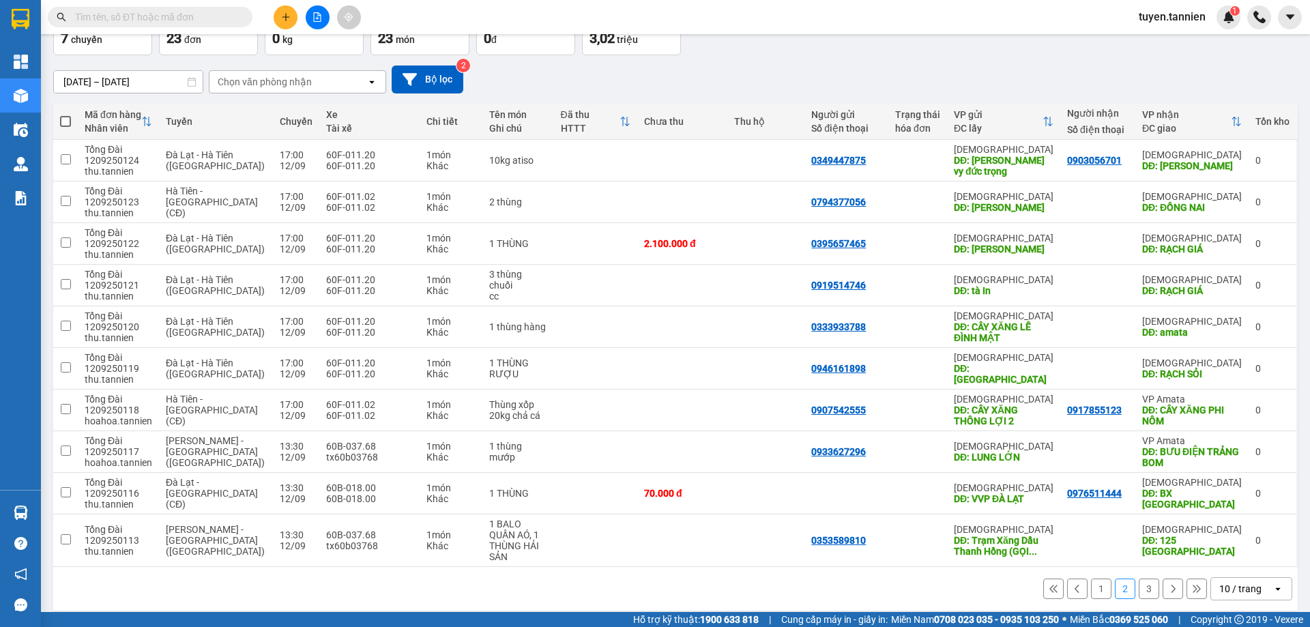
click at [1141, 583] on button "3" at bounding box center [1149, 589] width 20 height 20
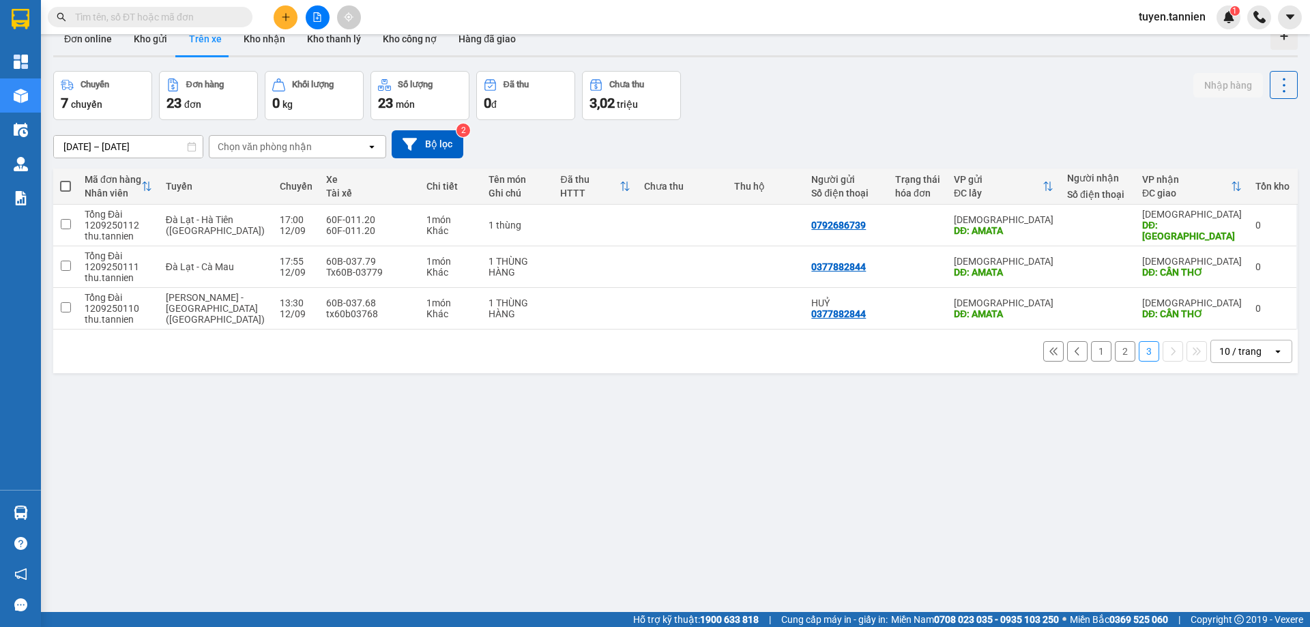
scroll to position [0, 0]
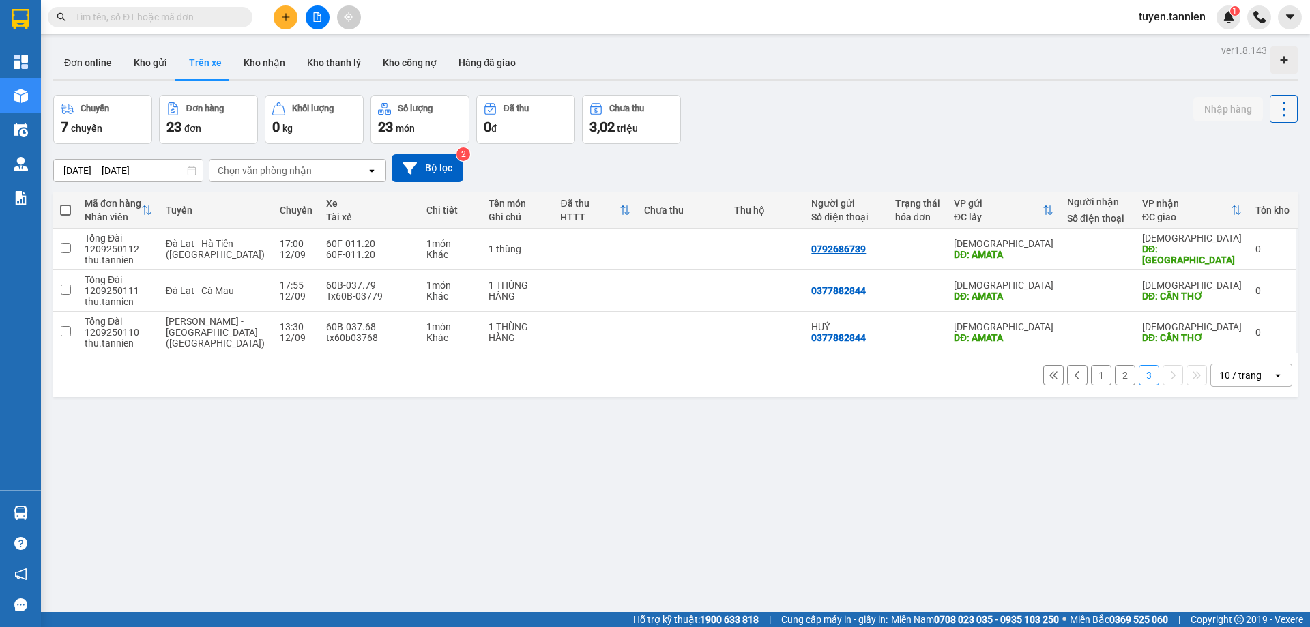
click at [1278, 115] on icon at bounding box center [1284, 109] width 19 height 19
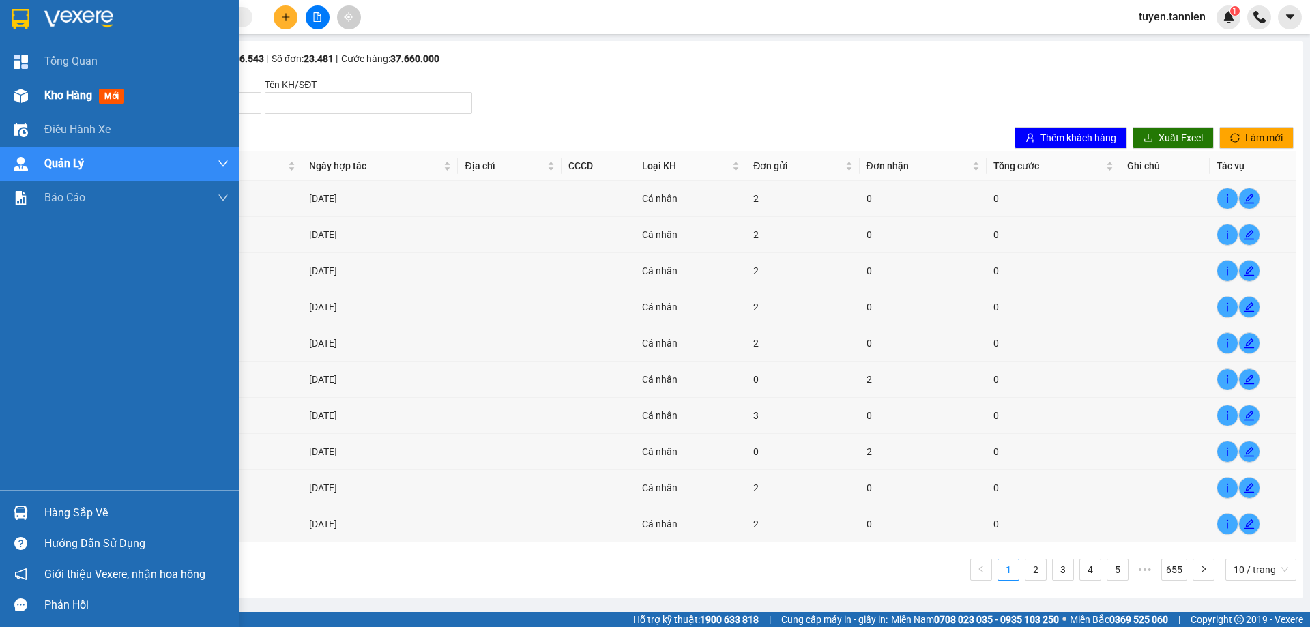
click at [28, 86] on div at bounding box center [21, 96] width 24 height 24
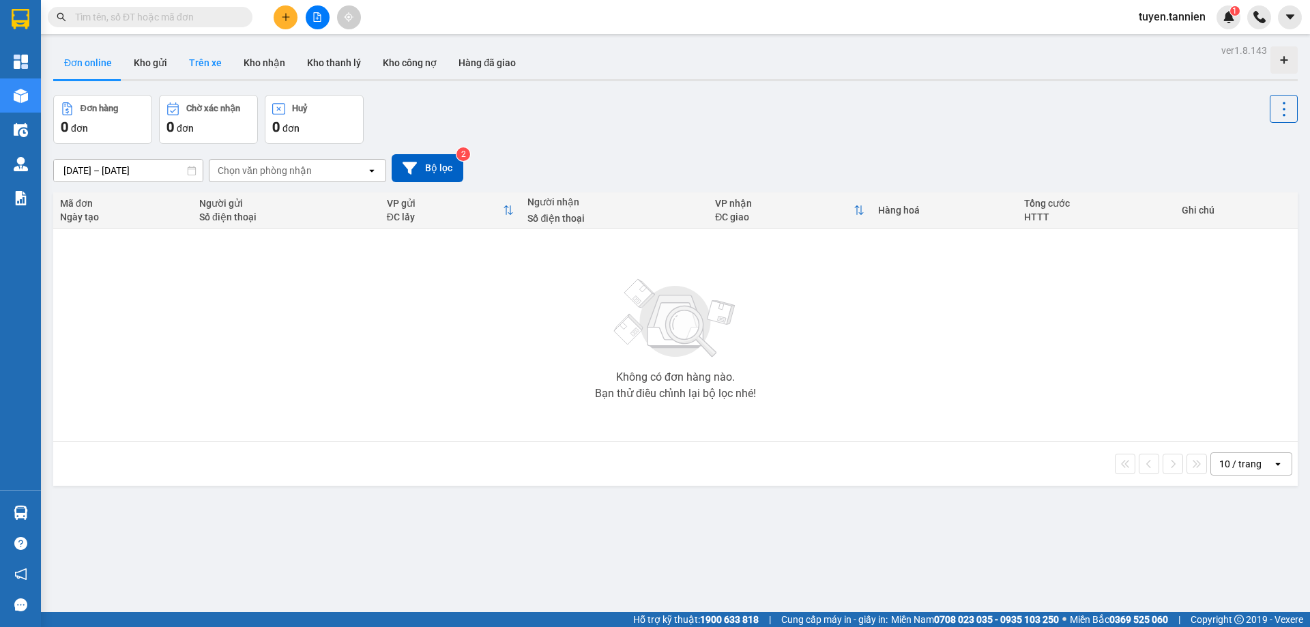
click at [205, 65] on button "Trên xe" at bounding box center [205, 62] width 55 height 33
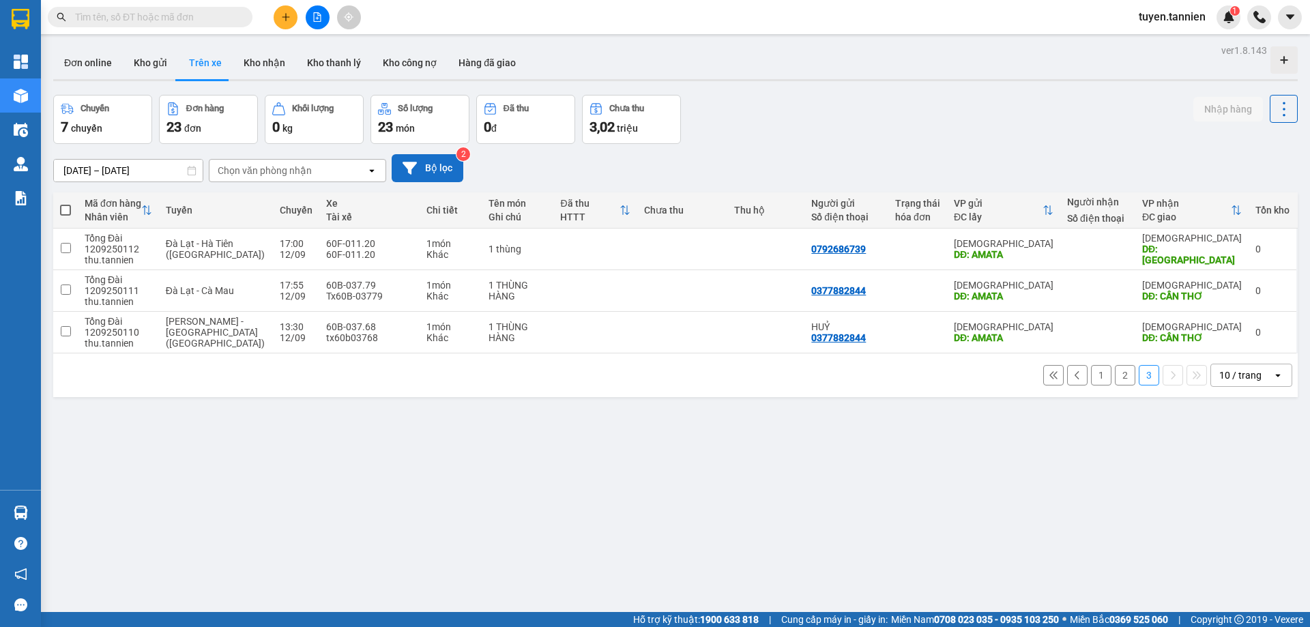
click at [424, 157] on button "Bộ lọc" at bounding box center [428, 168] width 72 height 28
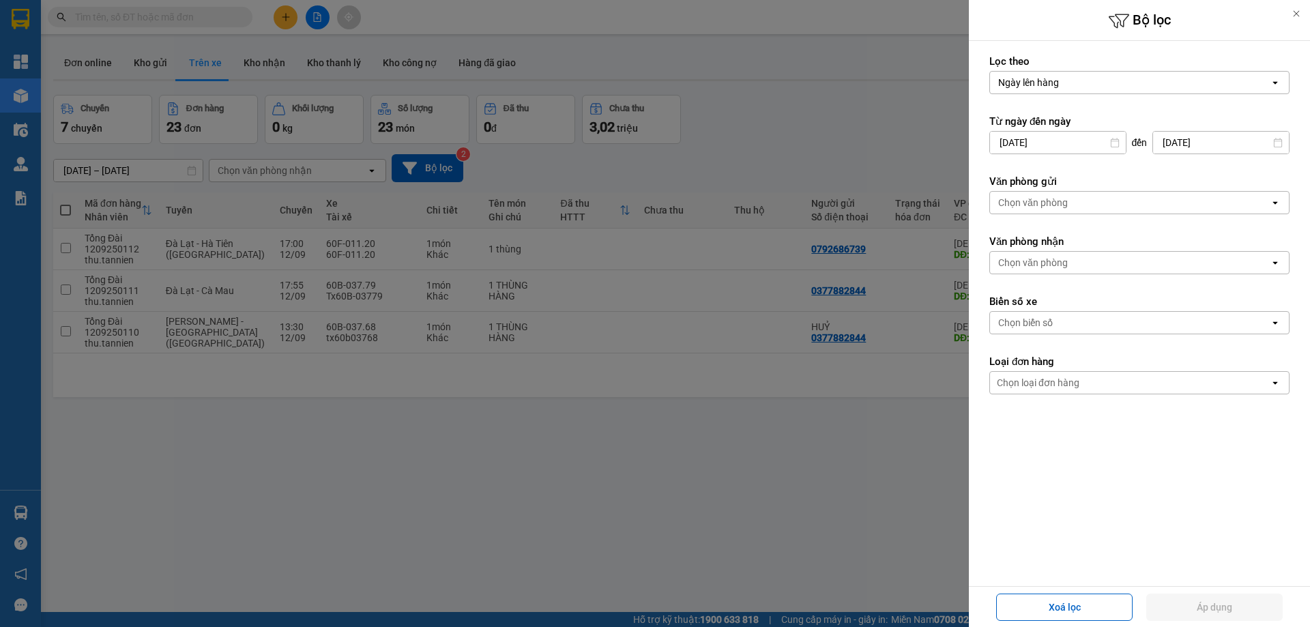
click at [953, 261] on div at bounding box center [655, 313] width 1310 height 627
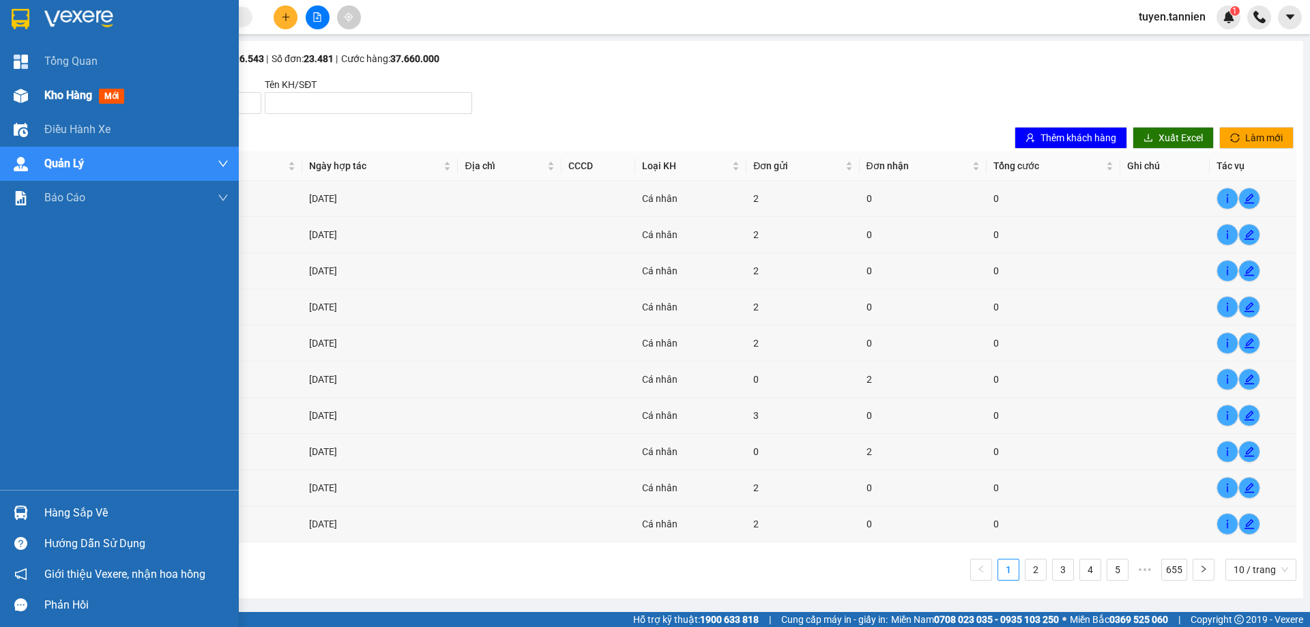
click at [63, 99] on span "Kho hàng" at bounding box center [68, 95] width 48 height 13
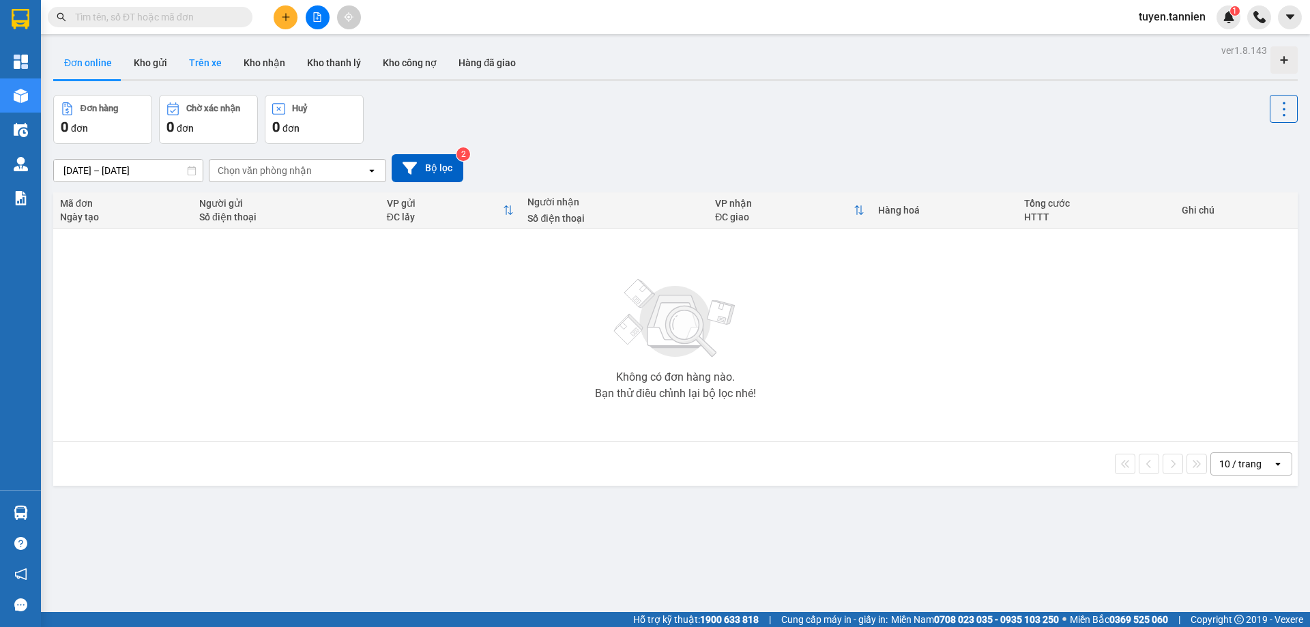
click at [194, 61] on button "Trên xe" at bounding box center [205, 62] width 55 height 33
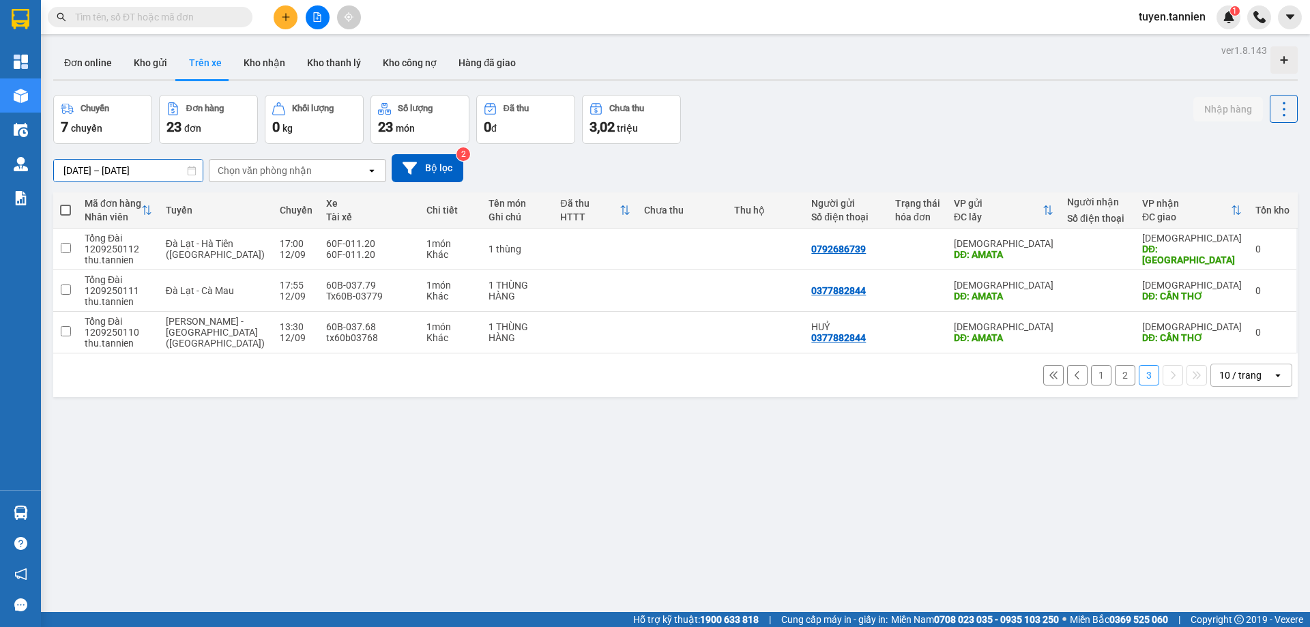
click at [126, 171] on input "[DATE] – [DATE]" at bounding box center [128, 171] width 149 height 22
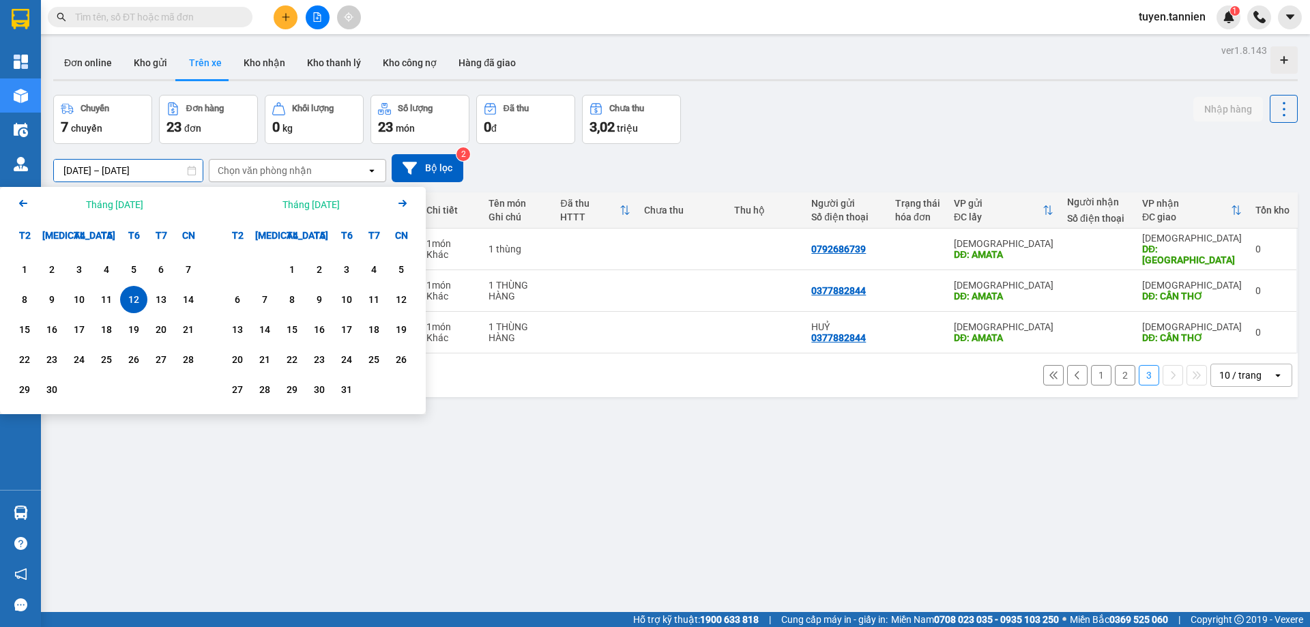
click at [141, 304] on div "12" at bounding box center [133, 299] width 19 height 16
type input "[DATE] – [DATE]"
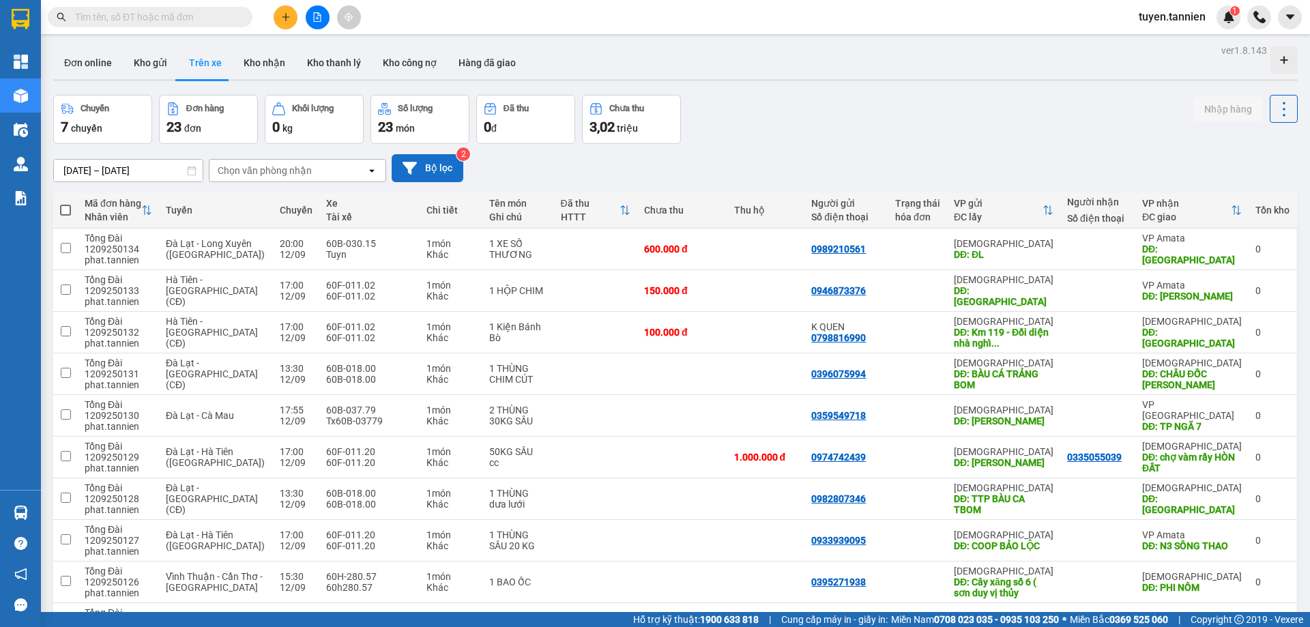
click at [445, 168] on button "Bộ lọc" at bounding box center [428, 168] width 72 height 28
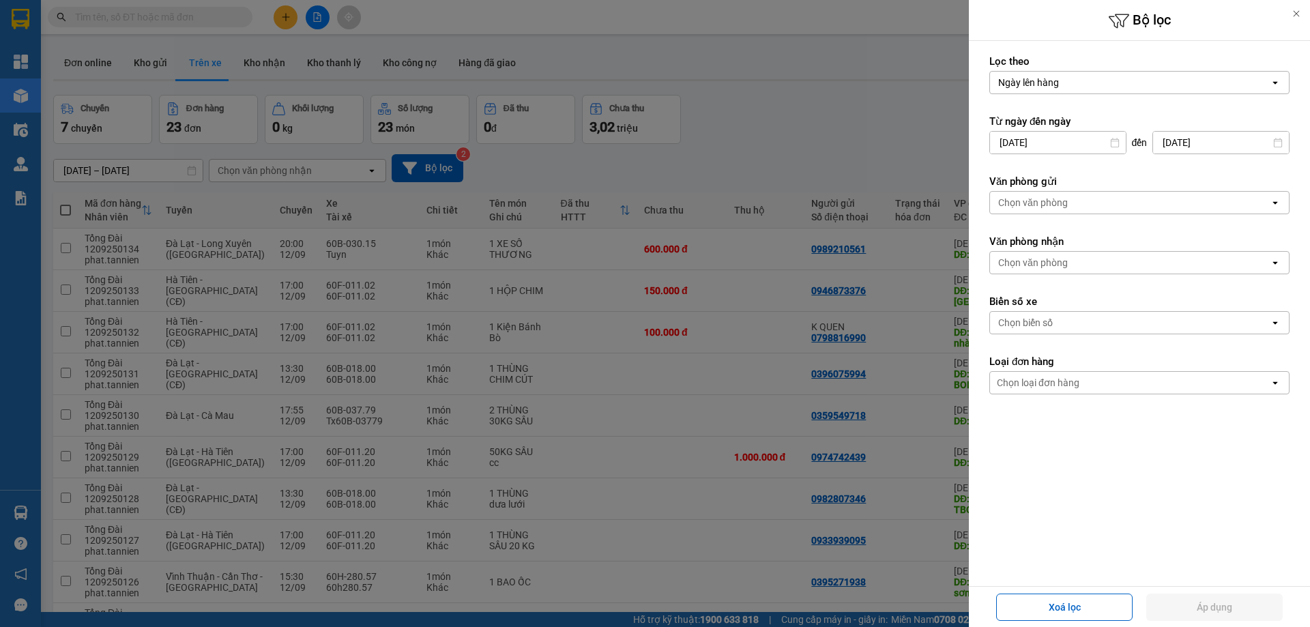
click at [1090, 328] on div "Chọn biển số" at bounding box center [1130, 323] width 280 height 22
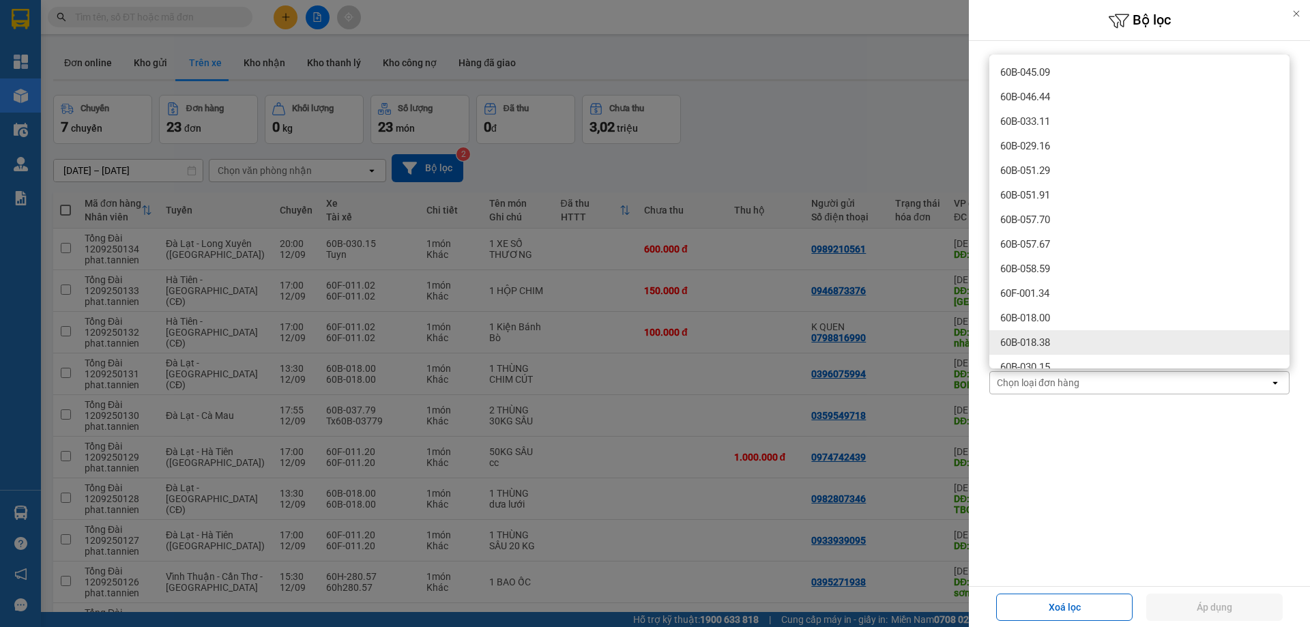
click at [1043, 487] on form "Lọc theo Ngày lên hàng open Từ ngày đến [DATE] Press the down arrow key to inte…" at bounding box center [1140, 286] width 300 height 463
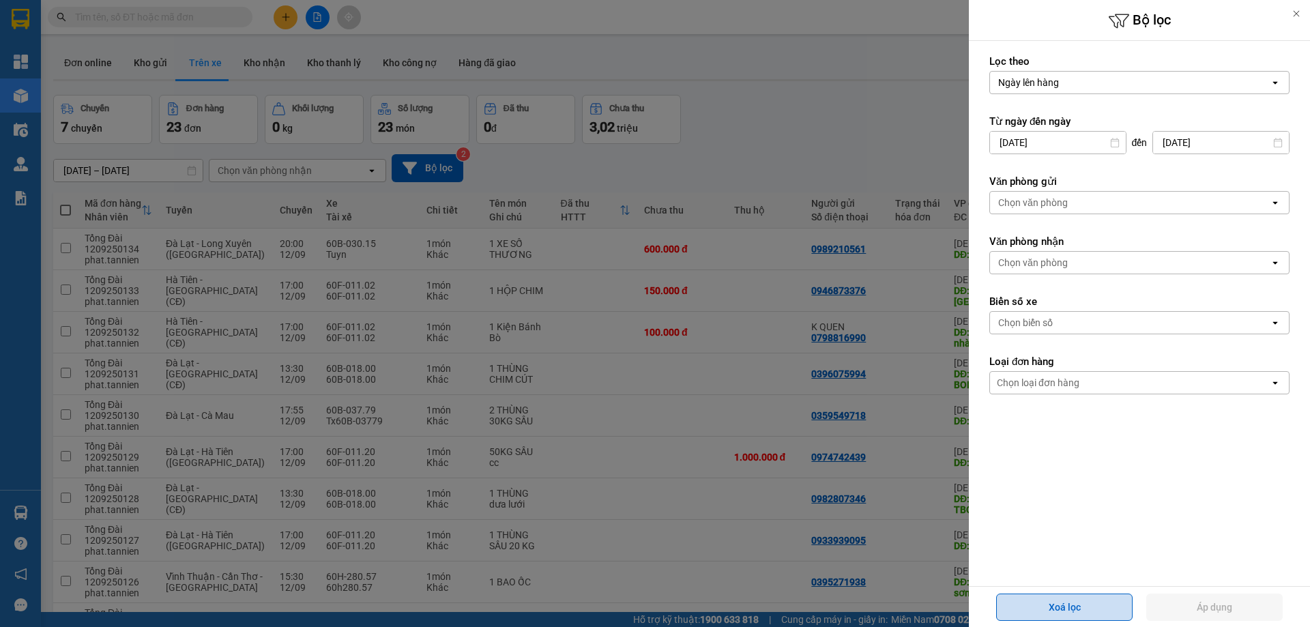
click at [1087, 609] on button "Xoá lọc" at bounding box center [1064, 607] width 136 height 27
type input "[DATE]"
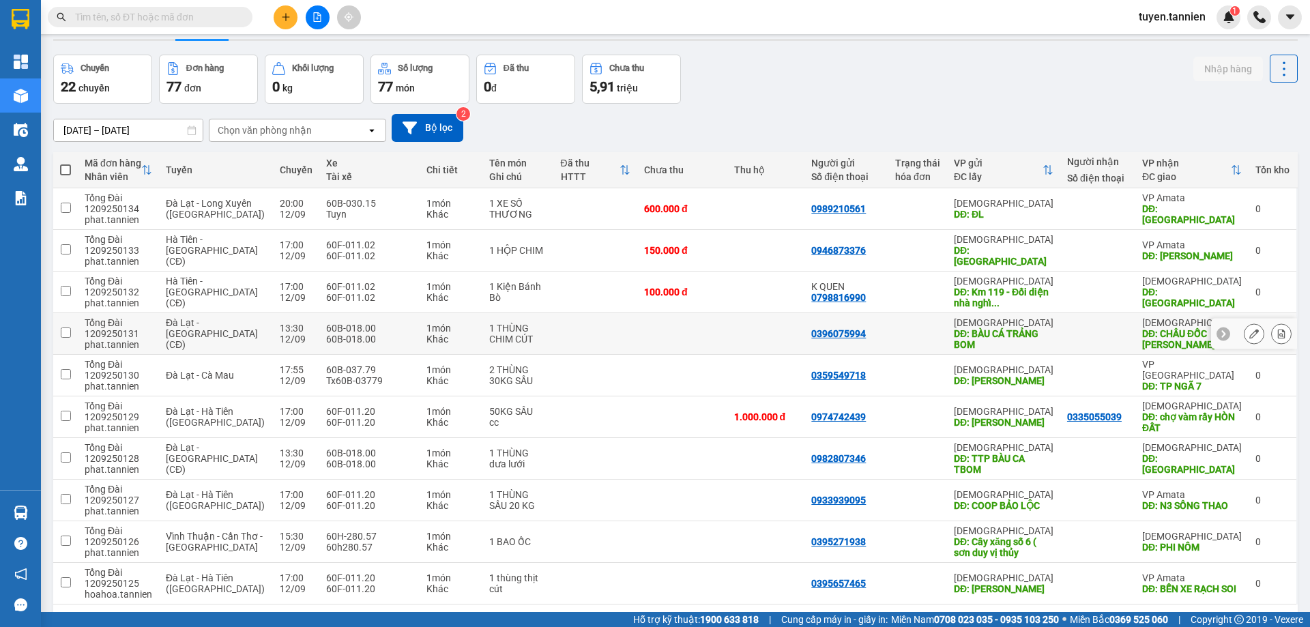
scroll to position [89, 0]
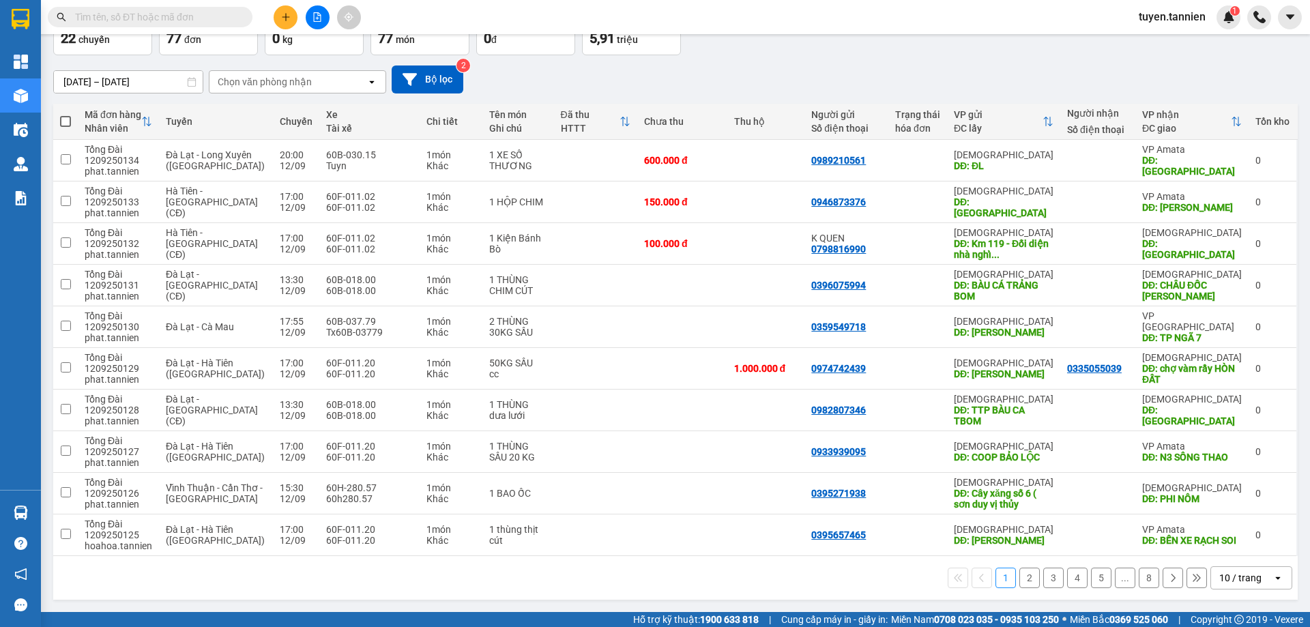
click at [1139, 580] on button "8" at bounding box center [1149, 578] width 20 height 20
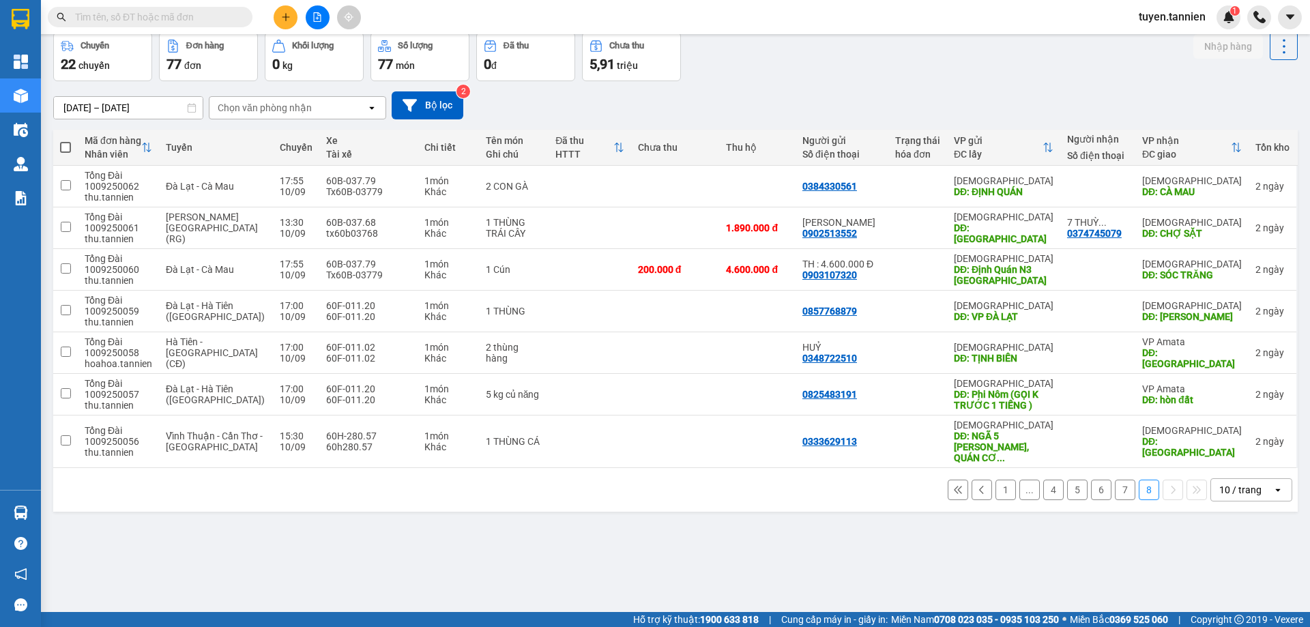
scroll to position [0, 0]
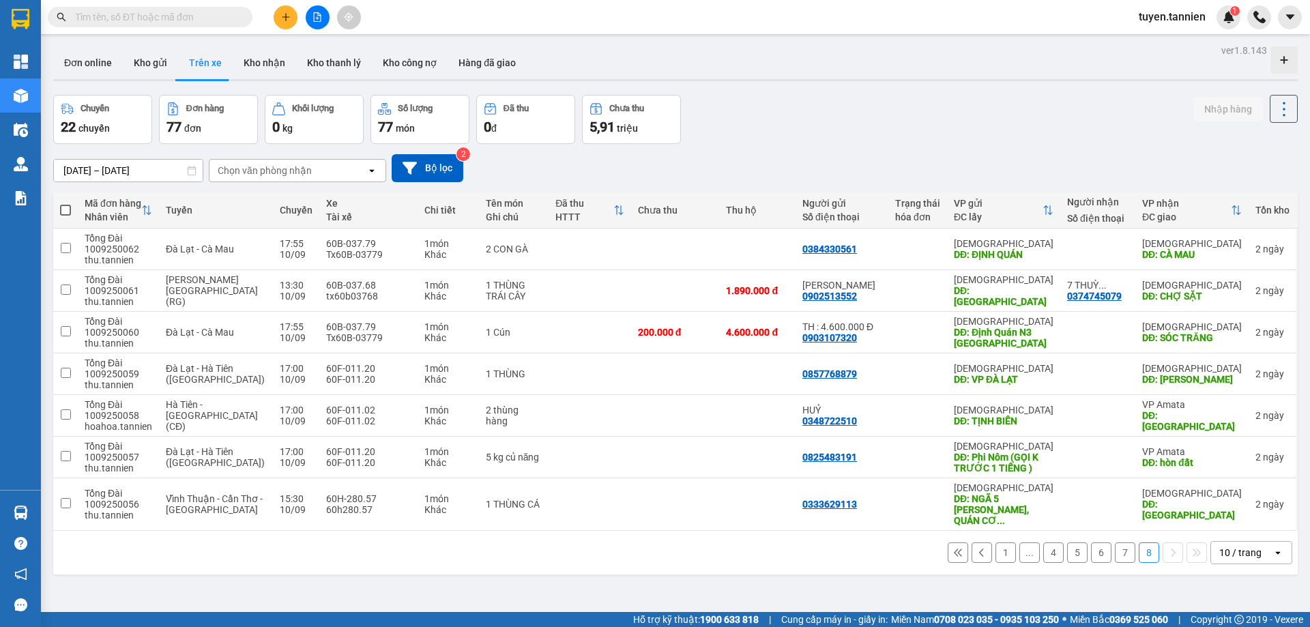
click at [996, 543] on button "1" at bounding box center [1006, 553] width 20 height 20
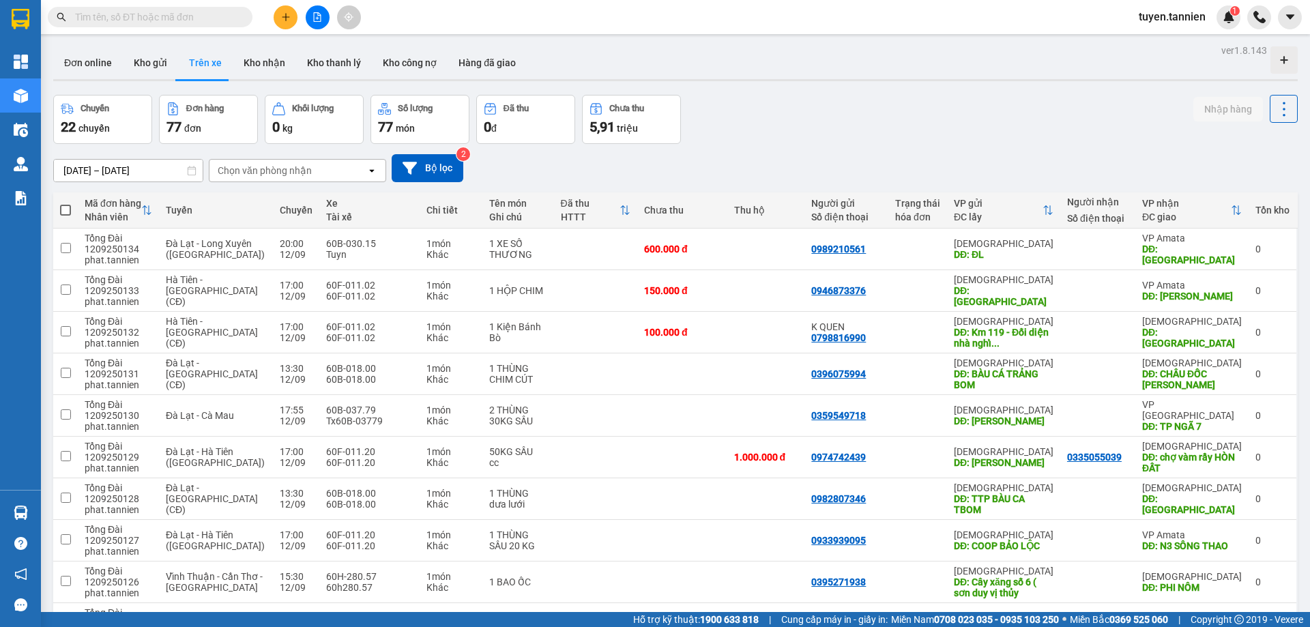
click at [121, 169] on input "[DATE] – [DATE]" at bounding box center [128, 171] width 149 height 22
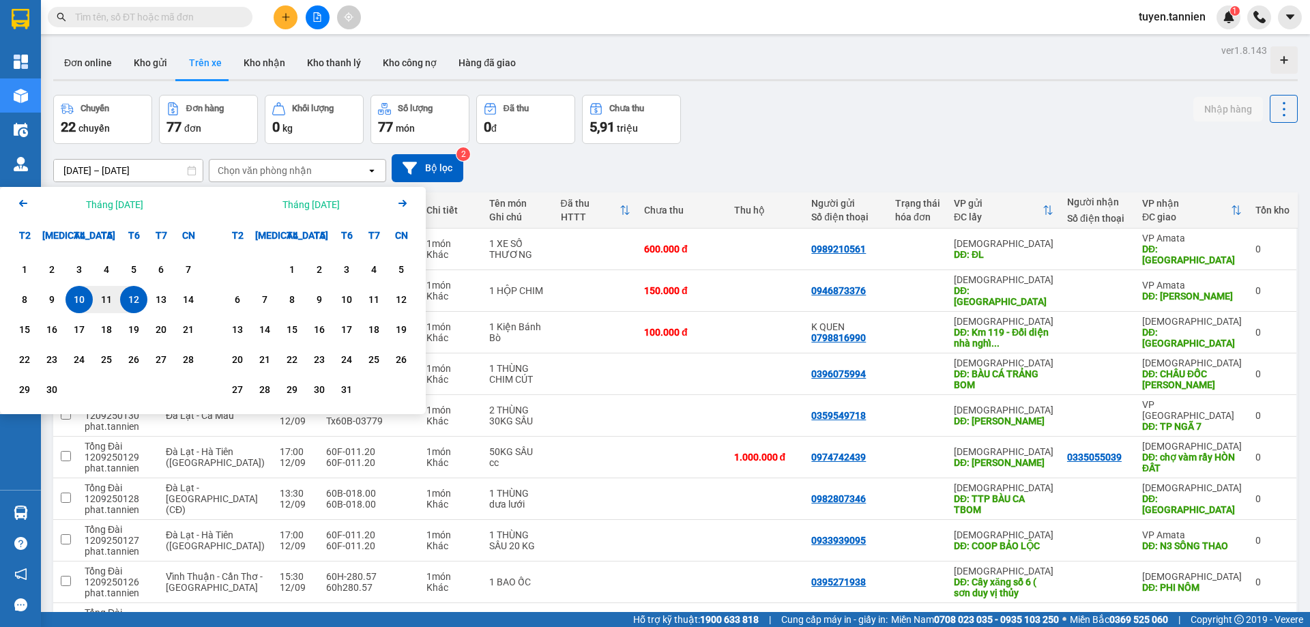
click at [136, 305] on div "12" at bounding box center [133, 299] width 19 height 16
type input "[DATE] – [DATE]"
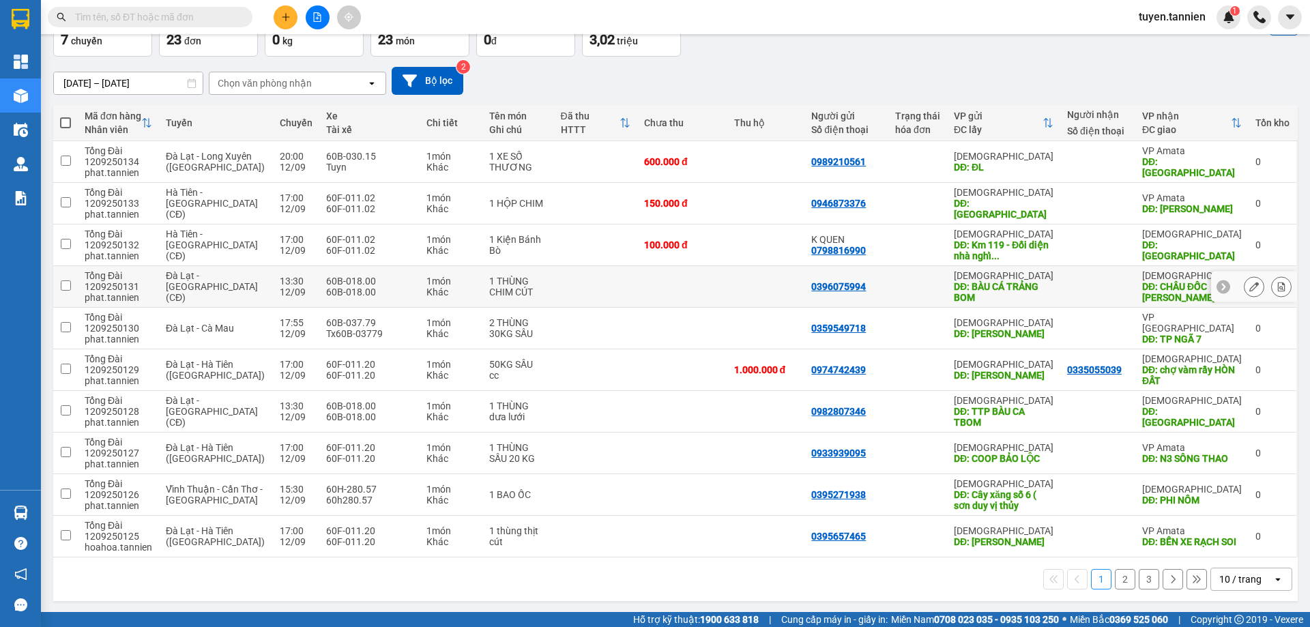
scroll to position [89, 0]
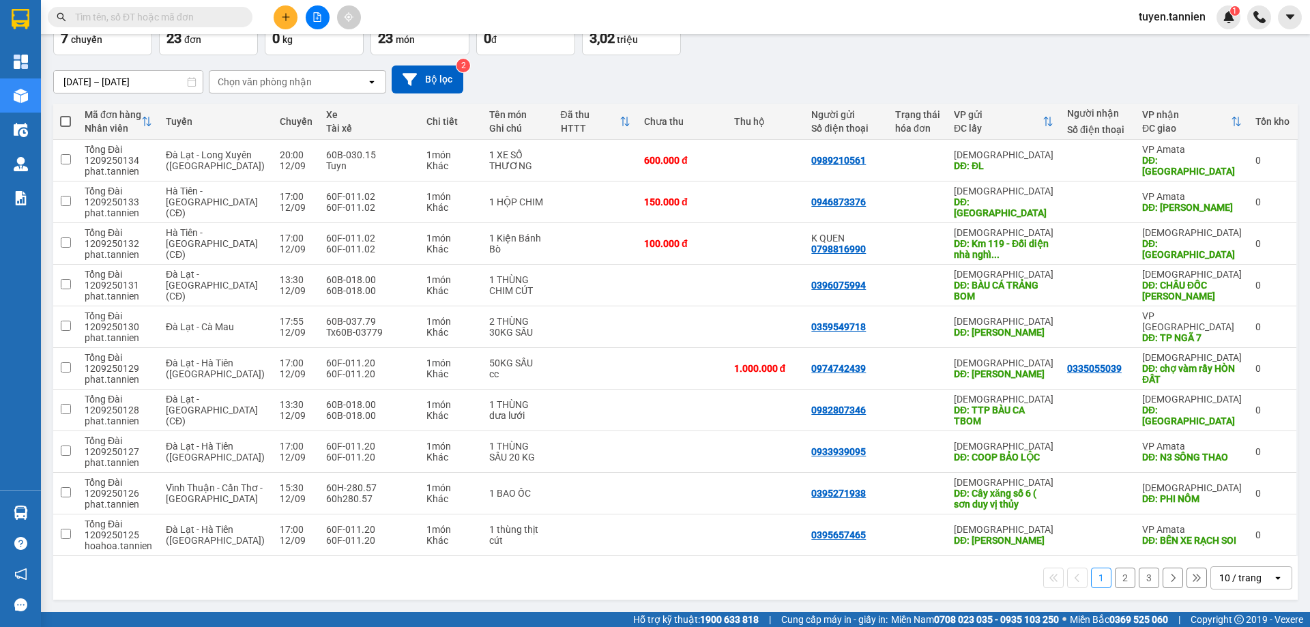
click at [1145, 577] on button "3" at bounding box center [1149, 578] width 20 height 20
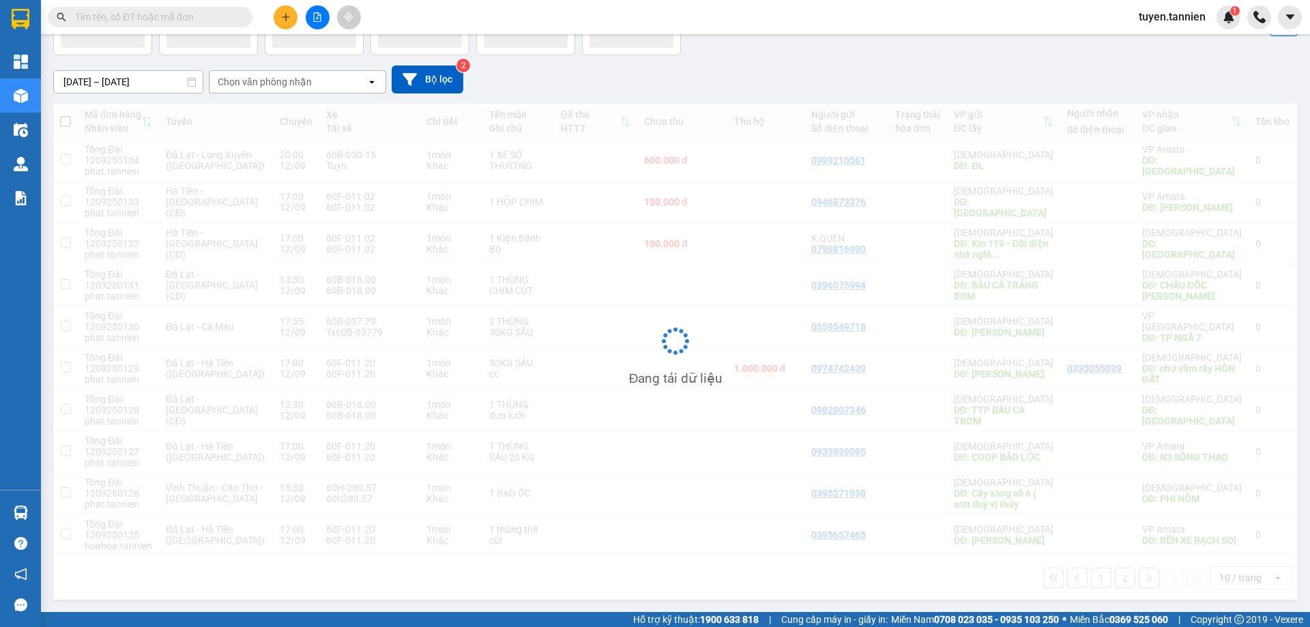
scroll to position [63, 0]
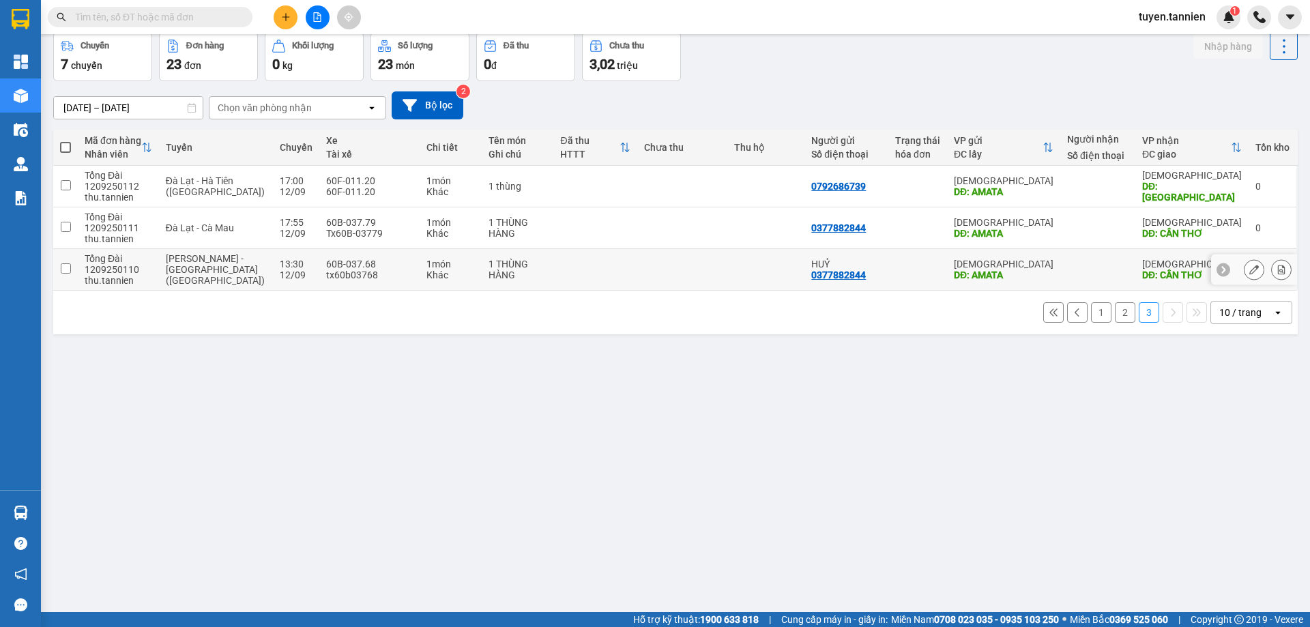
click at [65, 268] on input "checkbox" at bounding box center [66, 268] width 10 height 10
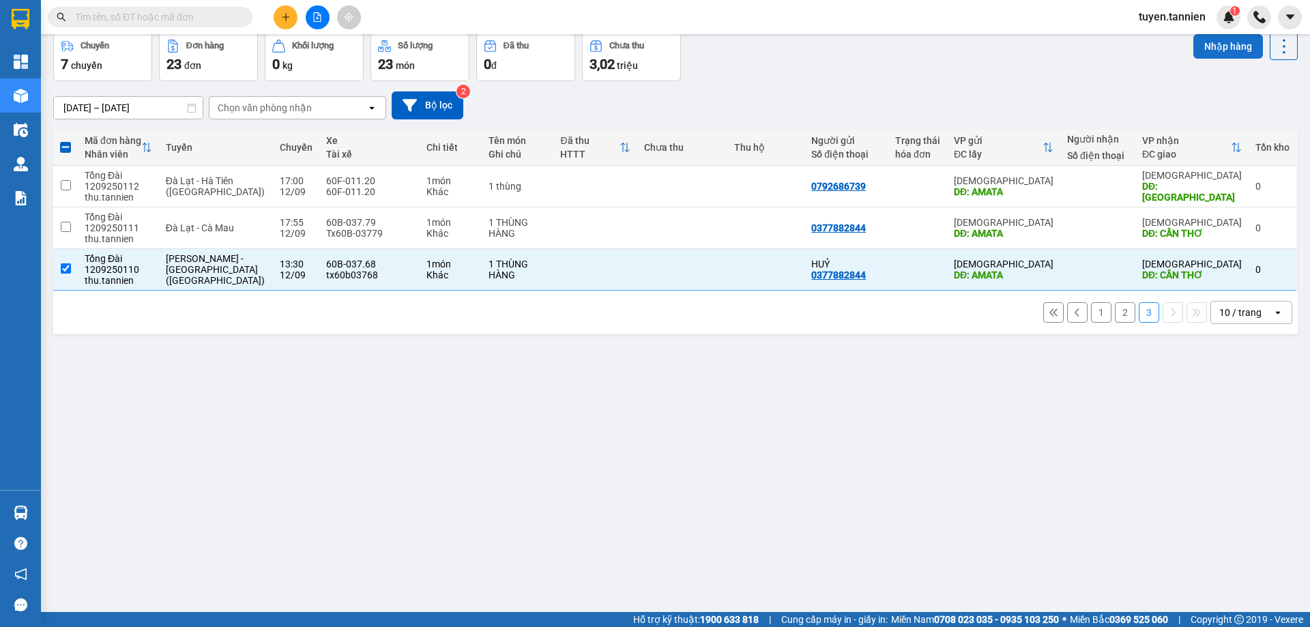
click at [1220, 47] on button "Nhập hàng" at bounding box center [1229, 46] width 70 height 25
checkbox input "false"
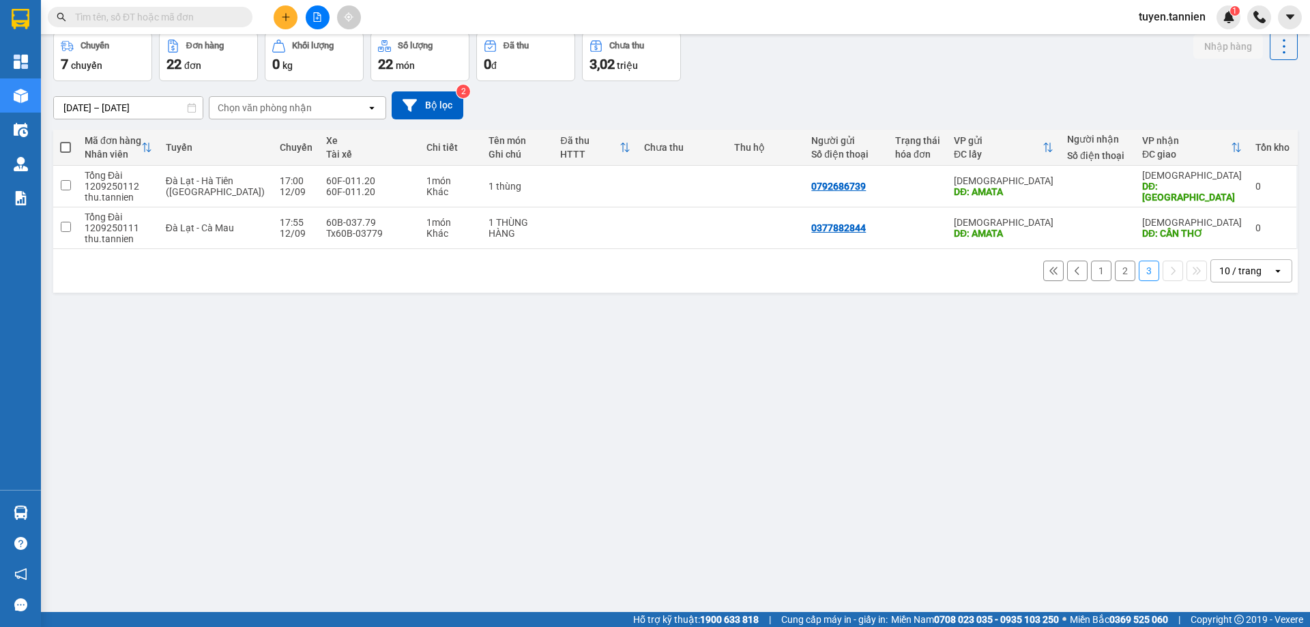
scroll to position [0, 0]
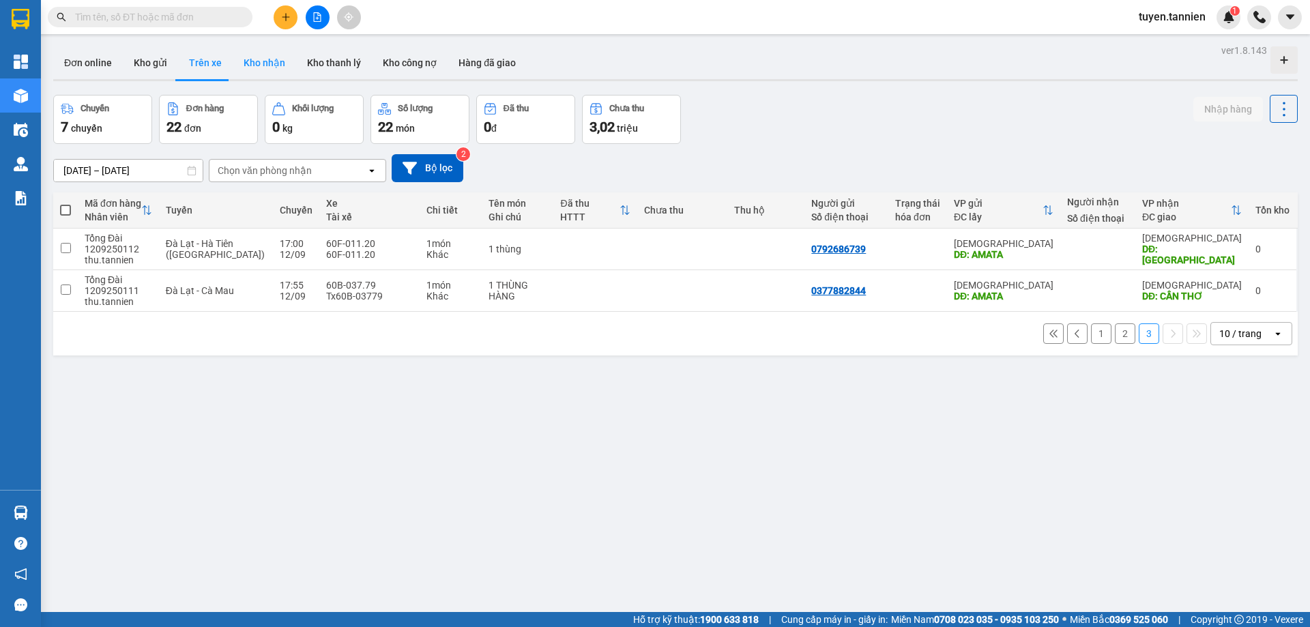
click at [270, 66] on button "Kho nhận" at bounding box center [264, 62] width 63 height 33
type input "[DATE] – [DATE]"
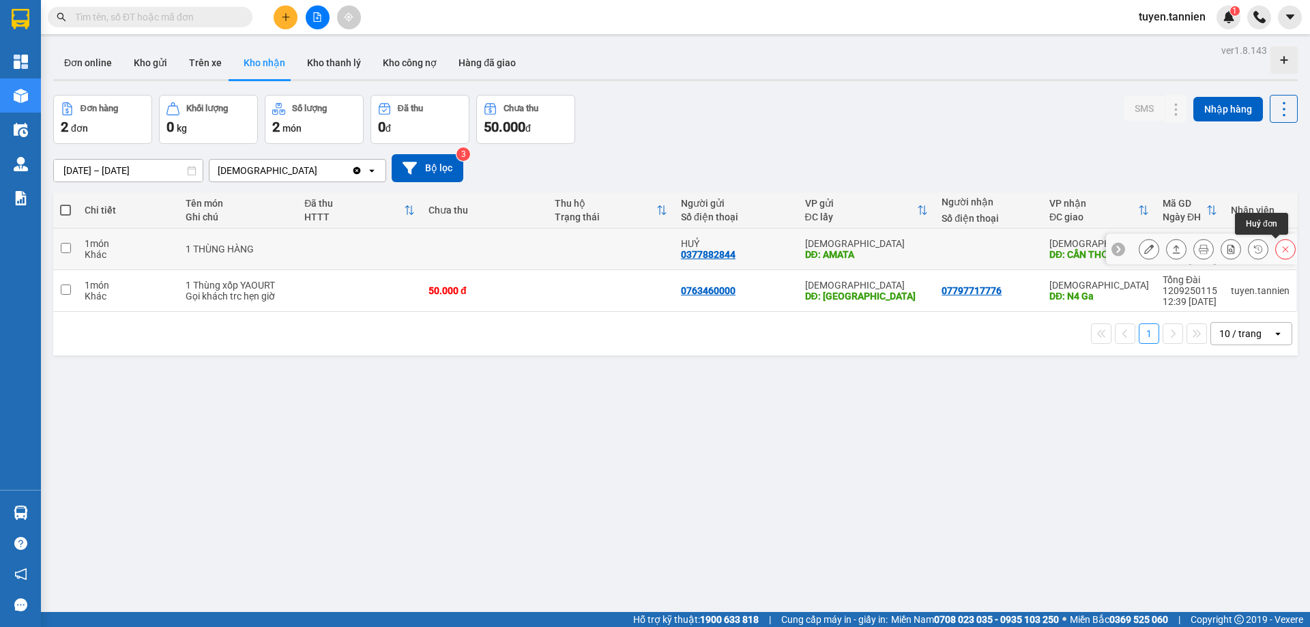
click at [1281, 244] on icon at bounding box center [1286, 249] width 10 height 10
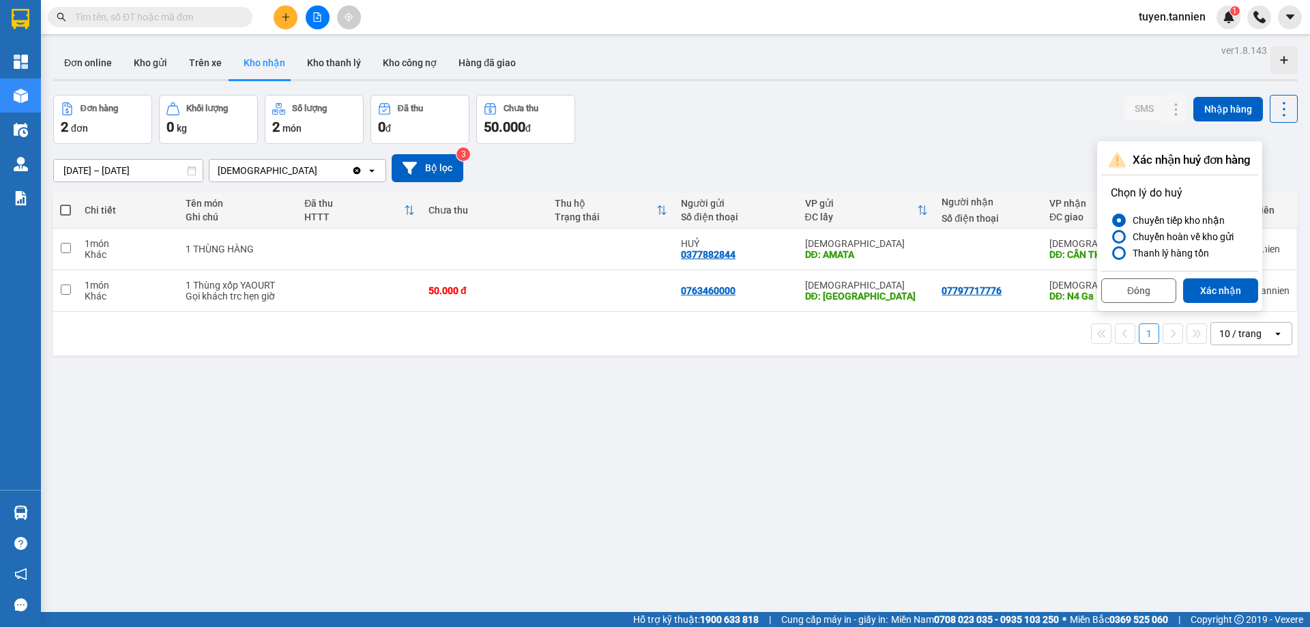
click at [1214, 235] on div "Chuyển hoàn về kho gửi" at bounding box center [1180, 237] width 106 height 16
click at [1111, 237] on input "Chuyển hoàn về kho gửi" at bounding box center [1111, 237] width 0 height 0
click at [1226, 292] on button "Xác nhận" at bounding box center [1220, 290] width 75 height 25
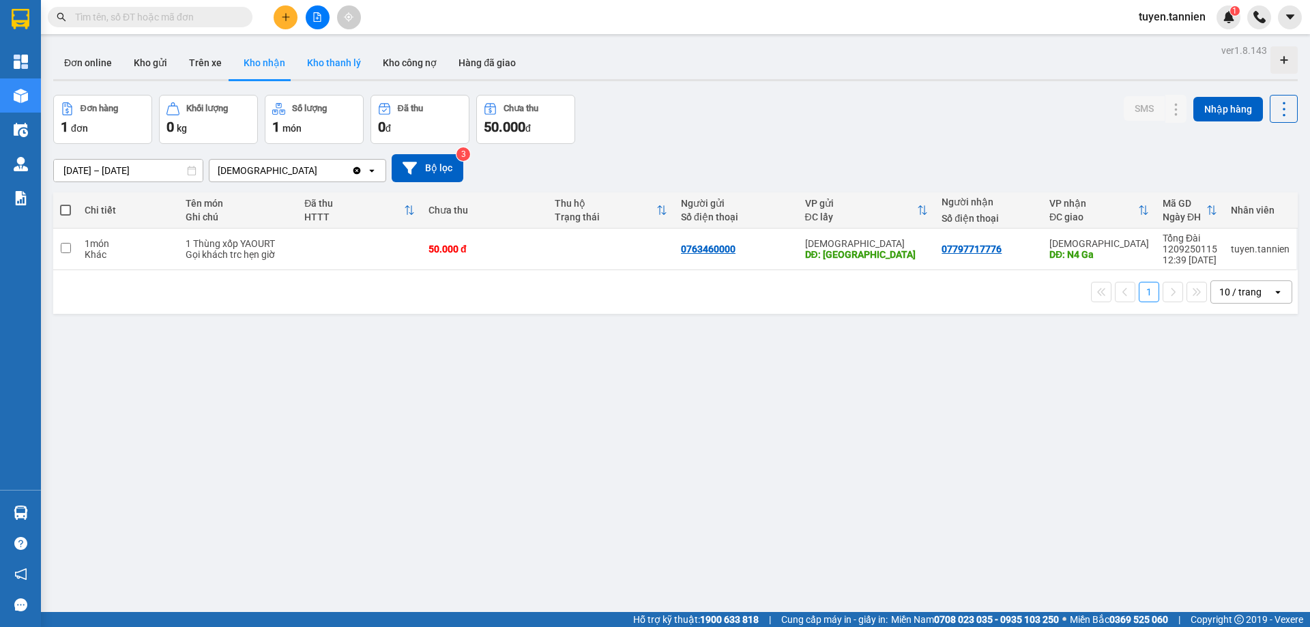
click at [331, 57] on button "Kho thanh lý" at bounding box center [334, 62] width 76 height 33
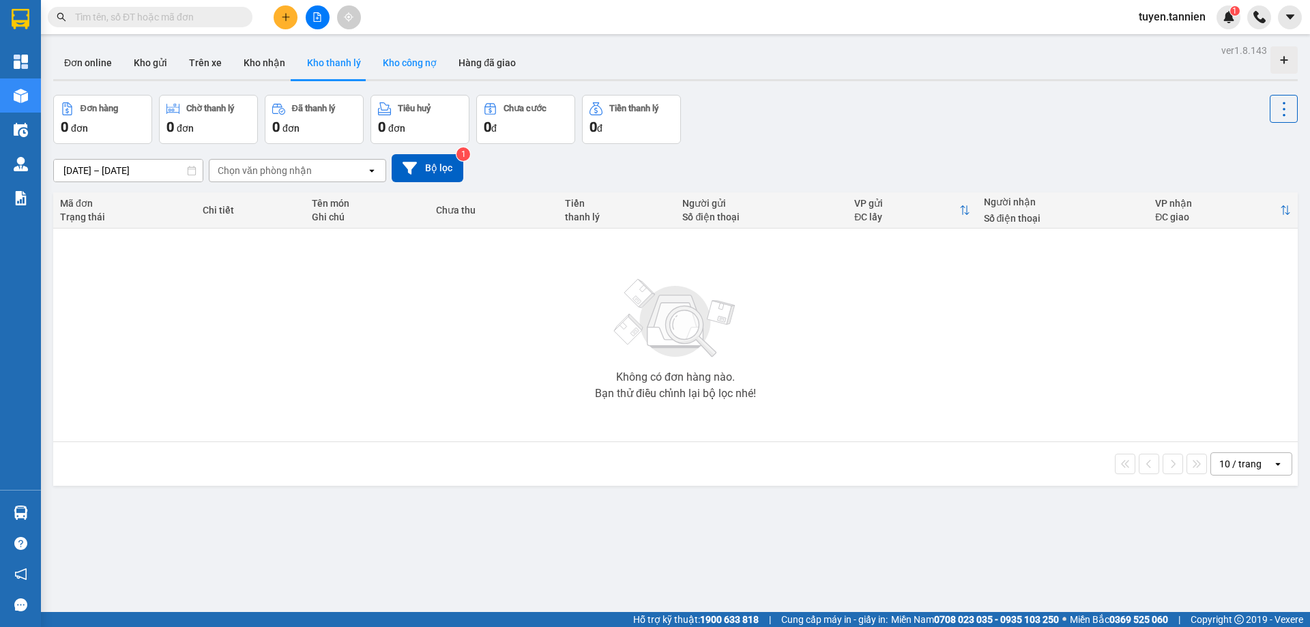
click at [434, 61] on button "Kho công nợ" at bounding box center [410, 62] width 76 height 33
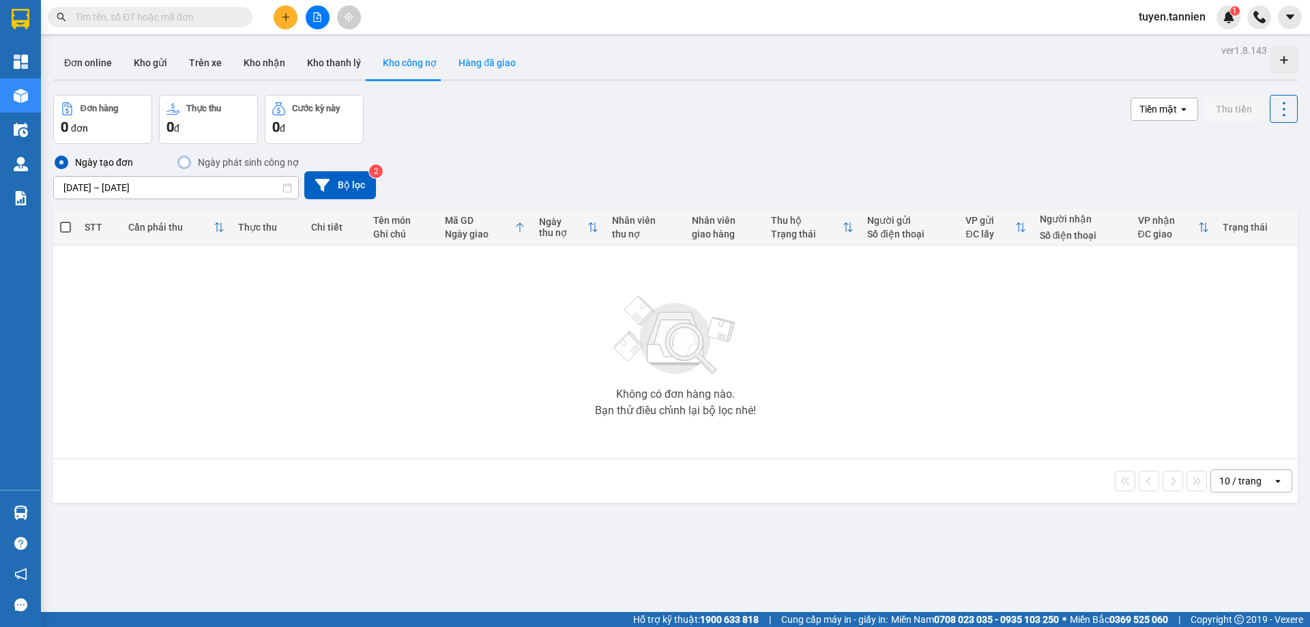
click at [494, 72] on button "Hàng đã giao" at bounding box center [487, 62] width 79 height 33
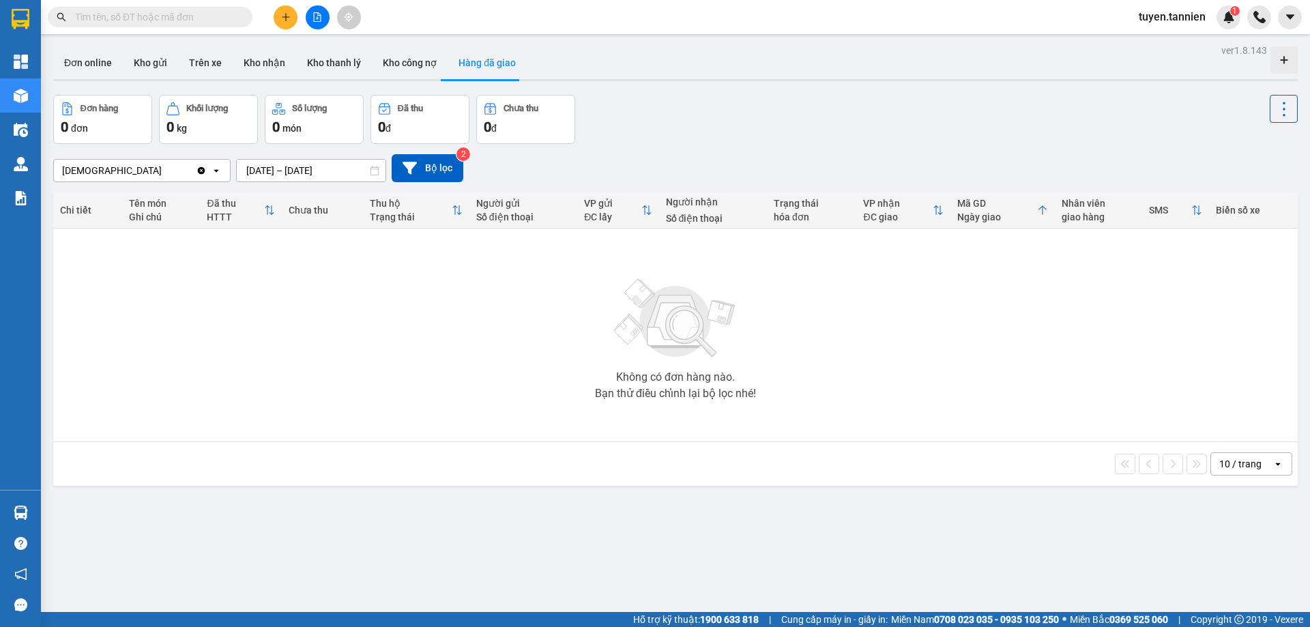
click at [418, 207] on div "Thu hộ" at bounding box center [411, 203] width 82 height 11
drag, startPoint x: 417, startPoint y: 64, endPoint x: 393, endPoint y: 72, distance: 25.3
click at [416, 64] on button "Kho công nợ" at bounding box center [410, 62] width 76 height 33
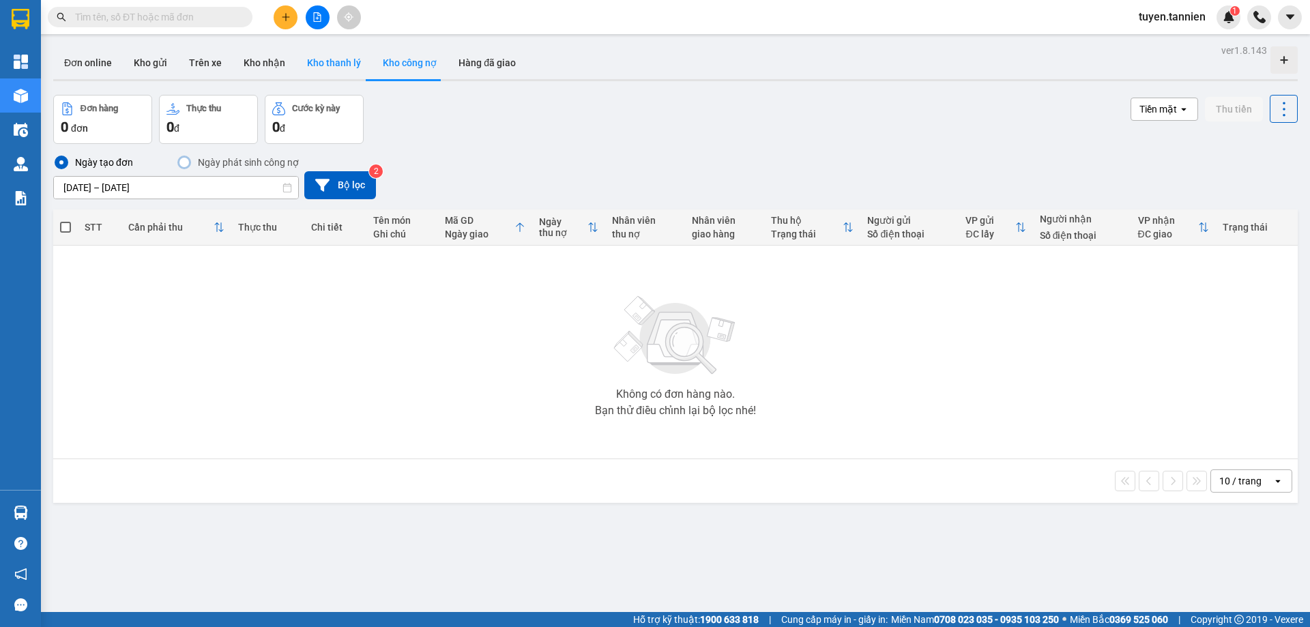
click at [323, 57] on button "Kho thanh lý" at bounding box center [334, 62] width 76 height 33
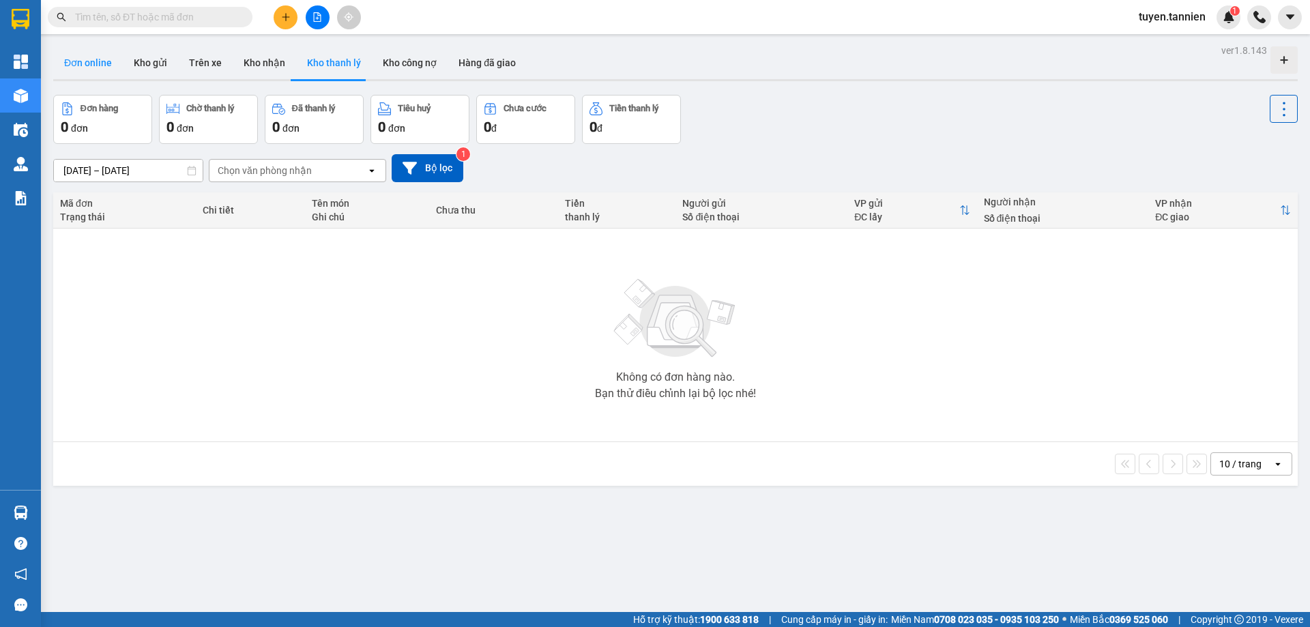
click at [110, 64] on button "Đơn online" at bounding box center [88, 62] width 70 height 33
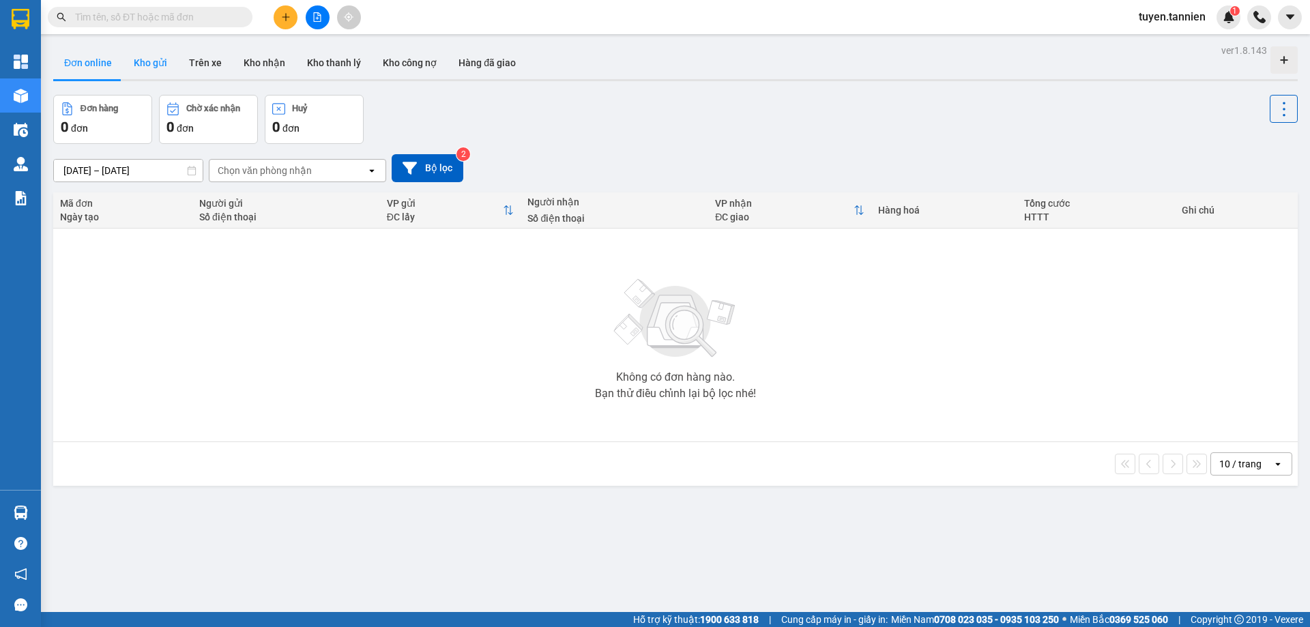
drag, startPoint x: 150, startPoint y: 61, endPoint x: 167, endPoint y: 67, distance: 17.9
click at [151, 62] on button "Kho gửi" at bounding box center [150, 62] width 55 height 33
type input "[DATE] – [DATE]"
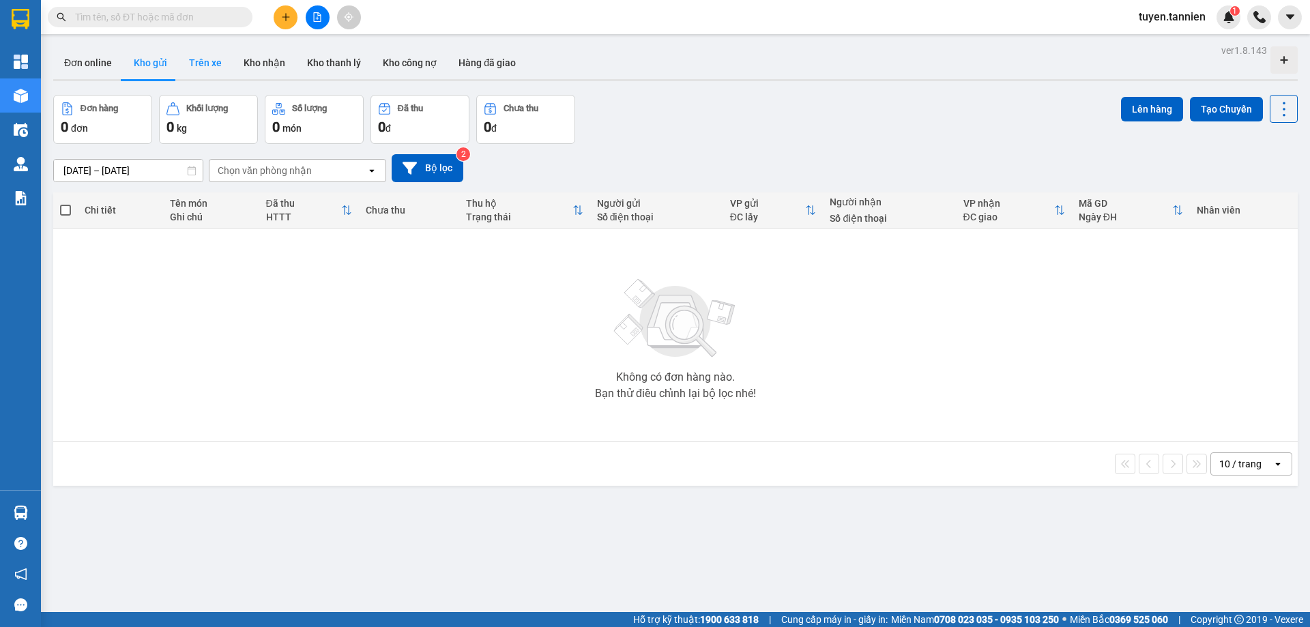
click at [201, 59] on button "Trên xe" at bounding box center [205, 62] width 55 height 33
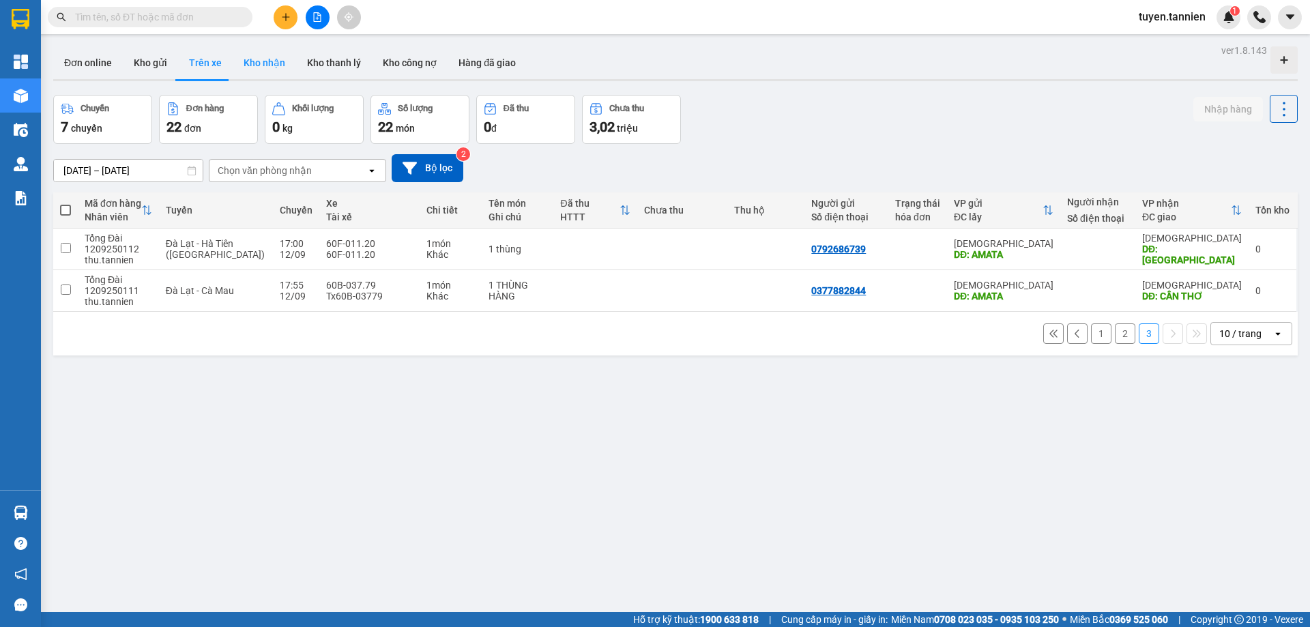
click at [270, 61] on button "Kho nhận" at bounding box center [264, 62] width 63 height 33
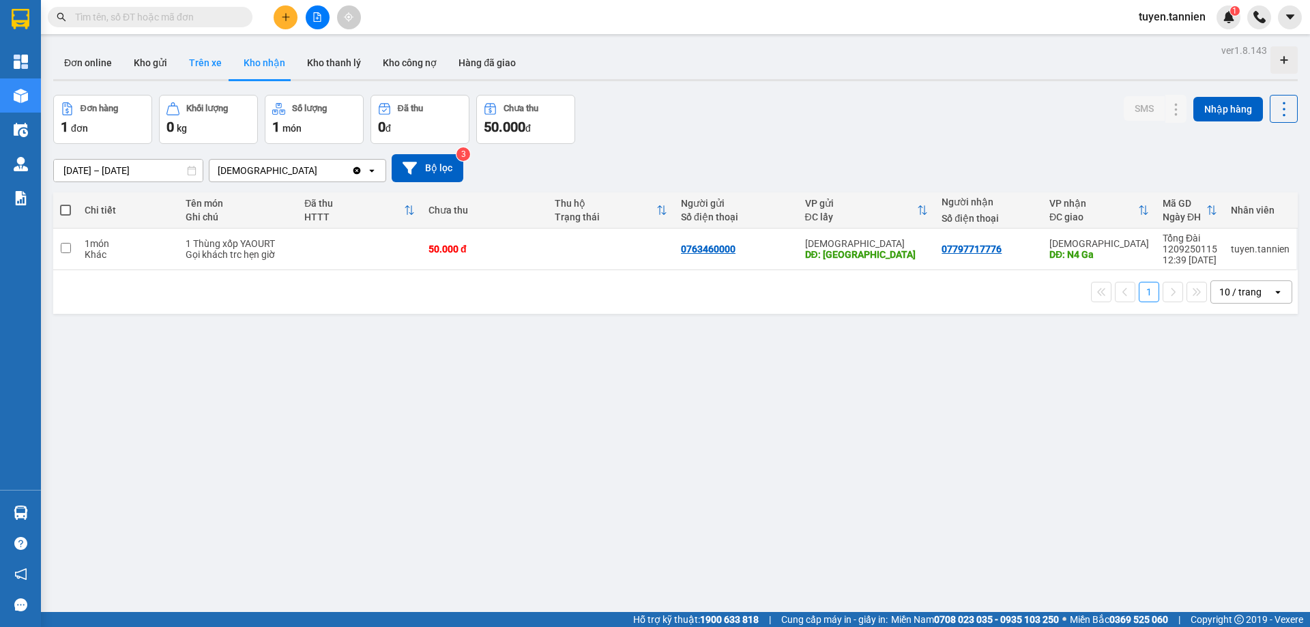
drag, startPoint x: 193, startPoint y: 63, endPoint x: 200, endPoint y: 70, distance: 9.7
click at [195, 66] on button "Trên xe" at bounding box center [205, 62] width 55 height 33
type input "[DATE] – [DATE]"
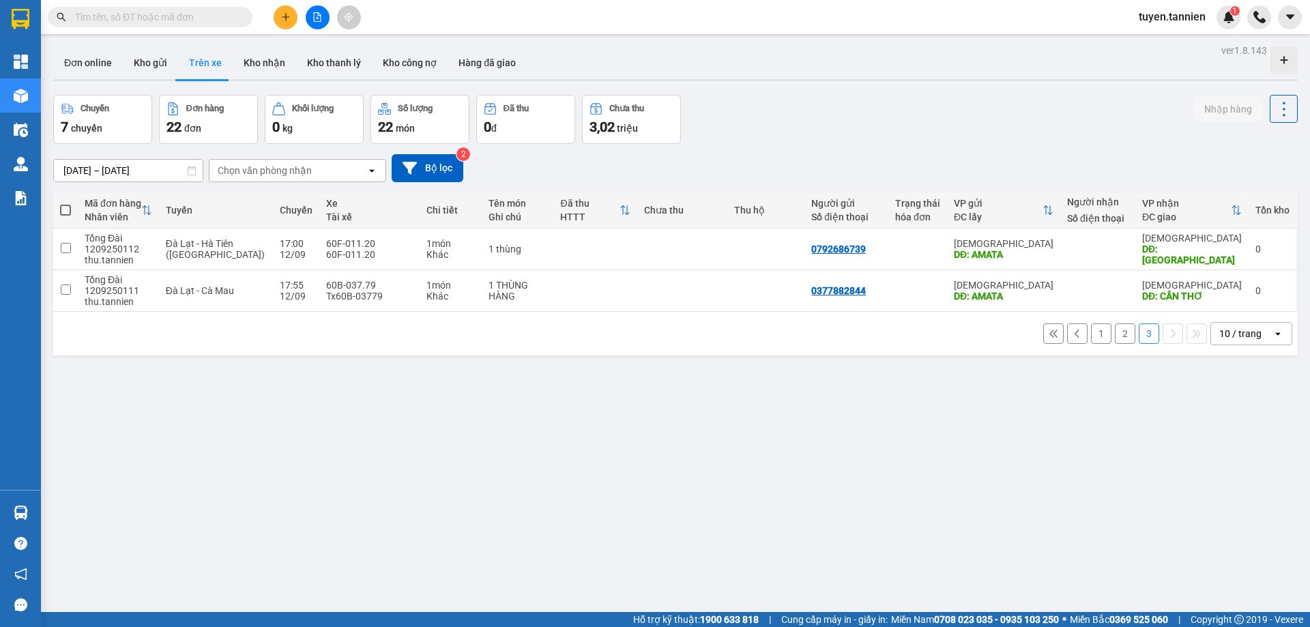
click at [1087, 322] on div "1 2 3 10 / trang open" at bounding box center [676, 333] width 1234 height 23
click at [1091, 328] on button "1" at bounding box center [1101, 333] width 20 height 20
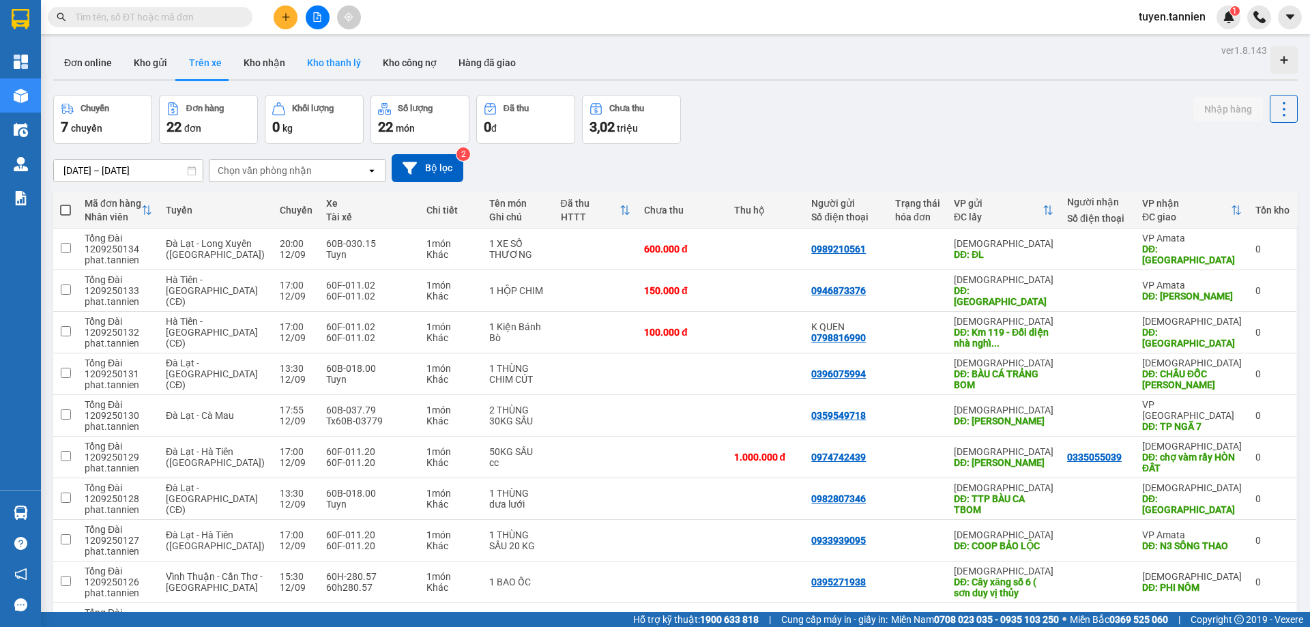
drag, startPoint x: 317, startPoint y: 65, endPoint x: 302, endPoint y: 72, distance: 16.8
click at [311, 69] on button "Kho thanh lý" at bounding box center [334, 62] width 76 height 33
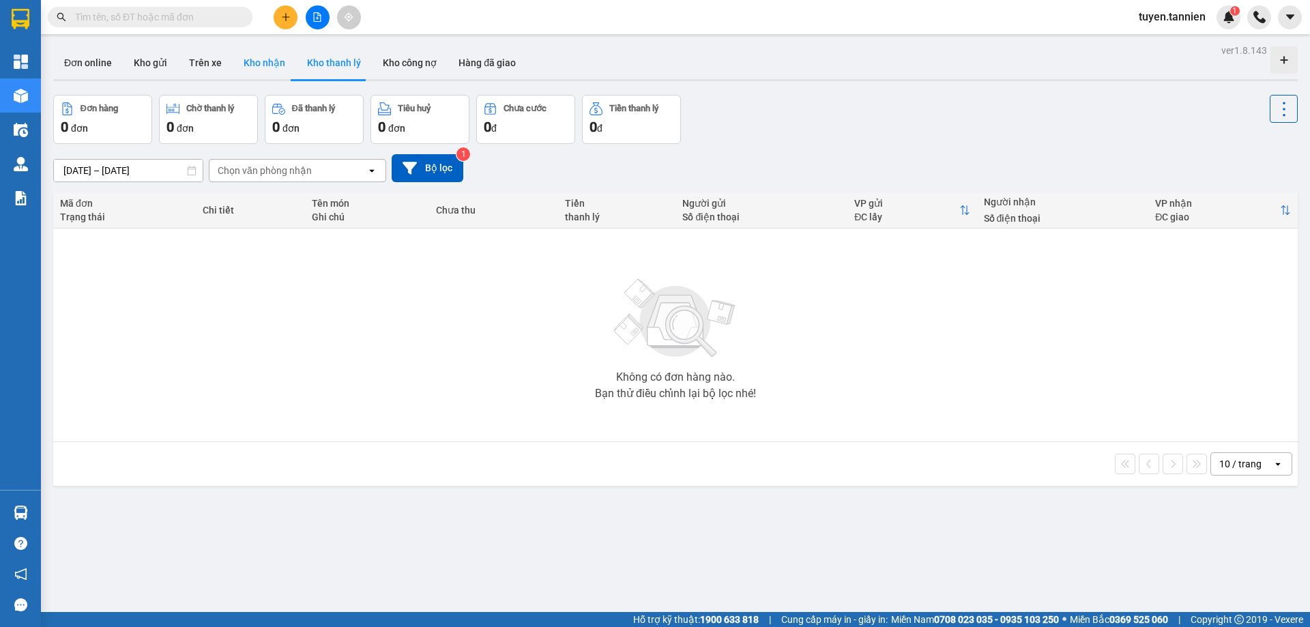
click at [268, 68] on button "Kho nhận" at bounding box center [264, 62] width 63 height 33
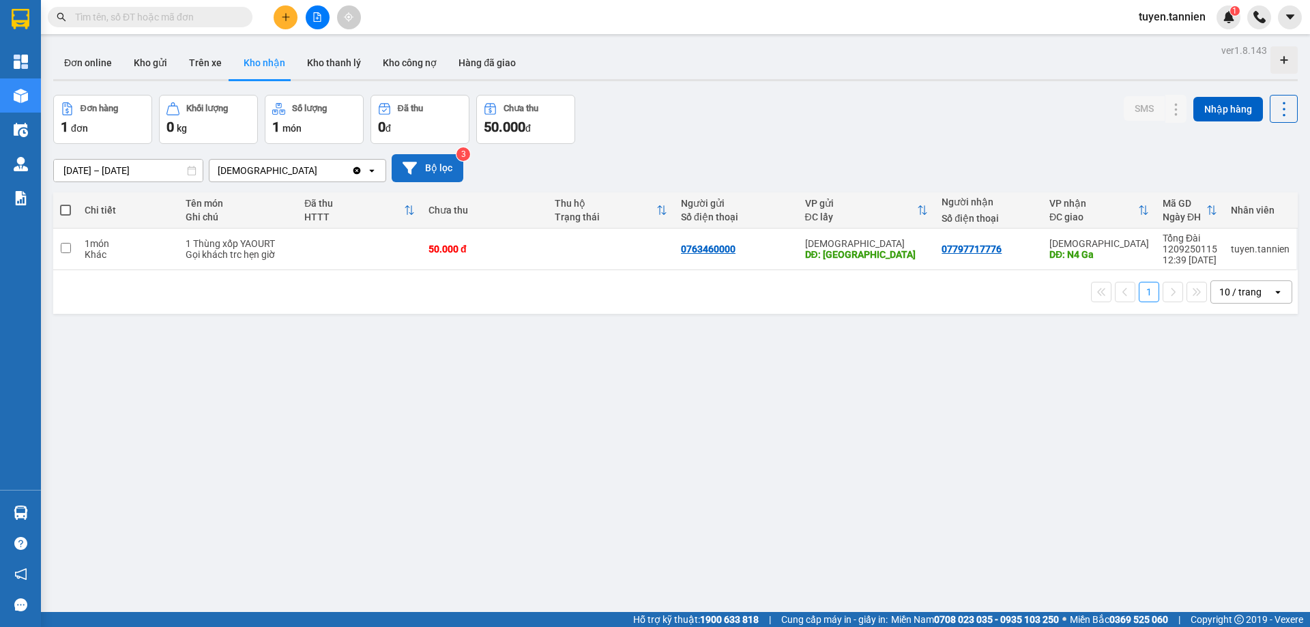
drag, startPoint x: 384, startPoint y: 69, endPoint x: 427, endPoint y: 173, distance: 112.9
click at [427, 172] on div "ver 1.8.143 Đơn online Kho gửi Trên xe Kho nhận Kho thanh lý Kho công nợ Hàng đ…" at bounding box center [676, 354] width 1256 height 627
click at [427, 173] on button "Bộ lọc" at bounding box center [428, 168] width 72 height 28
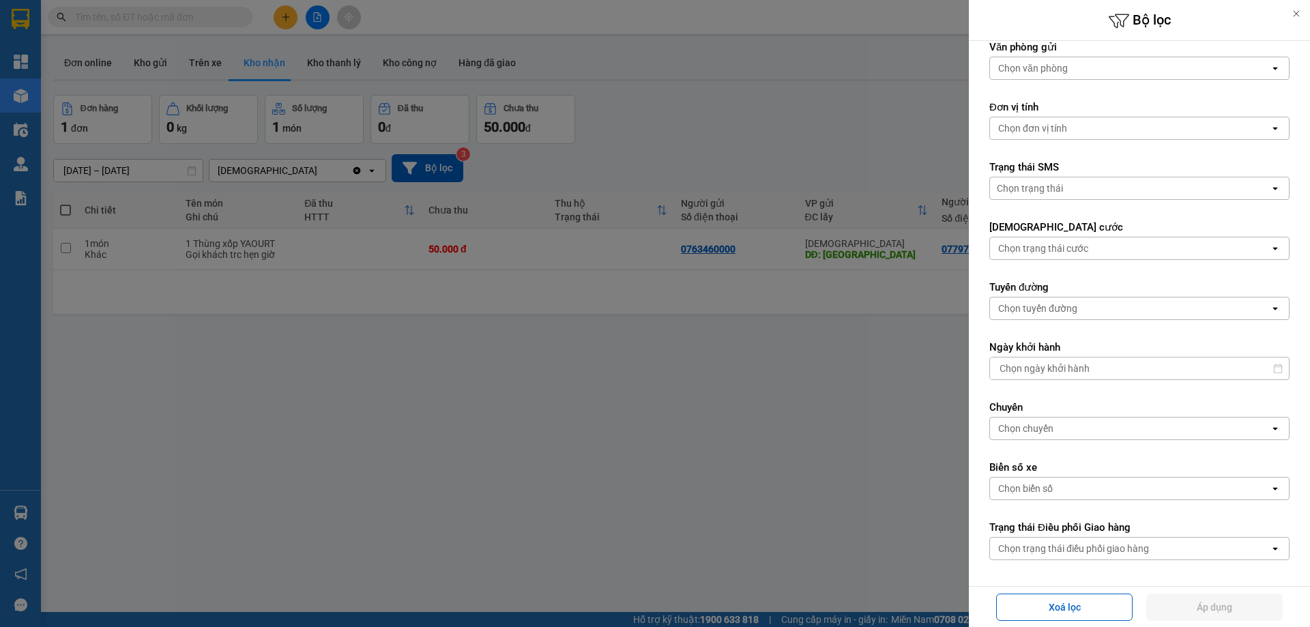
scroll to position [203, 0]
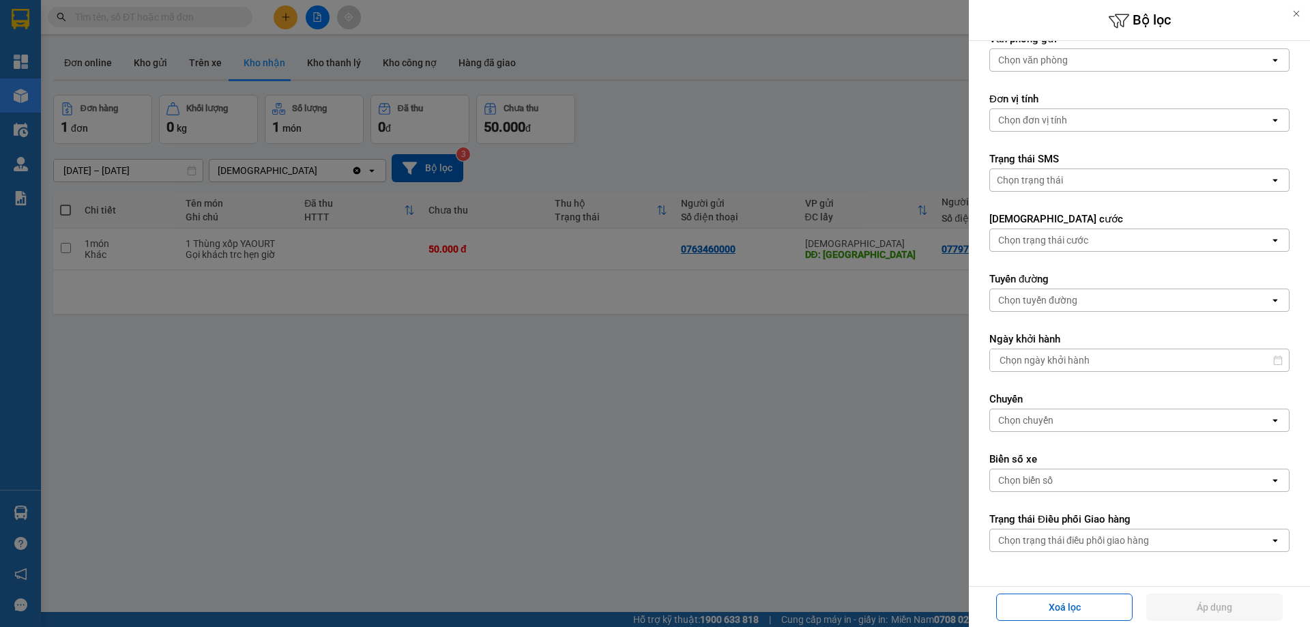
drag, startPoint x: 841, startPoint y: 448, endPoint x: 829, endPoint y: 447, distance: 13.0
click at [836, 448] on div at bounding box center [655, 313] width 1310 height 627
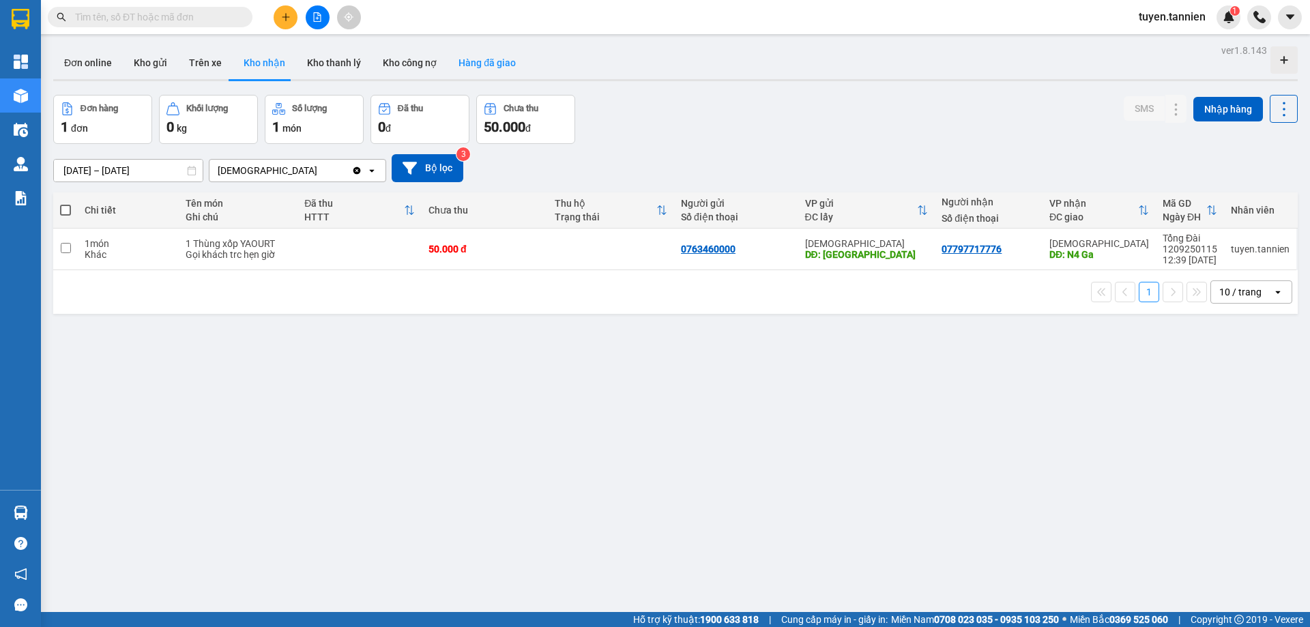
click at [453, 61] on button "Hàng đã giao" at bounding box center [487, 62] width 79 height 33
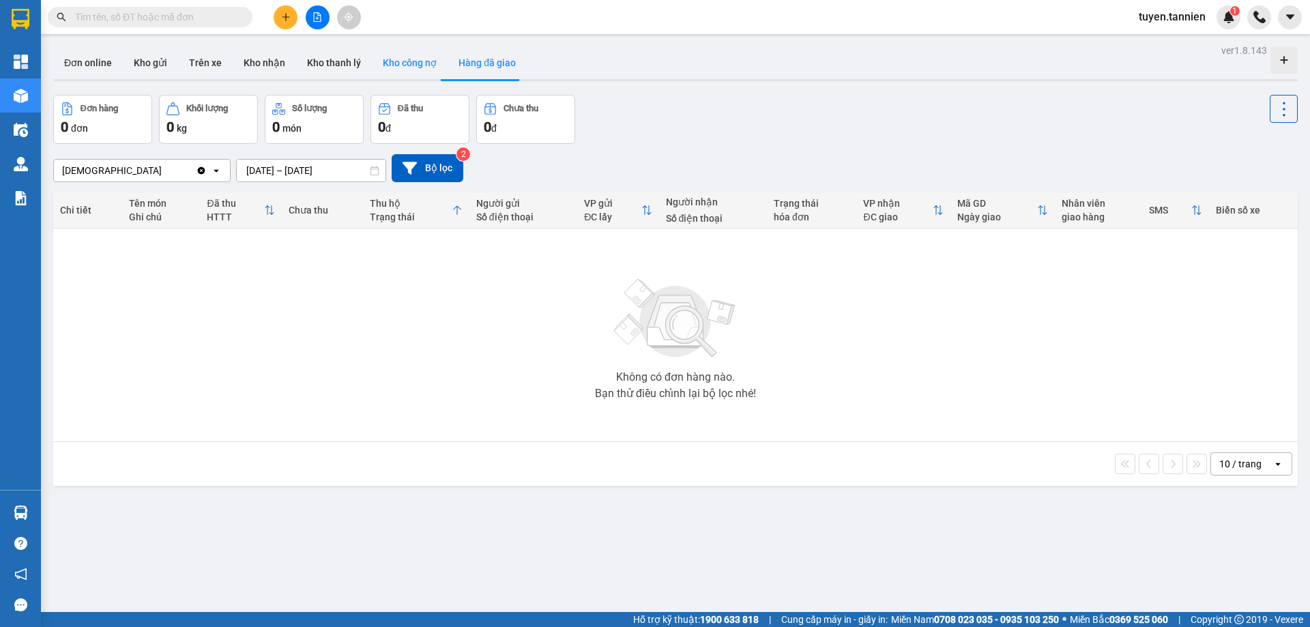
click at [401, 67] on button "Kho công nợ" at bounding box center [410, 62] width 76 height 33
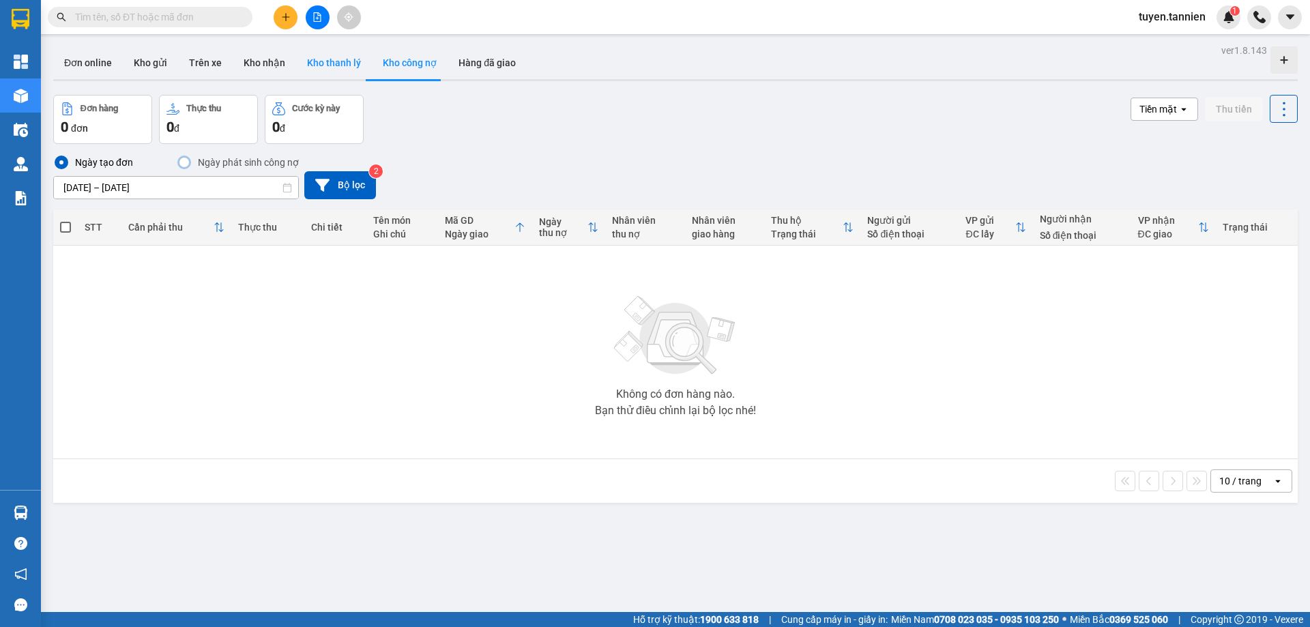
click at [297, 71] on button "Kho thanh lý" at bounding box center [334, 62] width 76 height 33
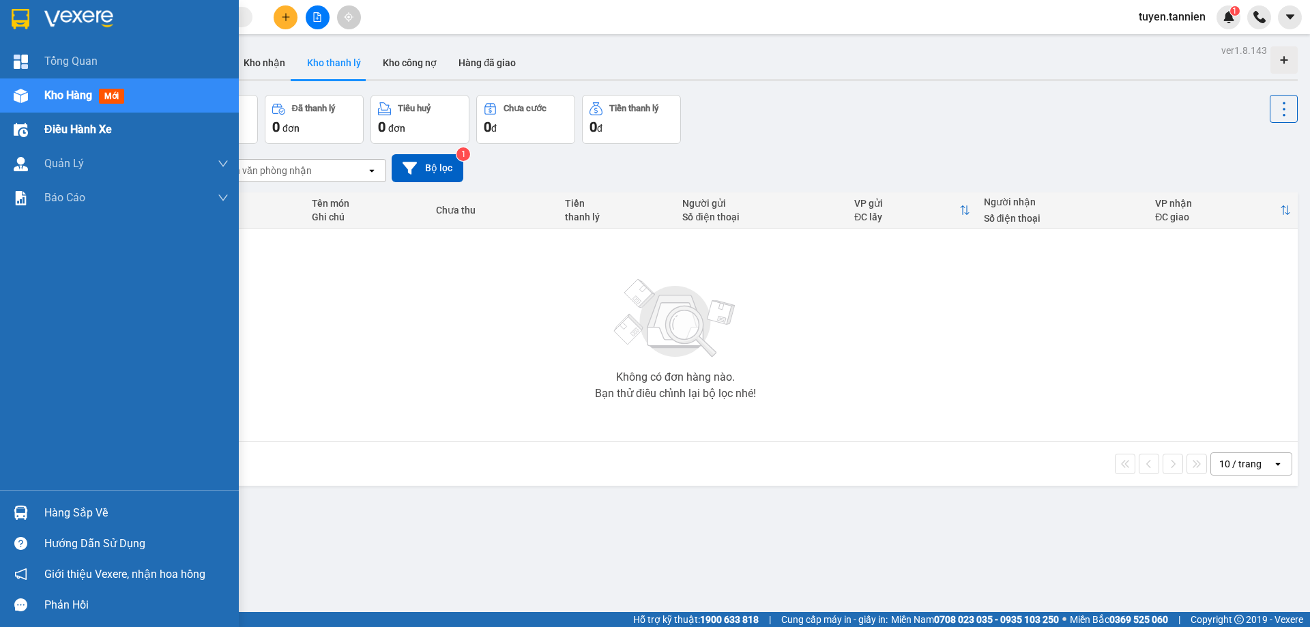
click at [61, 118] on div "Điều hành xe" at bounding box center [136, 130] width 184 height 34
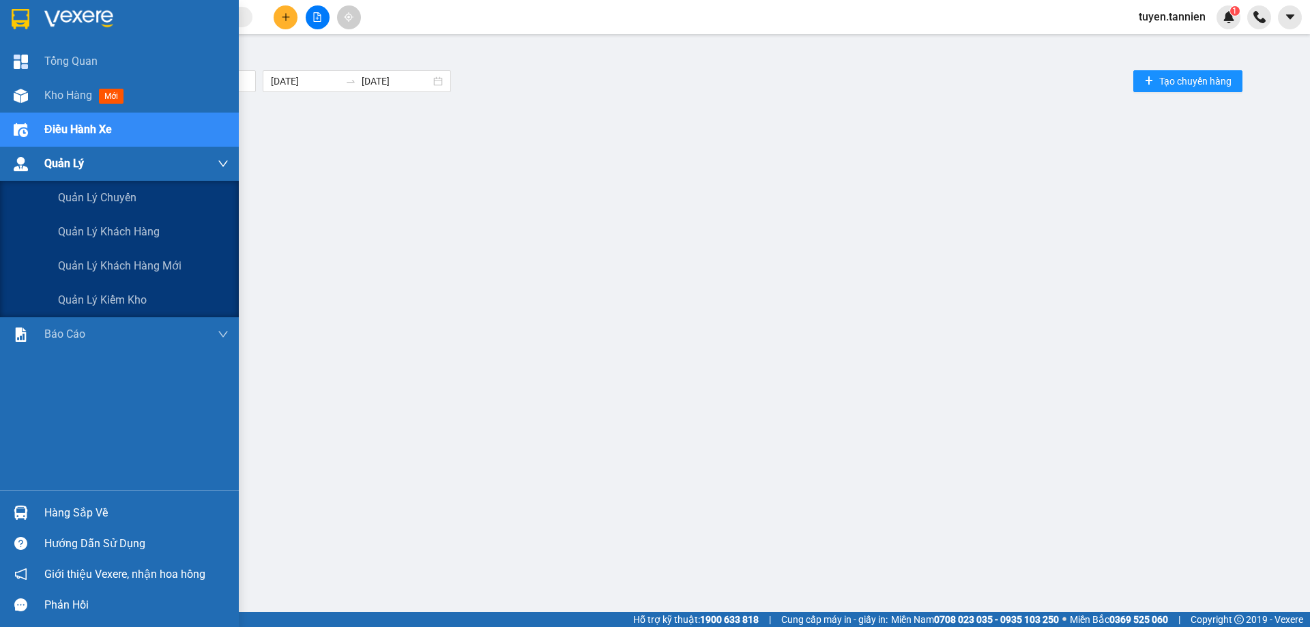
click at [68, 156] on span "Quản Lý" at bounding box center [64, 163] width 40 height 17
click at [81, 288] on div "Quản lý kiểm kho" at bounding box center [143, 300] width 171 height 34
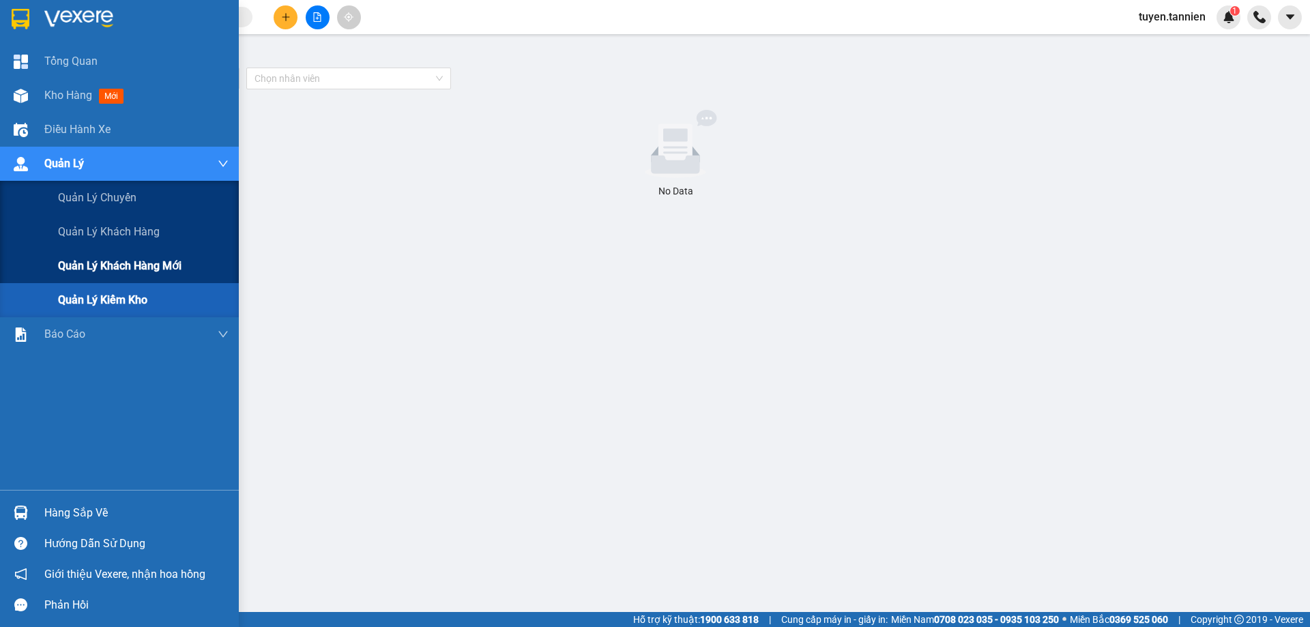
click at [156, 251] on div "Quản lý khách hàng mới" at bounding box center [143, 266] width 171 height 34
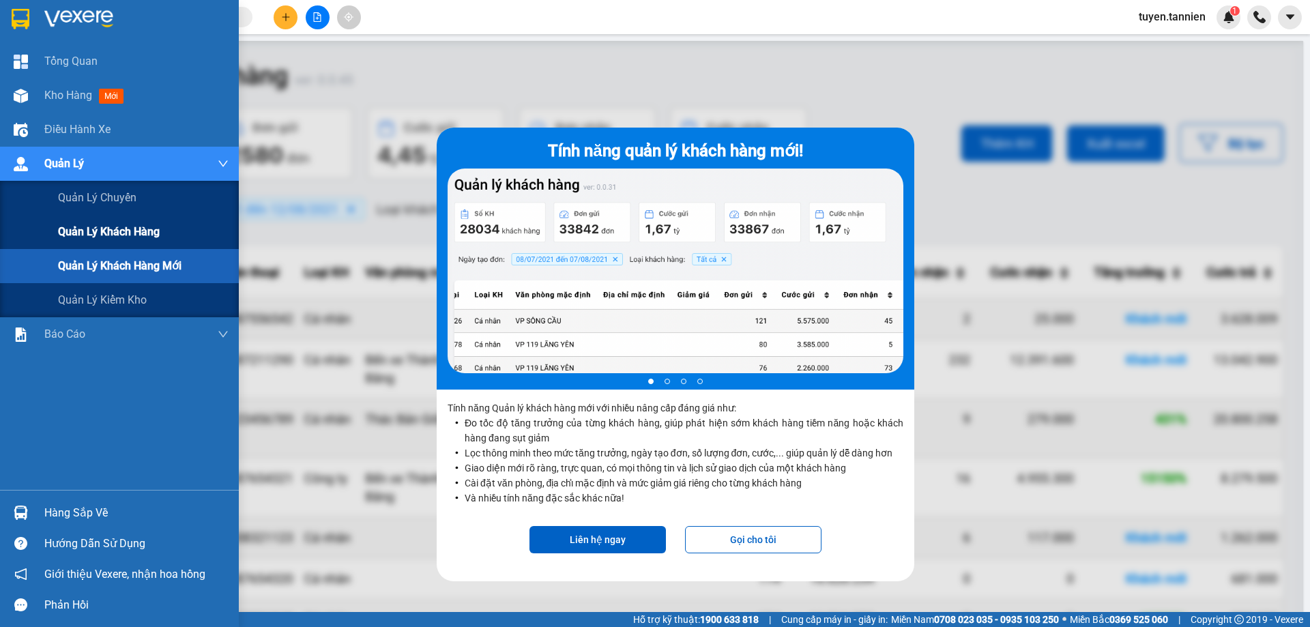
click at [95, 235] on span "Quản lý khách hàng" at bounding box center [109, 231] width 102 height 17
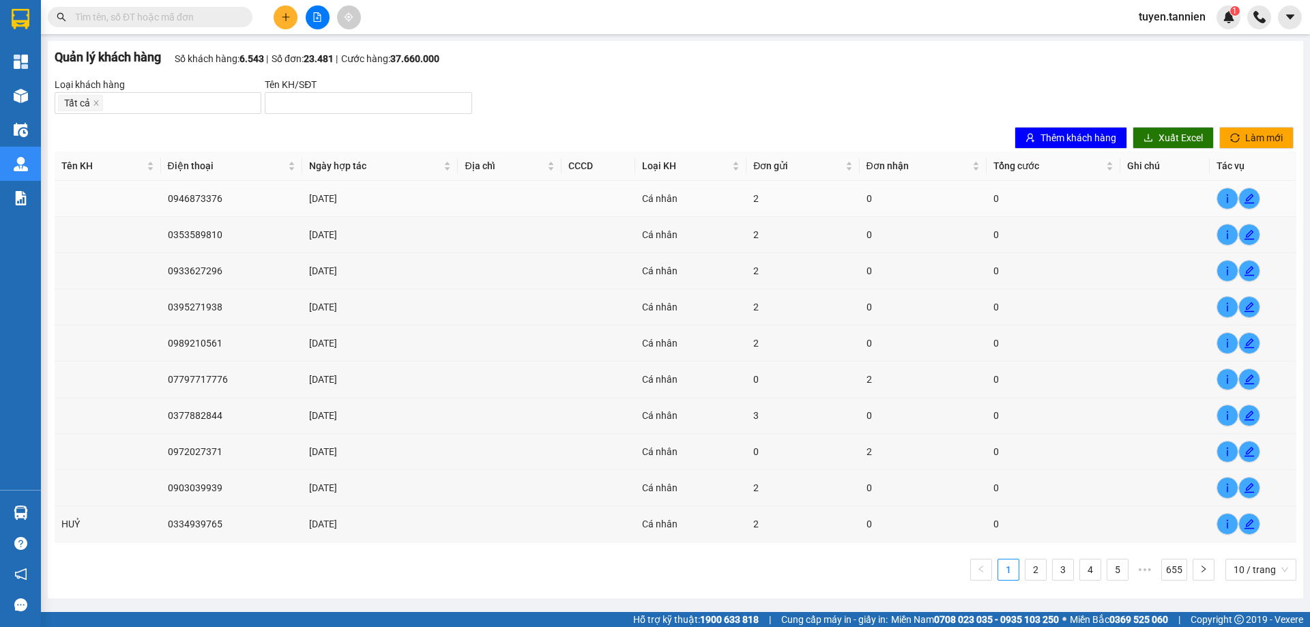
click at [126, 191] on td at bounding box center [108, 199] width 106 height 36
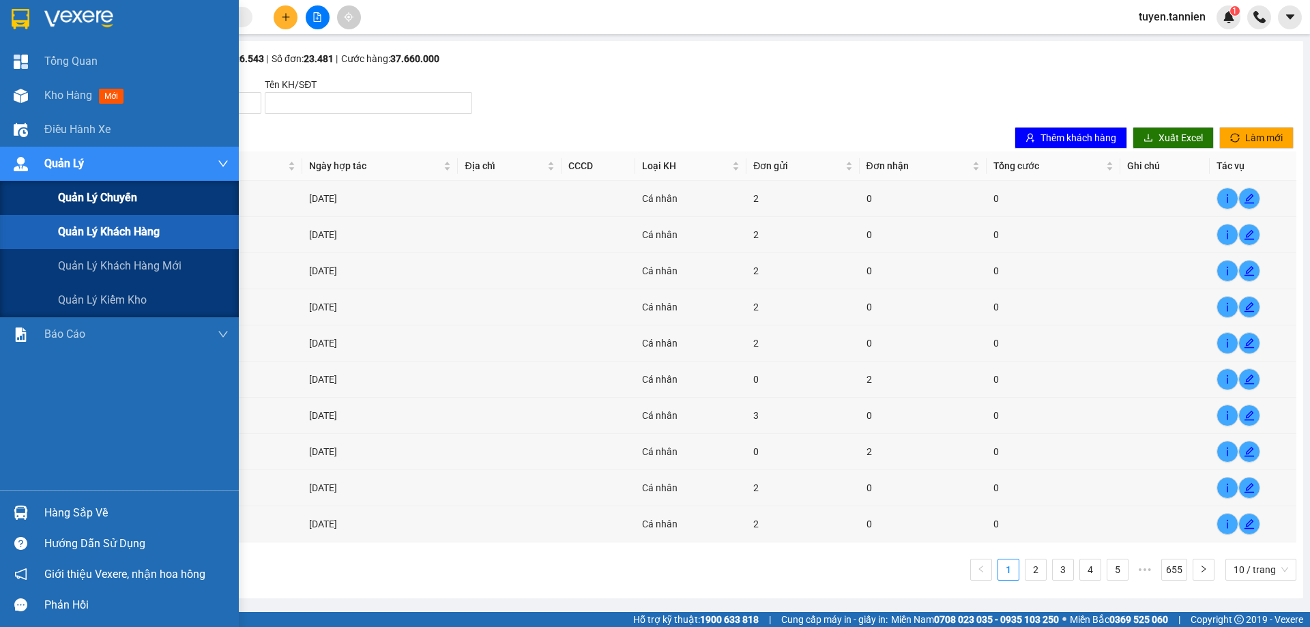
click at [85, 204] on span "Quản lý chuyến" at bounding box center [97, 197] width 79 height 17
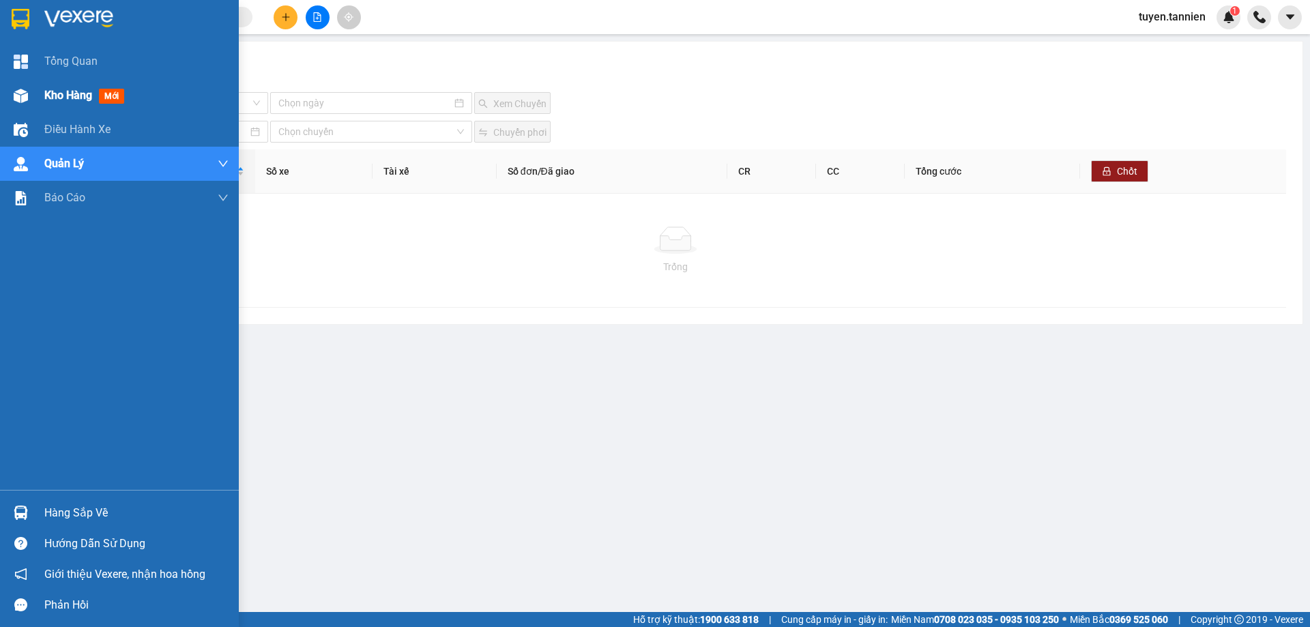
click at [107, 103] on span "mới" at bounding box center [111, 96] width 25 height 15
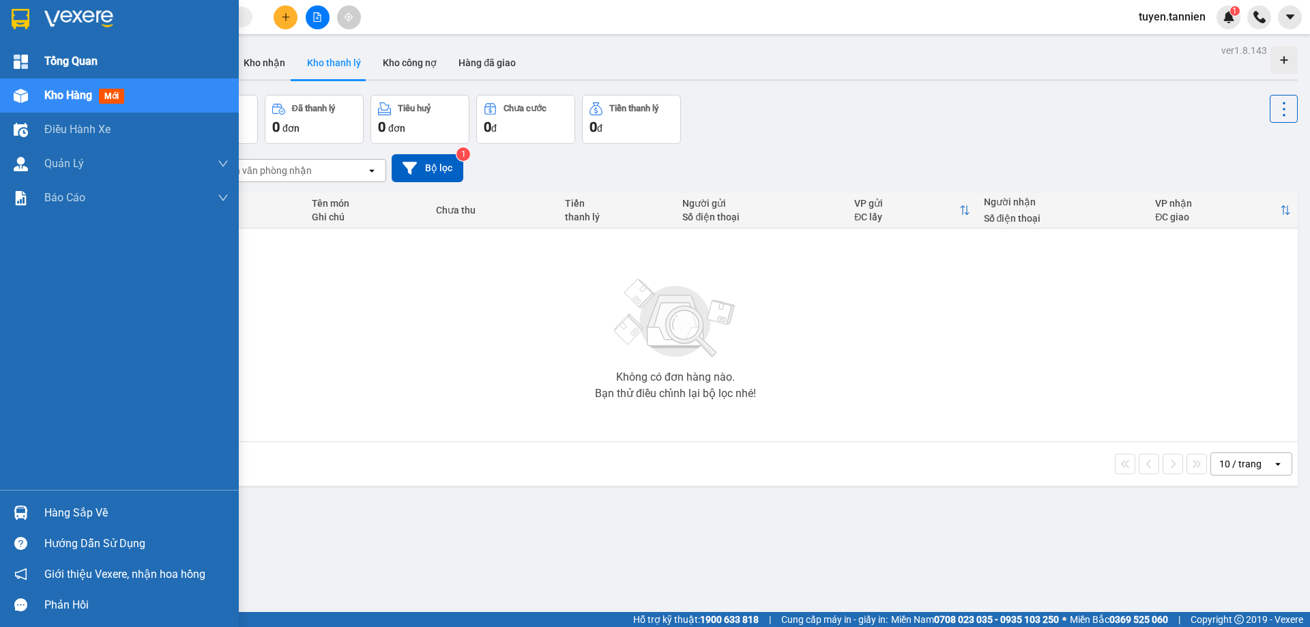
click at [124, 69] on div "Tổng Quan" at bounding box center [136, 61] width 184 height 34
